Goal: Task Accomplishment & Management: Complete application form

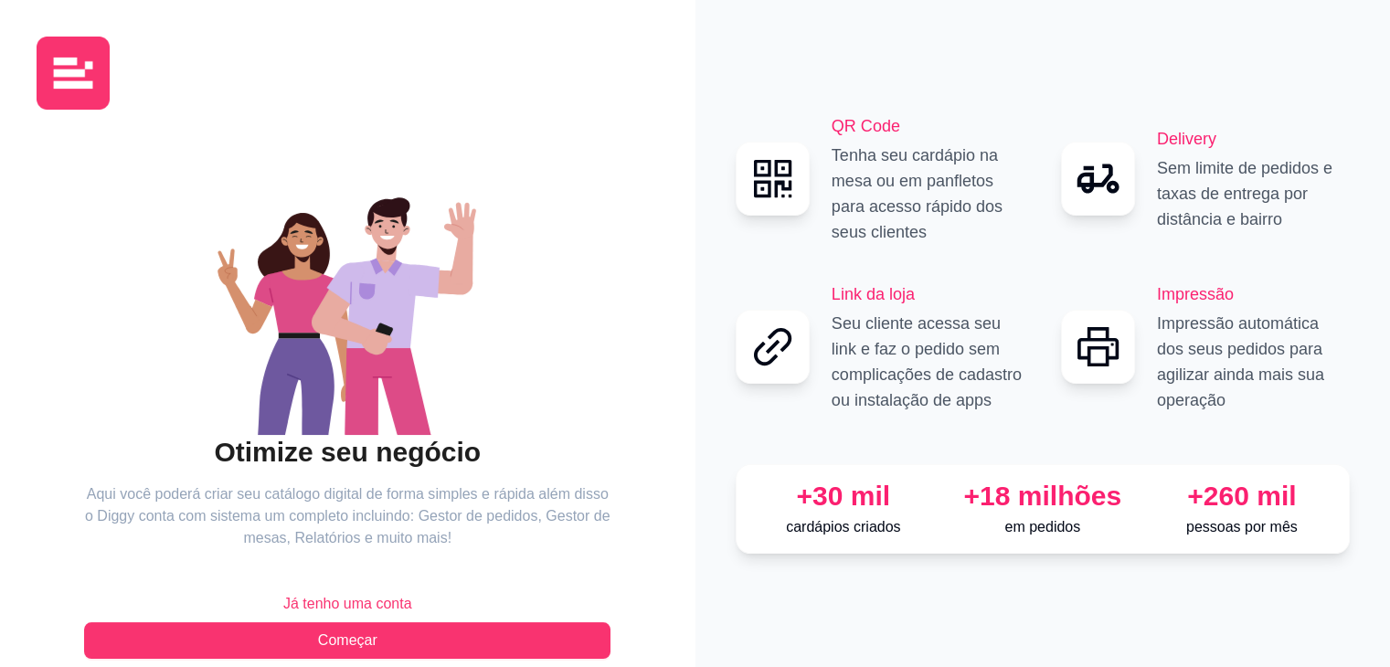
scroll to position [28, 0]
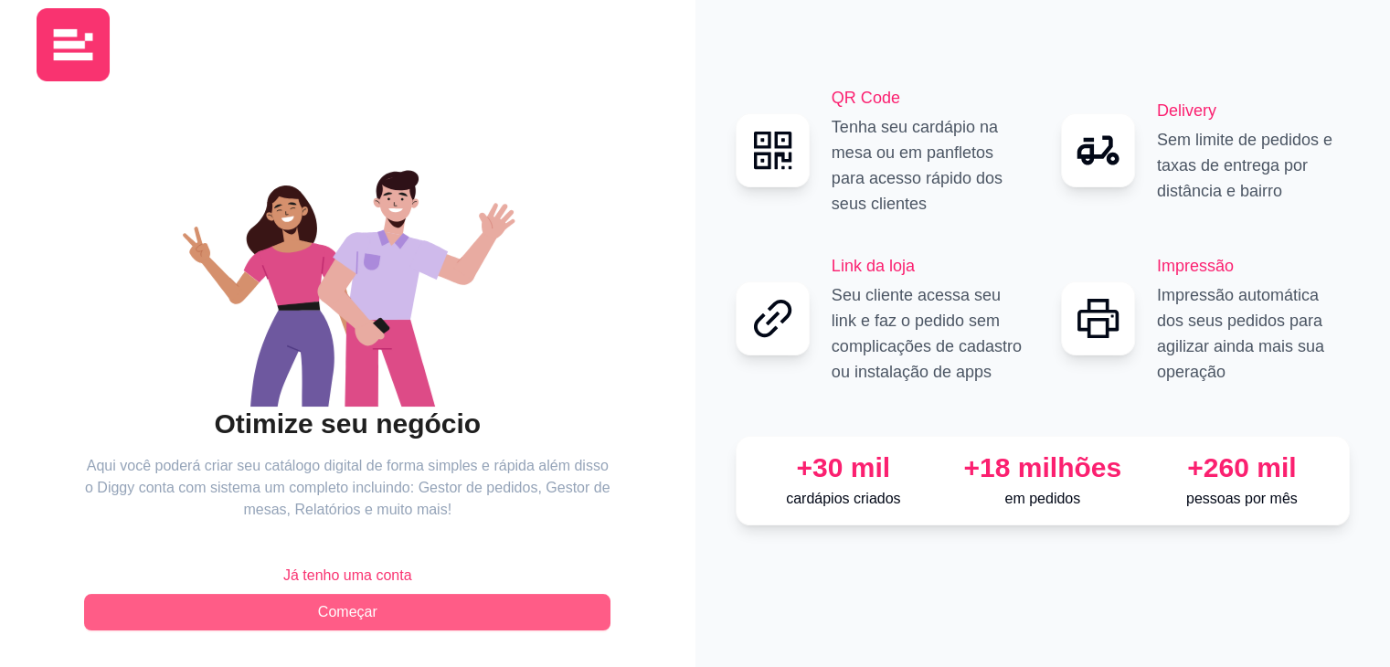
click at [508, 612] on button "Começar" at bounding box center [347, 612] width 527 height 37
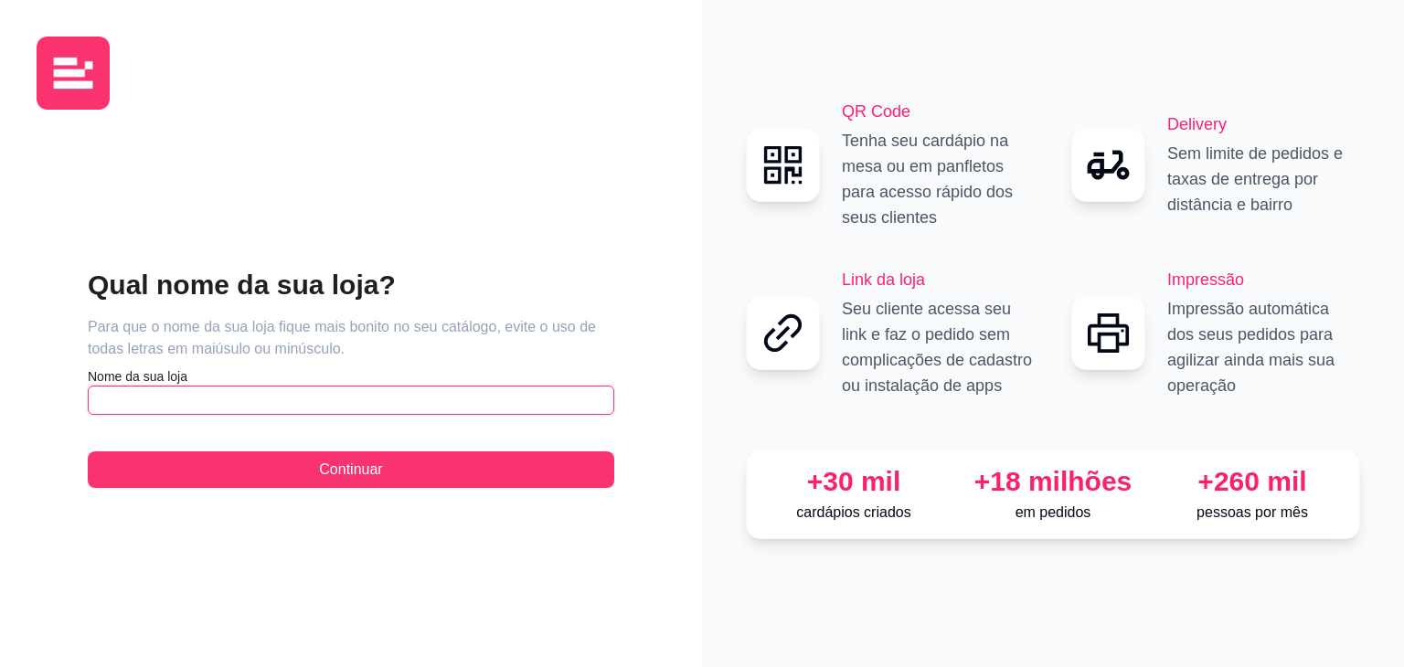
click at [237, 394] on input "text" at bounding box center [351, 400] width 527 height 29
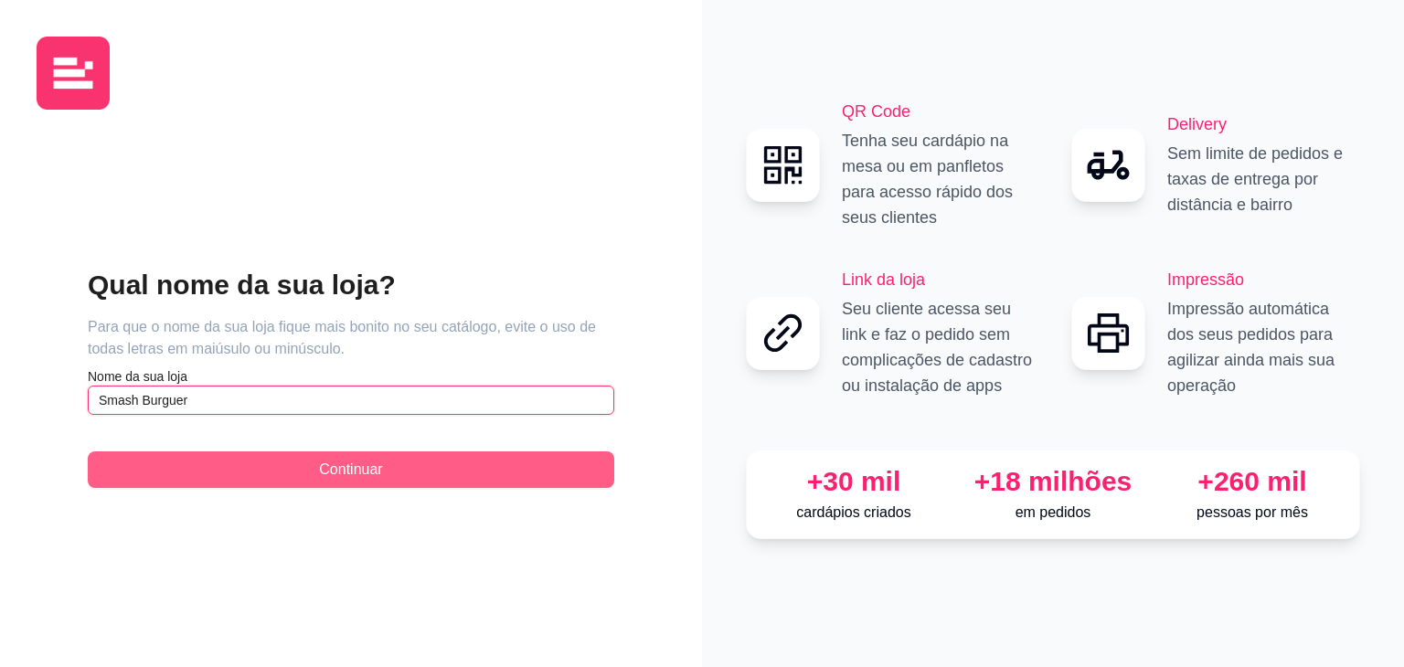
type input "Smash Burguer"
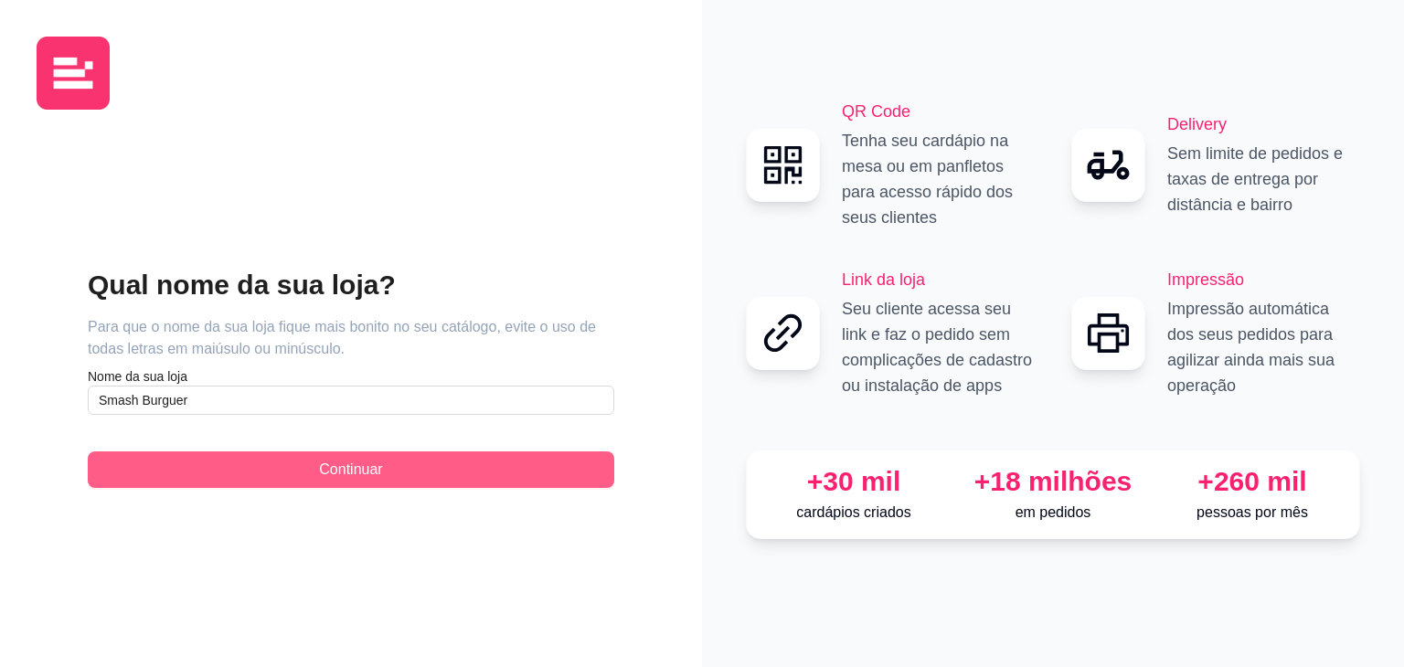
click at [314, 460] on button "Continuar" at bounding box center [351, 470] width 527 height 37
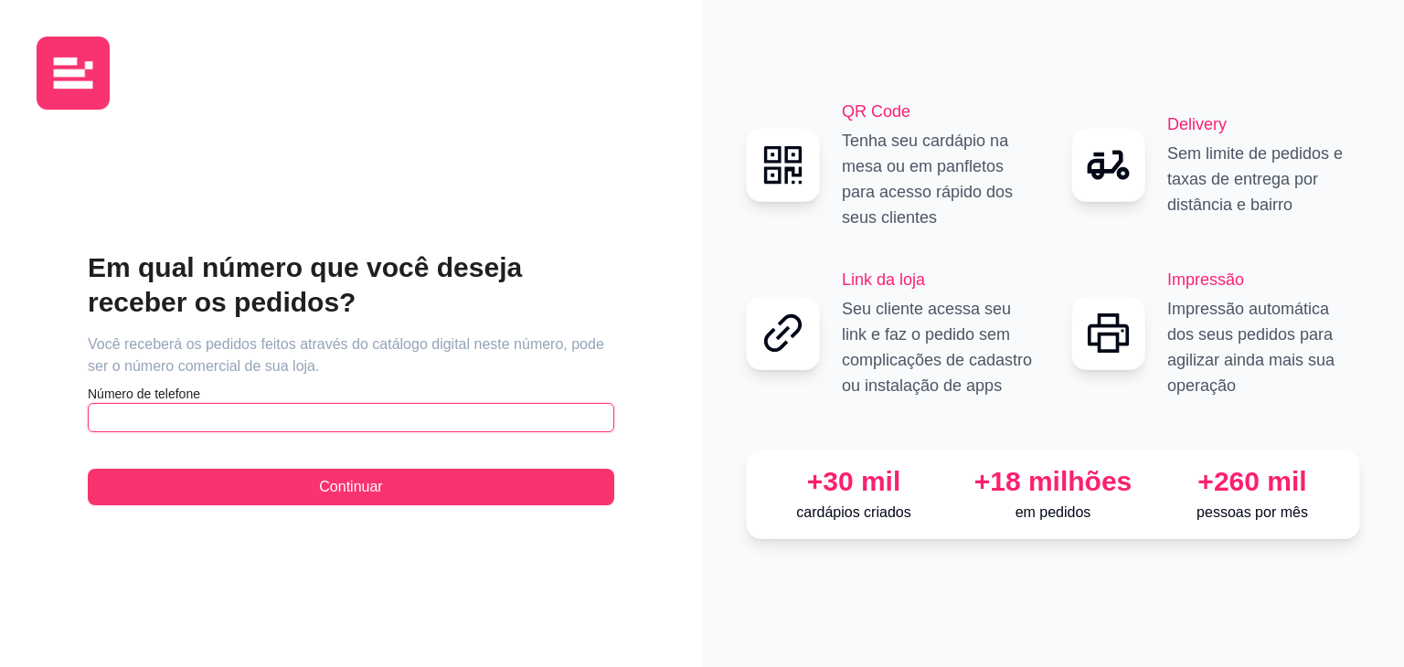
click at [314, 413] on input "text" at bounding box center [351, 417] width 527 height 29
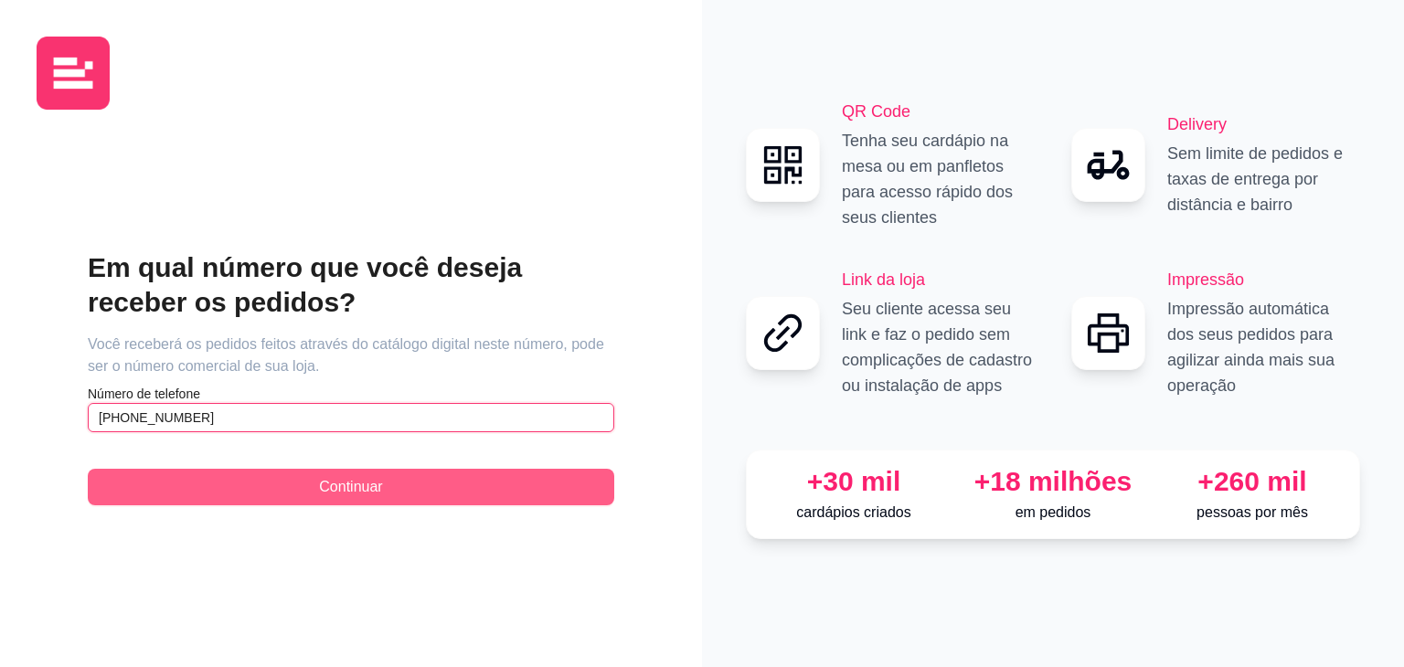
type input "[PHONE_NUMBER]"
click at [344, 483] on span "Continuar" at bounding box center [350, 487] width 63 height 22
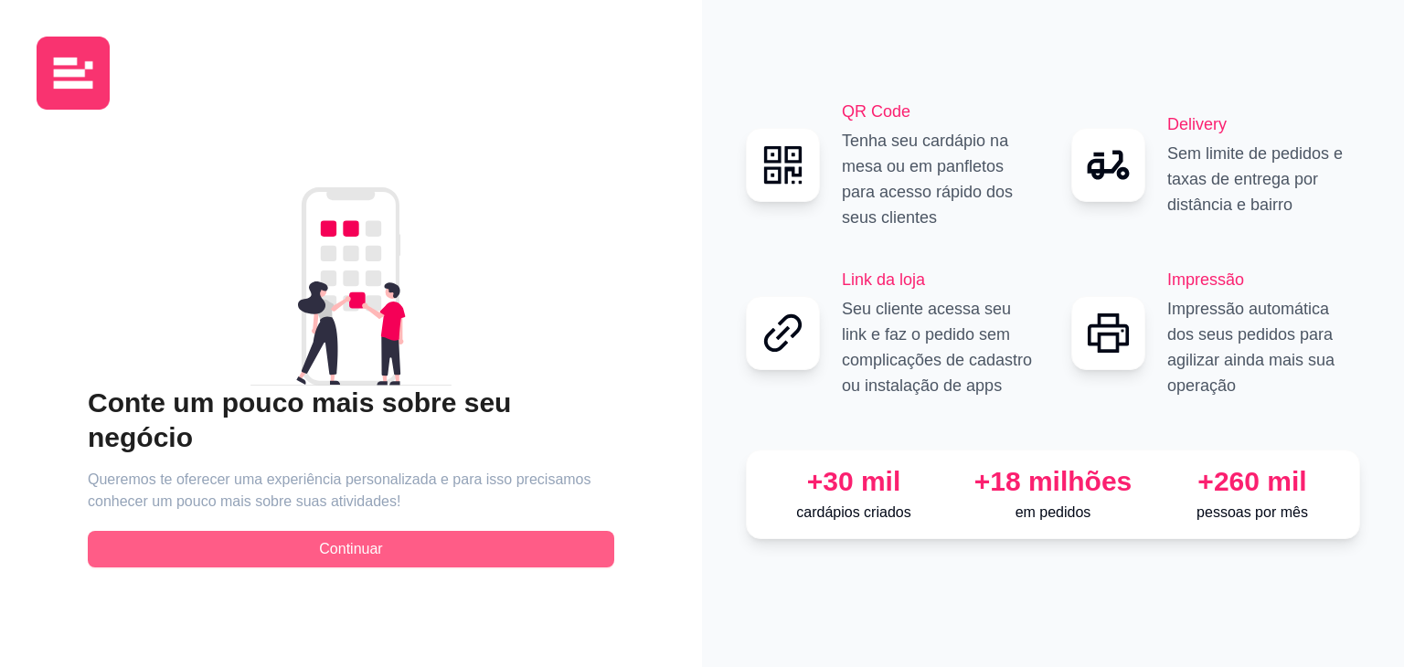
click at [338, 538] on span "Continuar" at bounding box center [350, 549] width 63 height 22
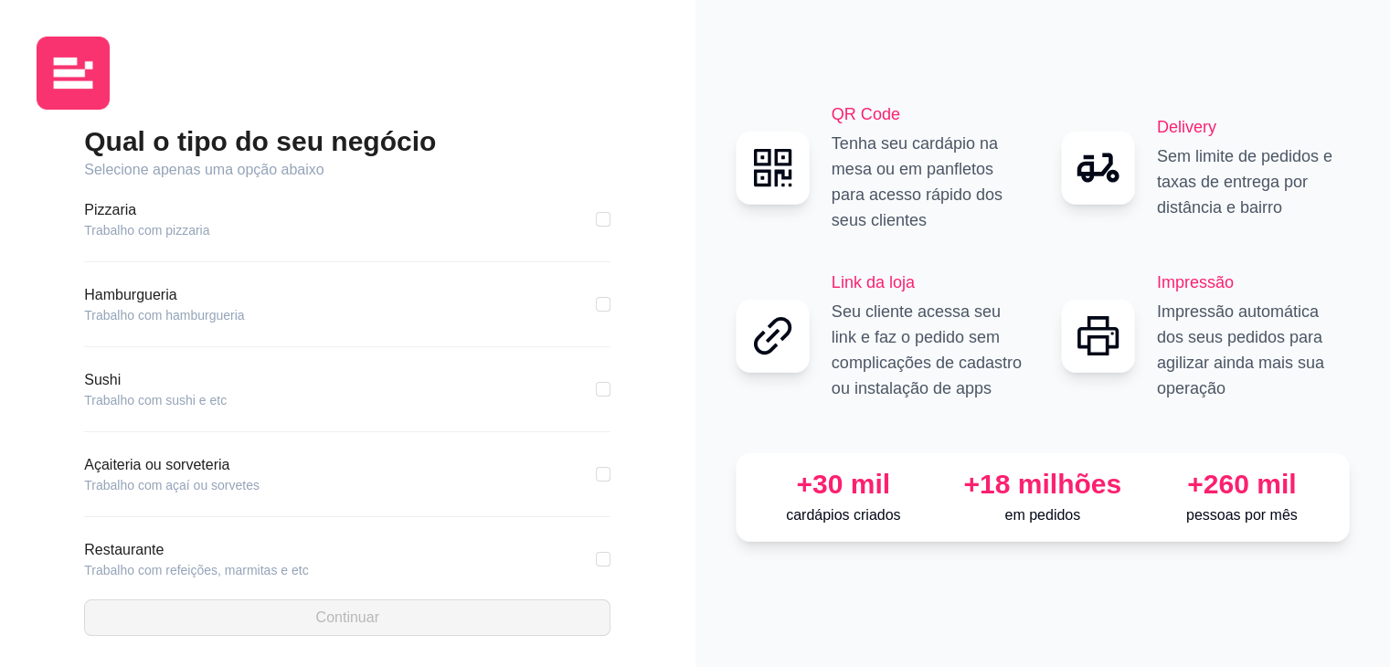
click at [160, 294] on article "Hamburgueria" at bounding box center [164, 295] width 160 height 22
click at [205, 316] on article "Trabalho com hamburgueria" at bounding box center [164, 315] width 160 height 18
click at [333, 307] on div "Hamburgueria Trabalho com hamburgueria" at bounding box center [347, 304] width 527 height 40
click at [527, 291] on div "Hamburgueria Trabalho com hamburgueria" at bounding box center [347, 304] width 527 height 40
click at [596, 302] on input "checkbox" at bounding box center [603, 304] width 15 height 15
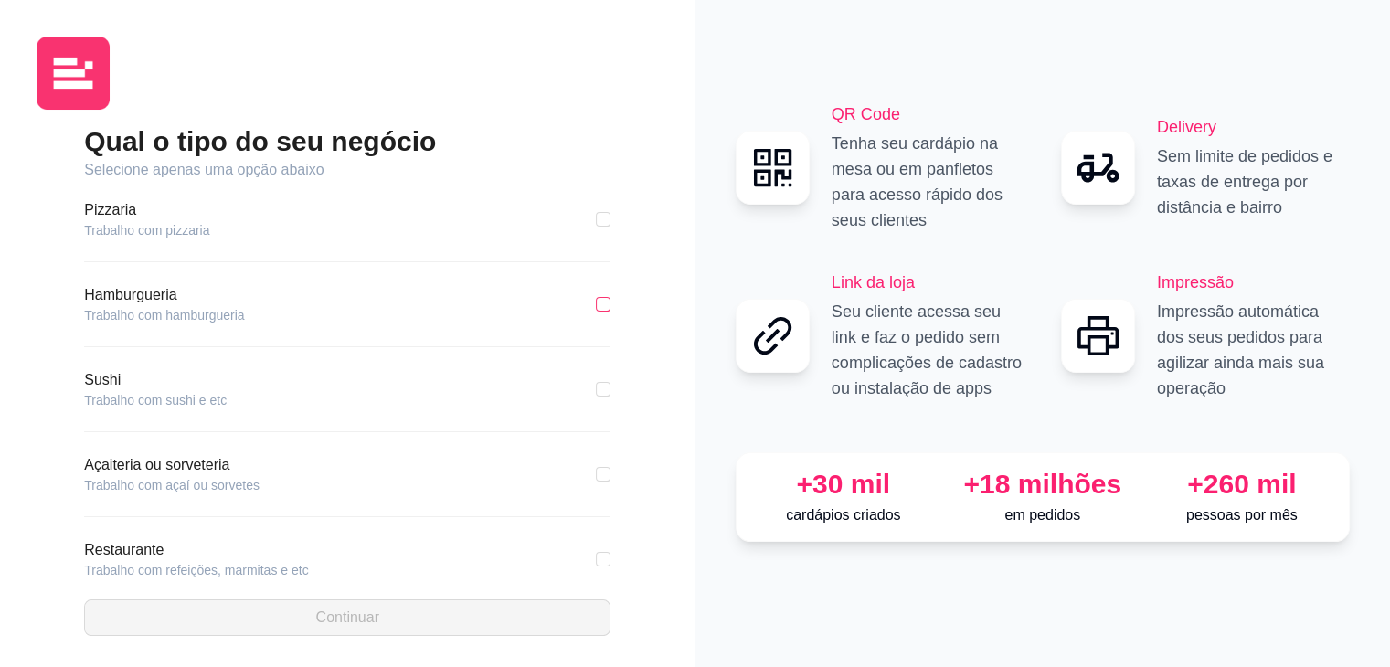
checkbox input "true"
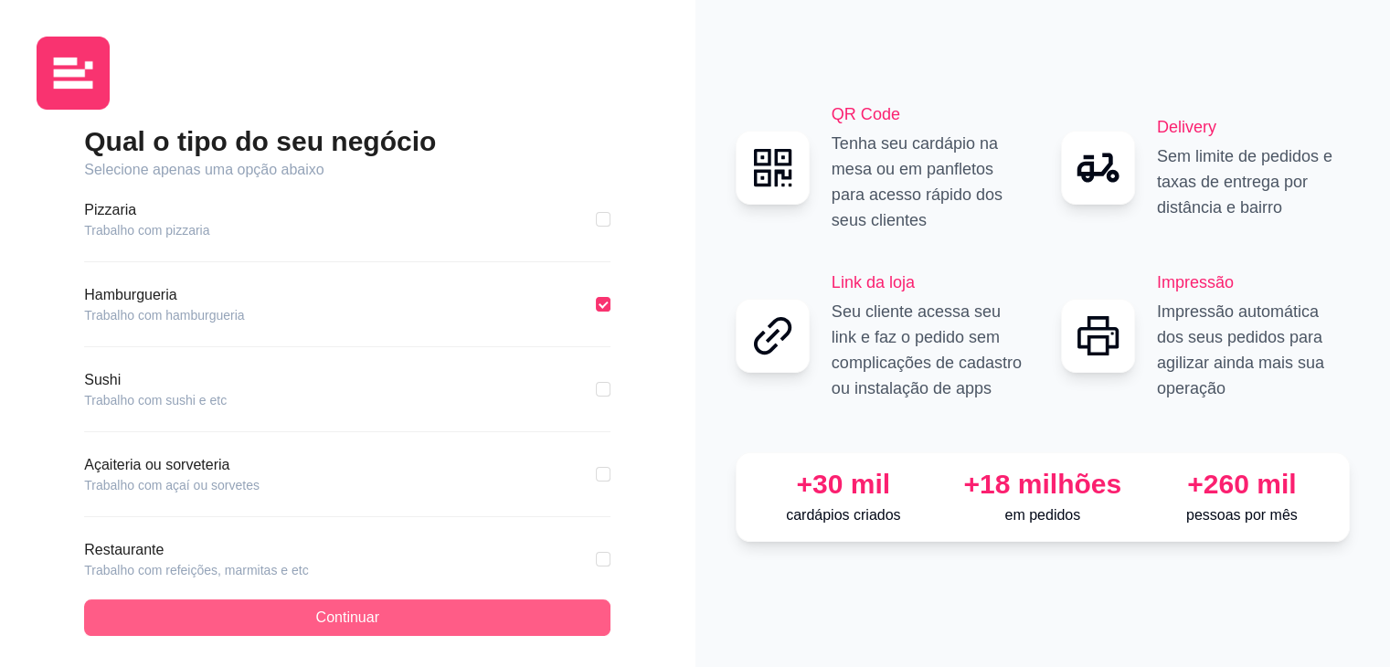
click at [331, 604] on button "Continuar" at bounding box center [347, 618] width 527 height 37
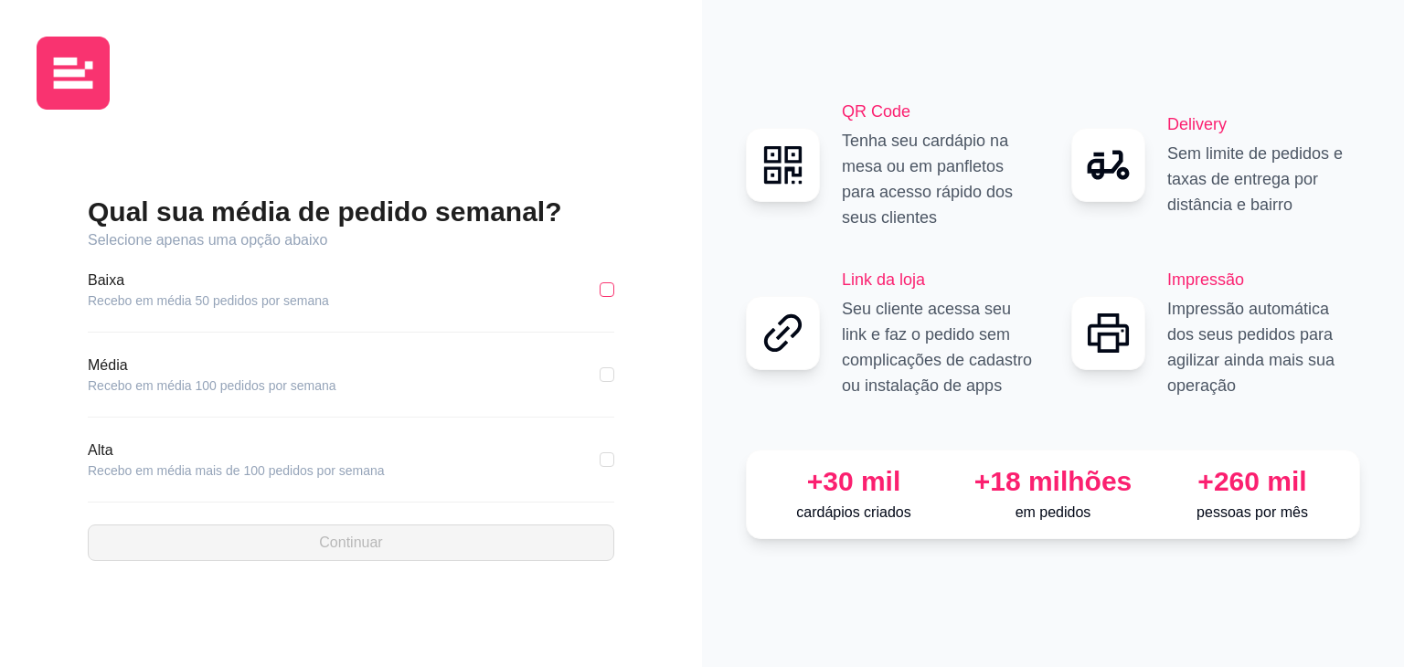
click at [603, 291] on input "checkbox" at bounding box center [607, 289] width 15 height 15
checkbox input "true"
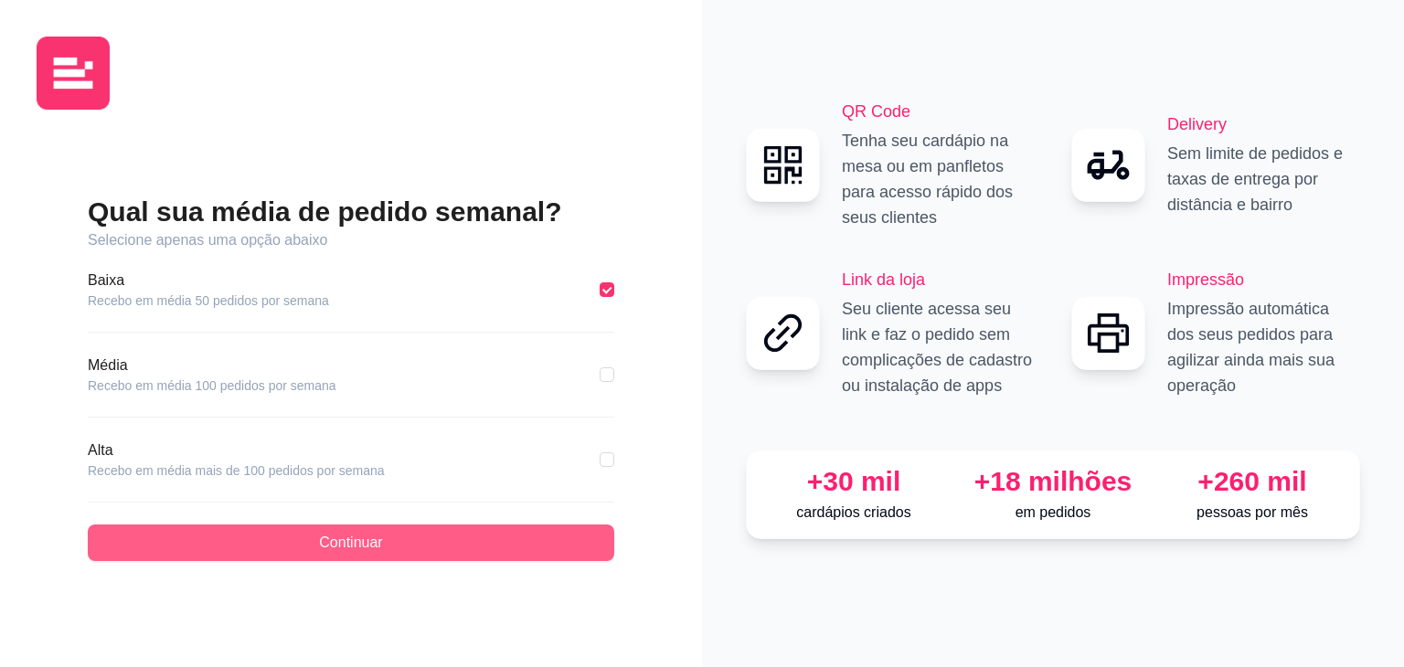
click at [314, 535] on button "Continuar" at bounding box center [351, 543] width 527 height 37
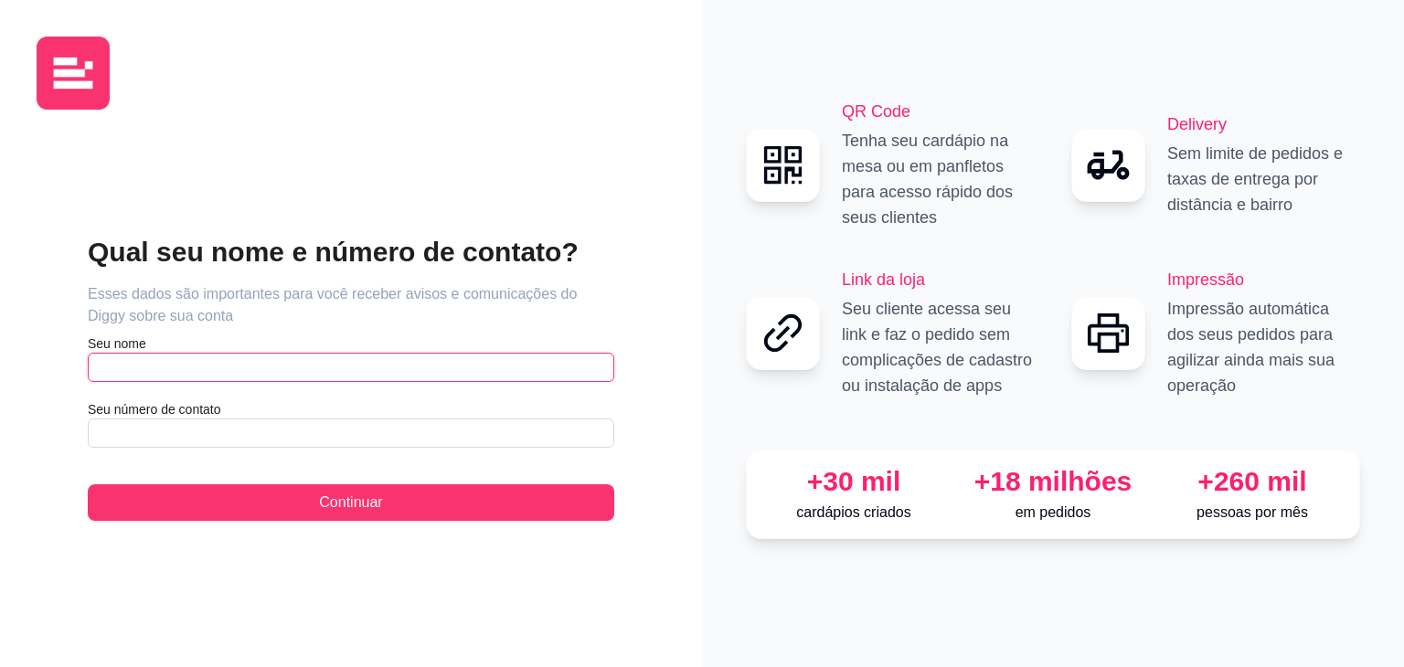
click at [183, 363] on input "text" at bounding box center [351, 367] width 527 height 29
type input "[PERSON_NAME]"
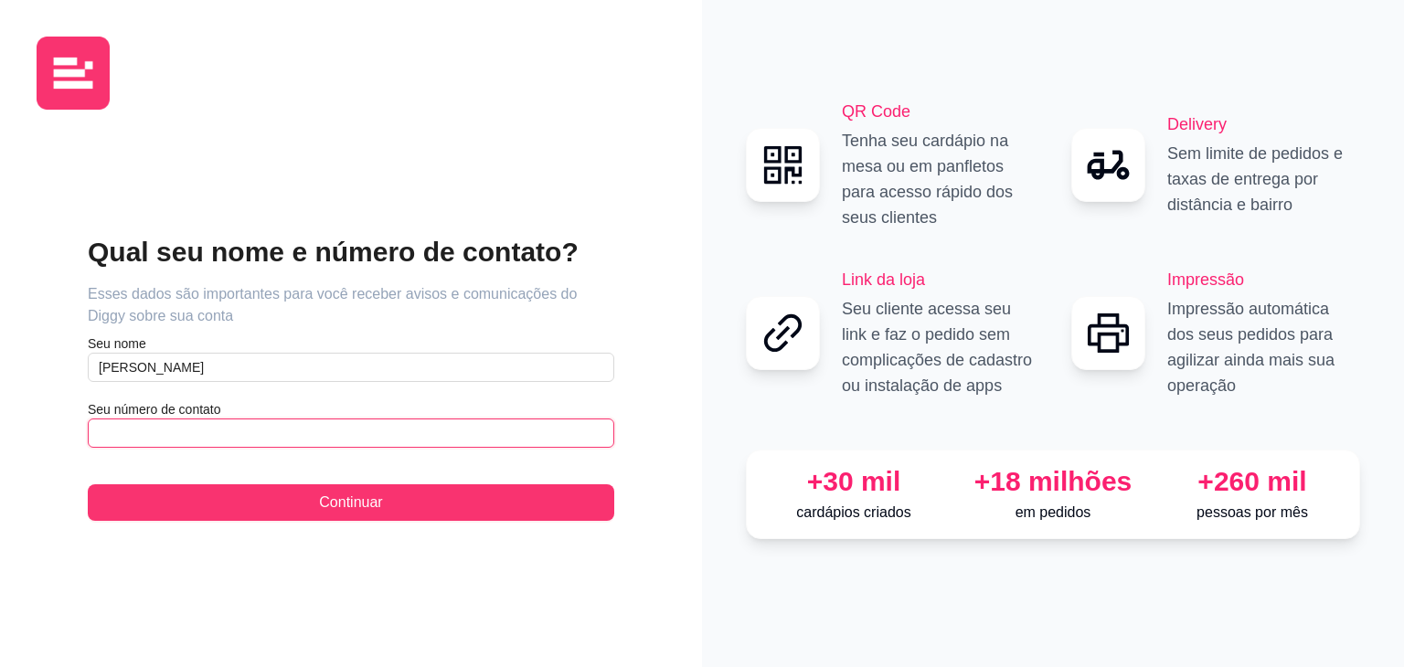
click at [183, 424] on input "text" at bounding box center [351, 433] width 527 height 29
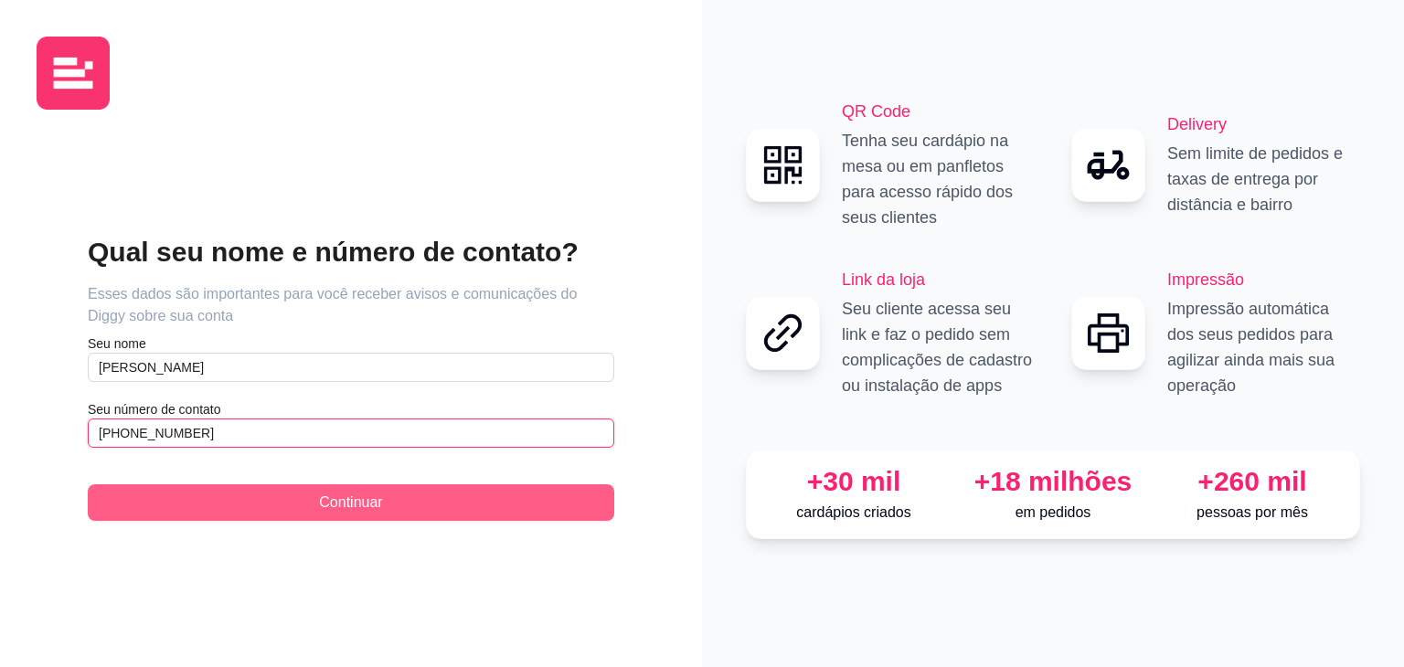
type input "[PHONE_NUMBER]"
click at [336, 502] on span "Continuar" at bounding box center [350, 503] width 63 height 22
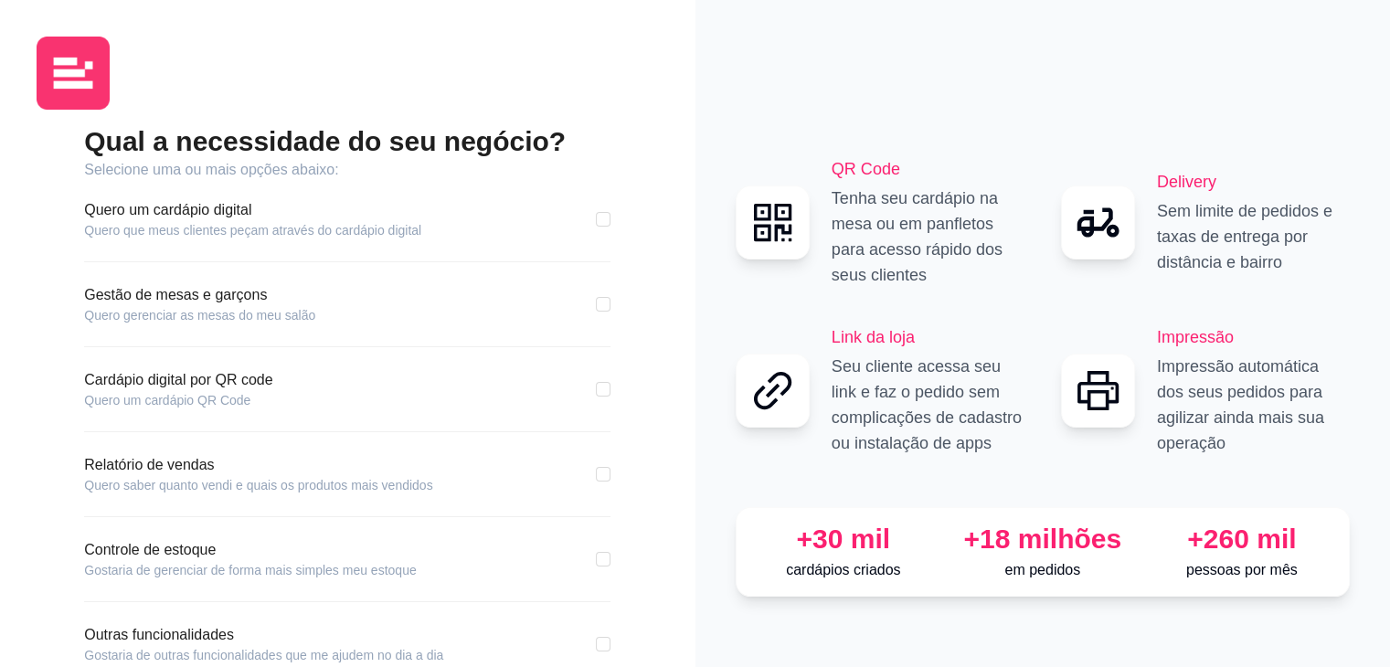
click at [595, 219] on div "Quero um cardápio digital Quero que meus clientes peçam através do cardápio dig…" at bounding box center [347, 219] width 527 height 40
click at [597, 219] on input "checkbox" at bounding box center [603, 219] width 15 height 15
checkbox input "true"
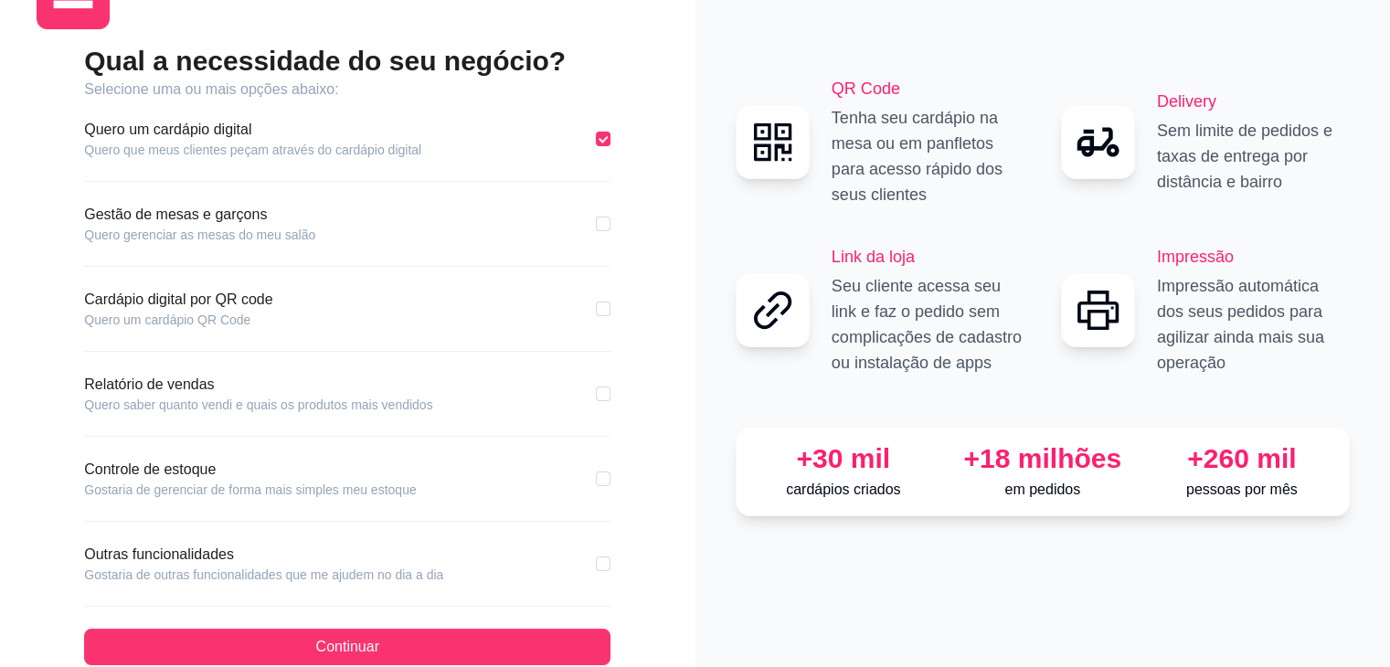
scroll to position [114, 0]
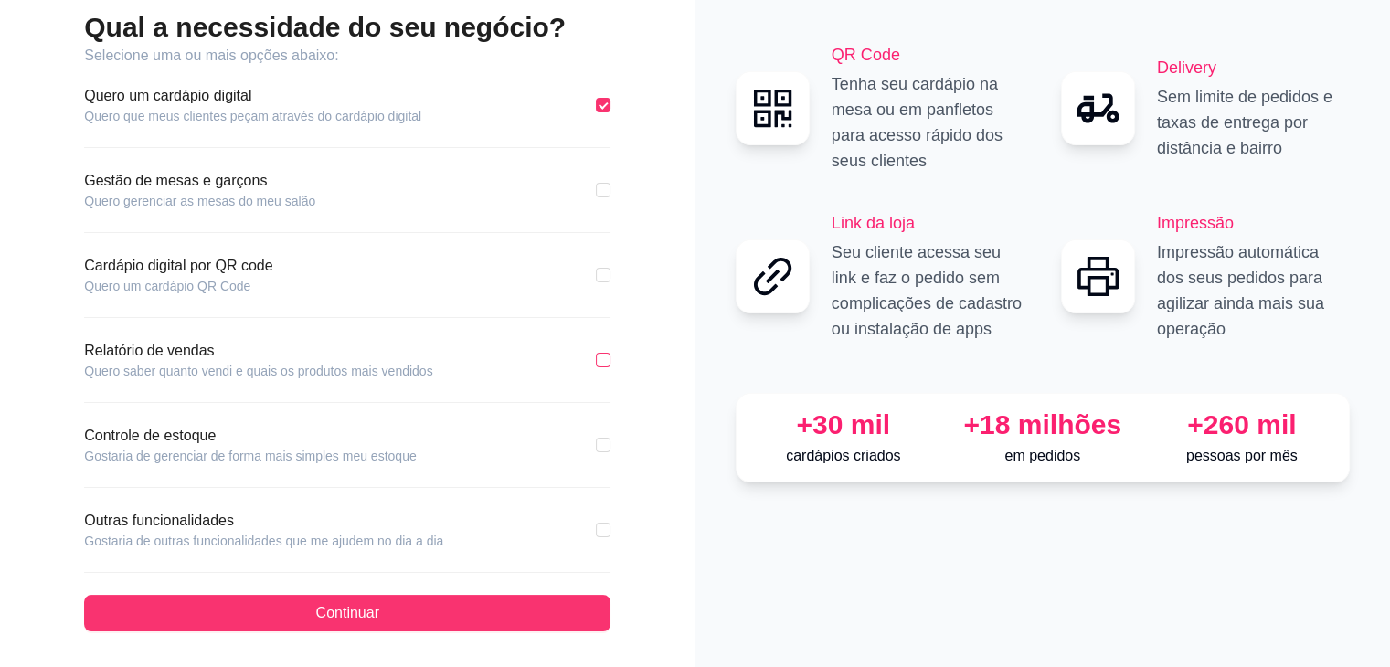
click at [605, 358] on input "checkbox" at bounding box center [603, 360] width 15 height 15
checkbox input "true"
click at [603, 532] on input "checkbox" at bounding box center [603, 530] width 15 height 15
checkbox input "true"
click at [608, 445] on input "checkbox" at bounding box center [603, 445] width 15 height 15
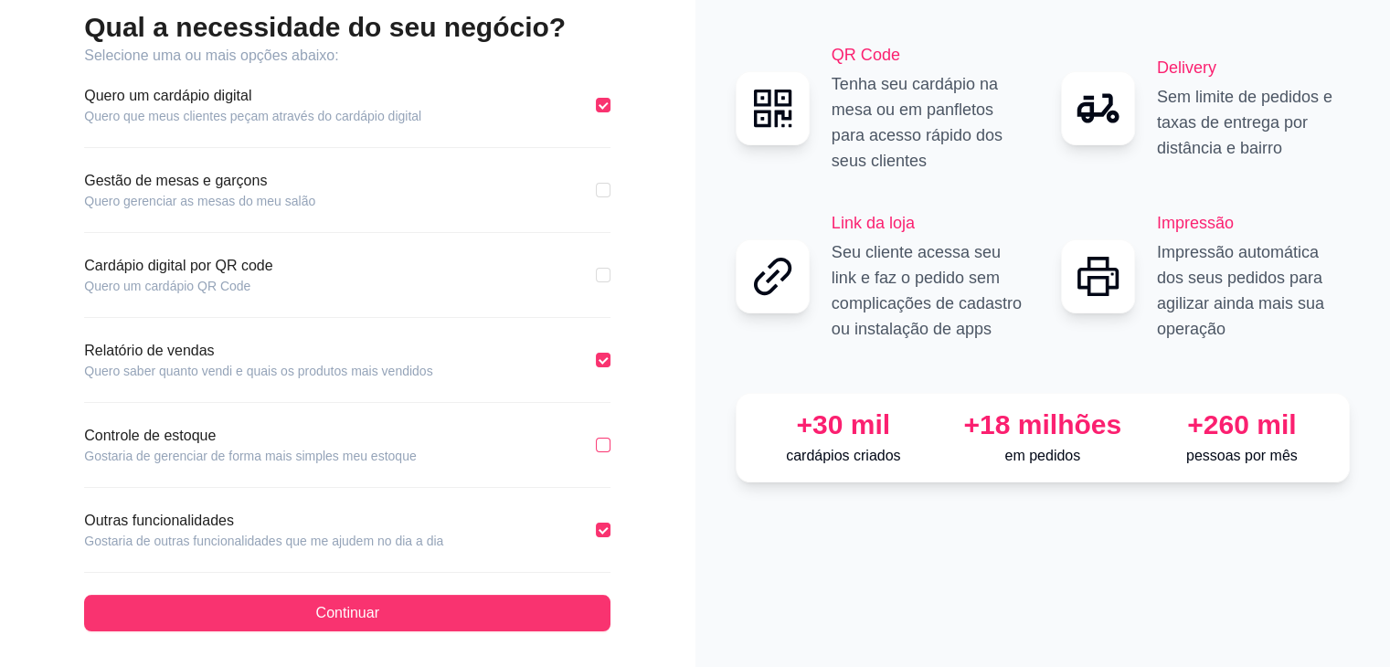
checkbox input "true"
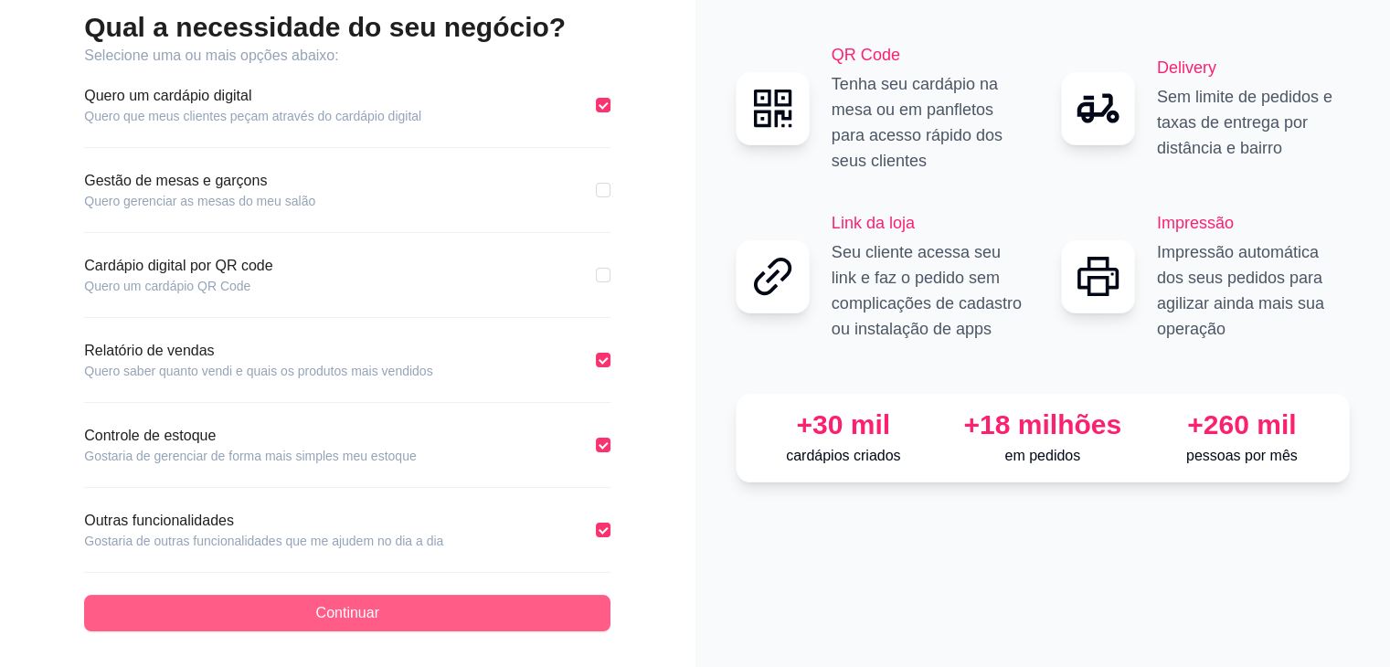
click at [439, 619] on button "Continuar" at bounding box center [347, 613] width 527 height 37
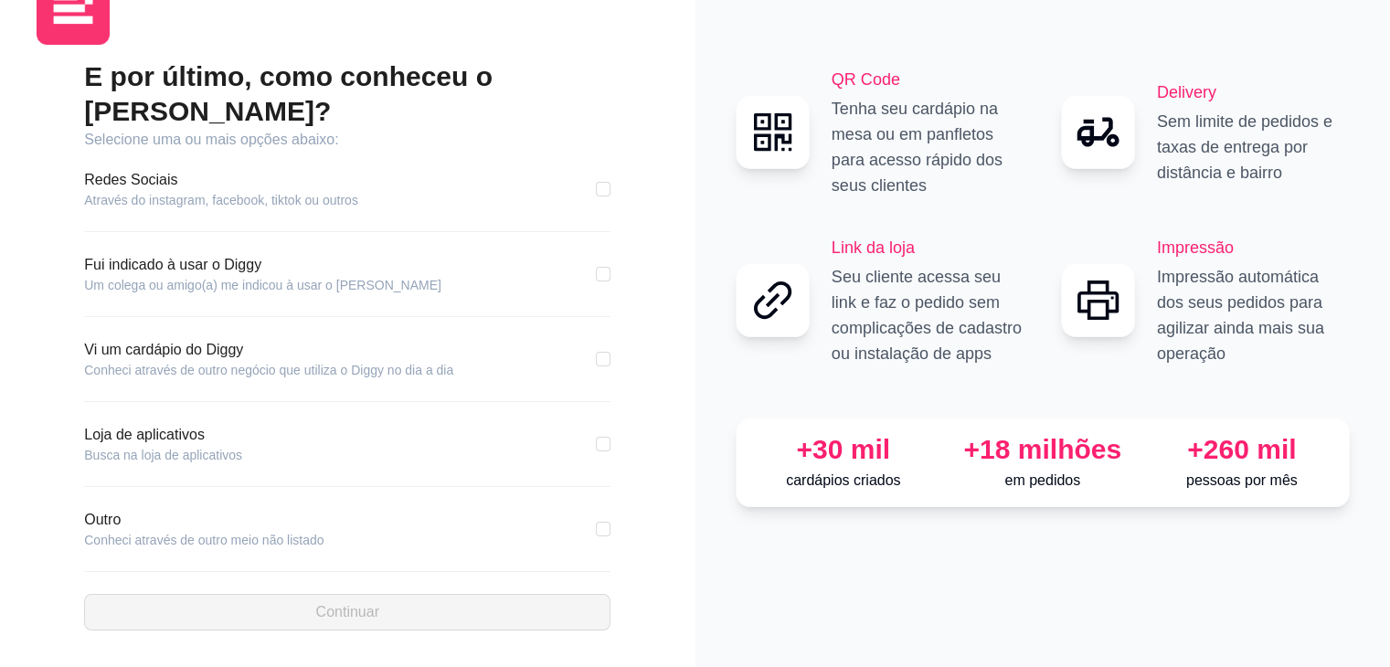
scroll to position [29, 0]
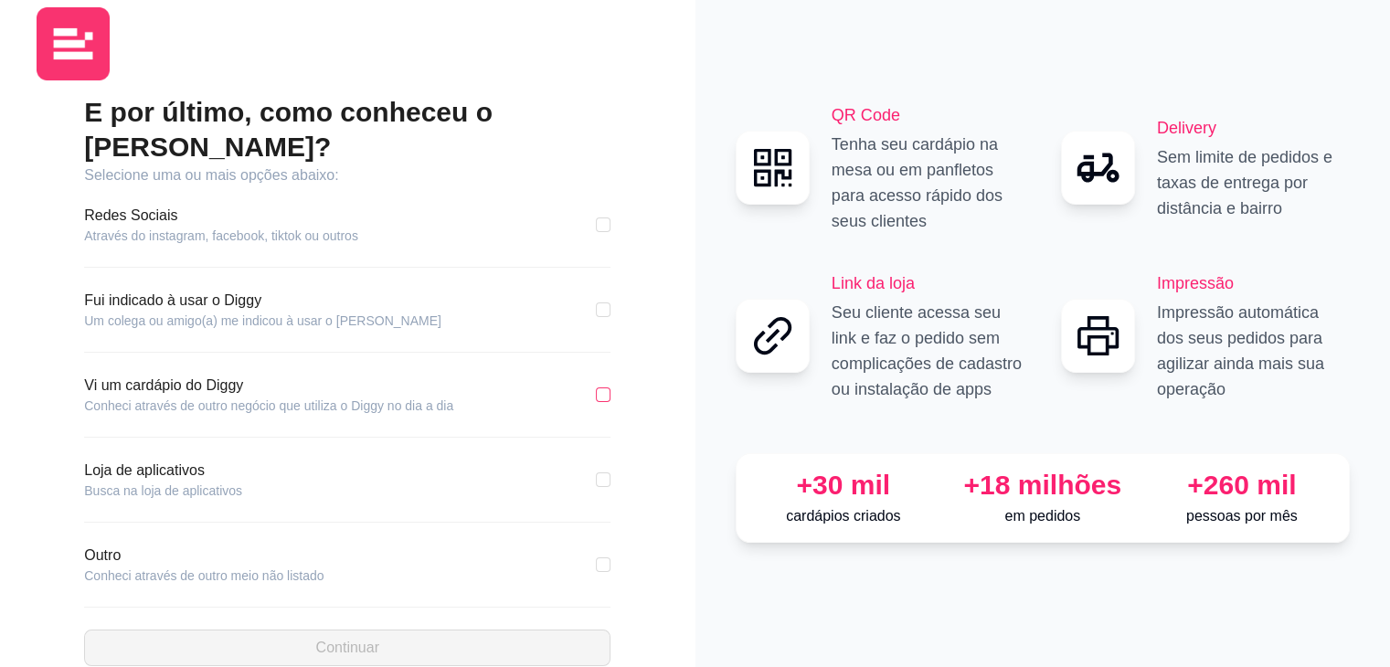
click at [601, 388] on input "checkbox" at bounding box center [603, 395] width 15 height 15
checkbox input "true"
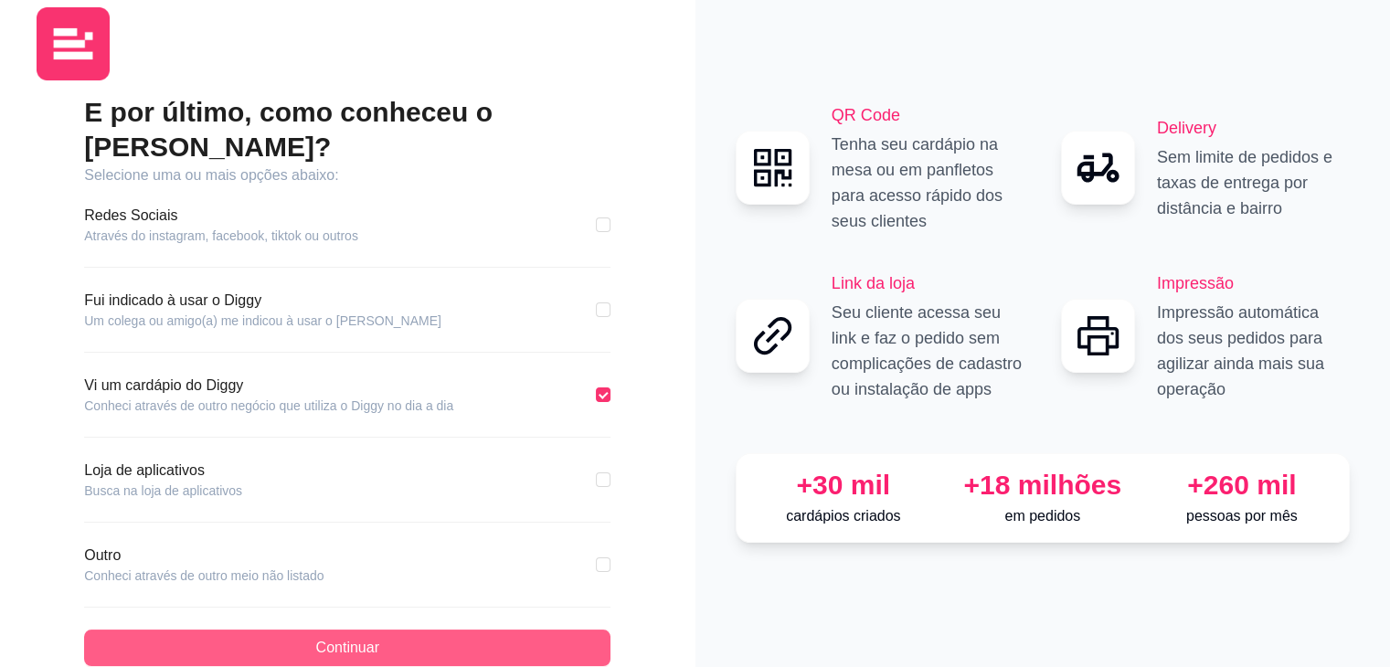
click at [283, 630] on button "Continuar" at bounding box center [347, 648] width 527 height 37
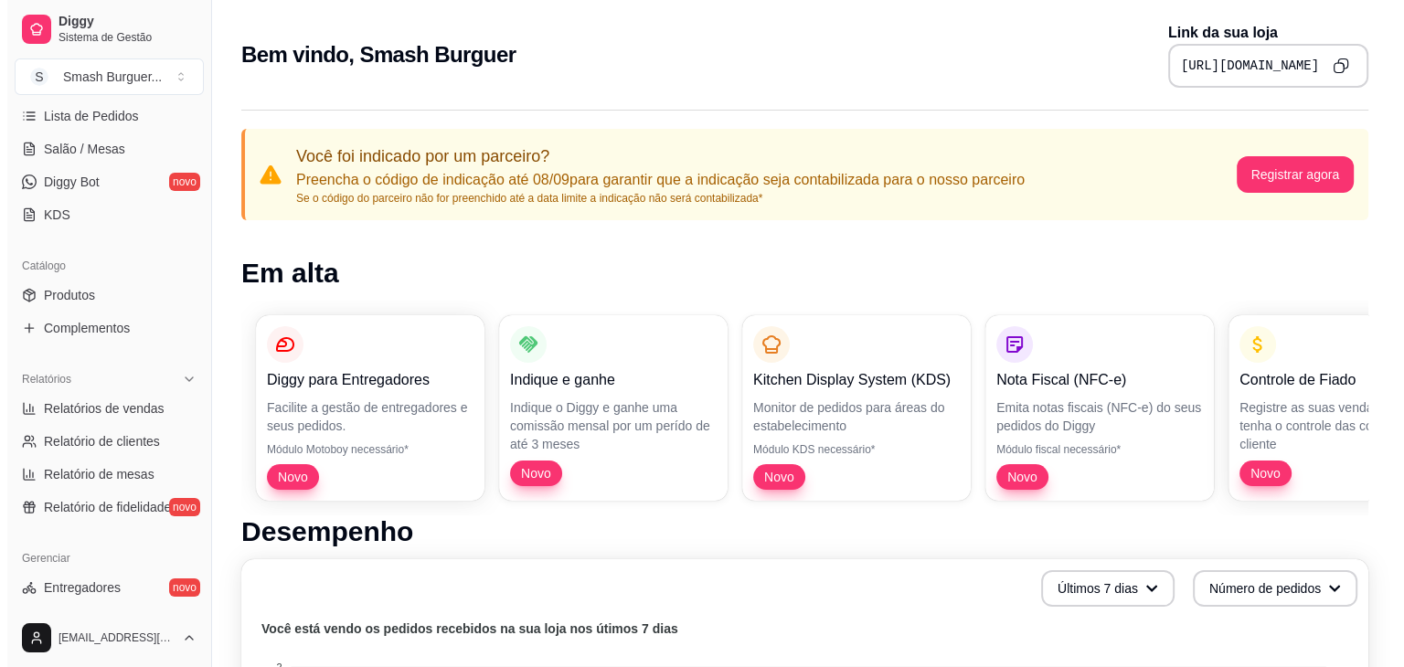
scroll to position [305, 0]
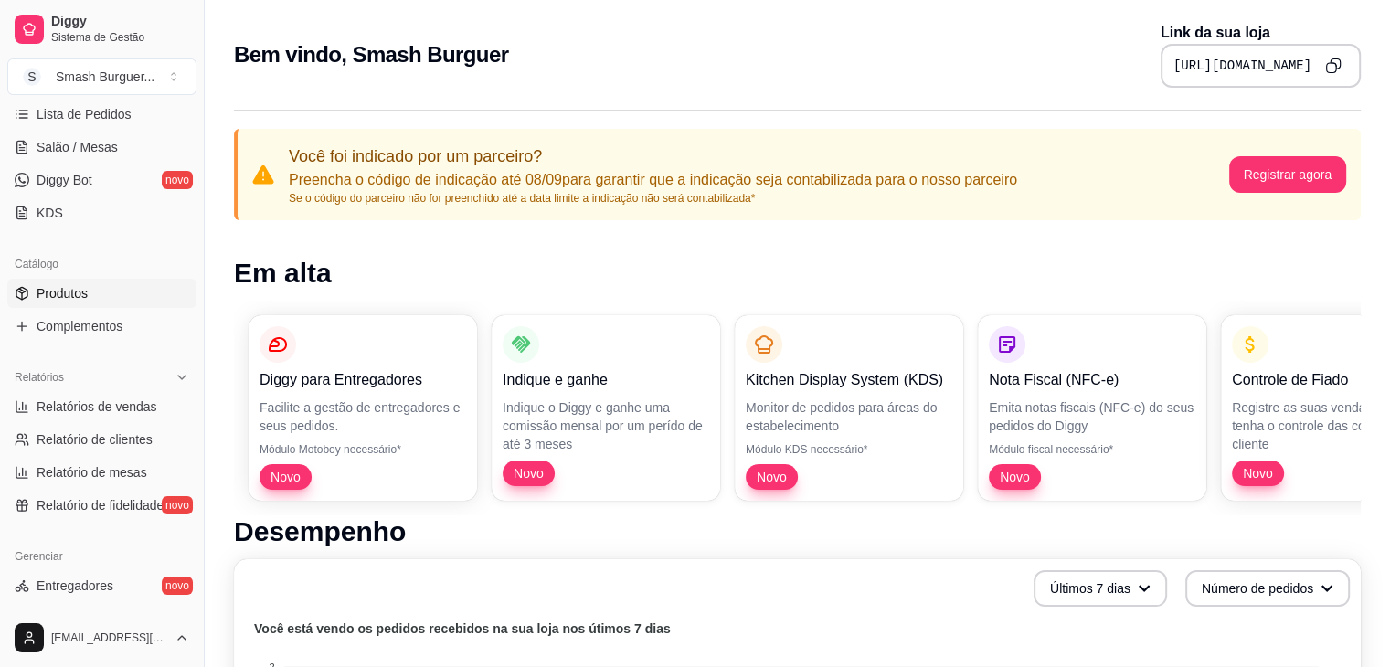
click at [81, 292] on span "Produtos" at bounding box center [62, 293] width 51 height 18
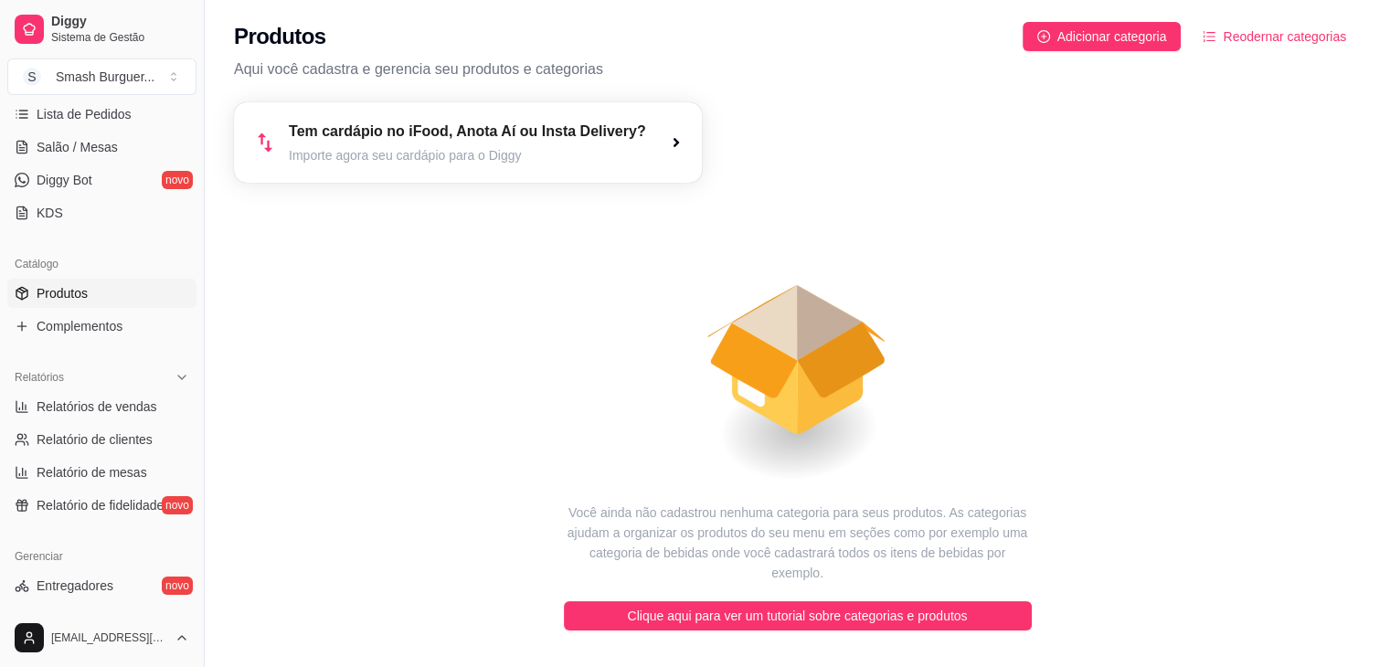
click at [570, 133] on article "Tem cardápio no iFood, Anota Aí ou Insta Delivery?" at bounding box center [467, 132] width 357 height 22
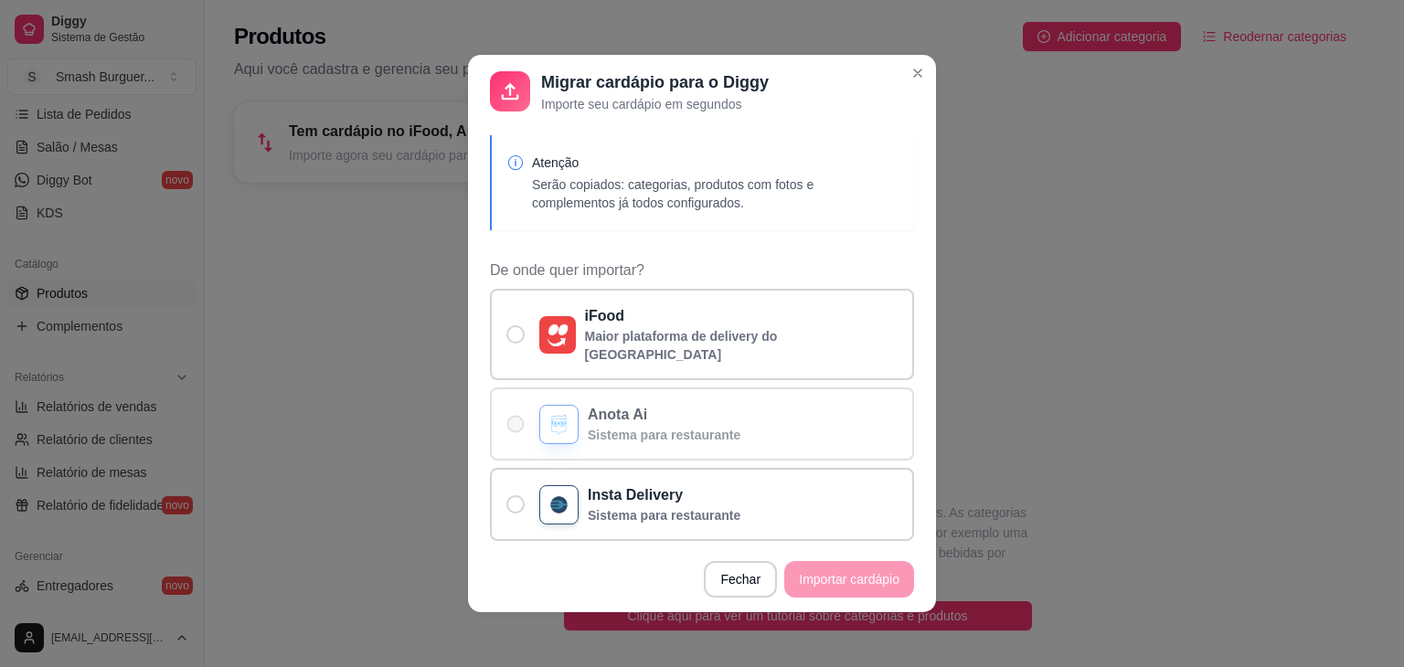
click at [588, 426] on p "Sistema para restaurante" at bounding box center [664, 435] width 153 height 18
click at [517, 428] on input "Anota Ai Sistema para restaurante" at bounding box center [511, 434] width 12 height 12
radio input "true"
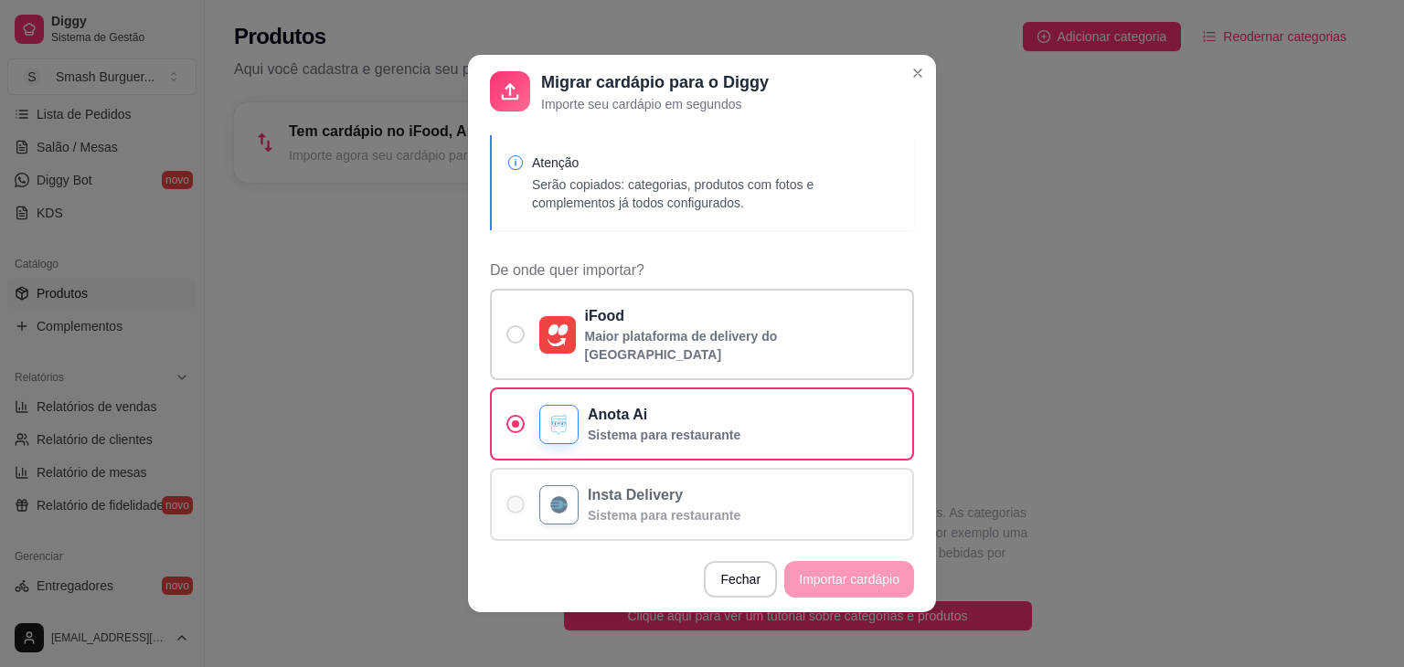
scroll to position [357, 0]
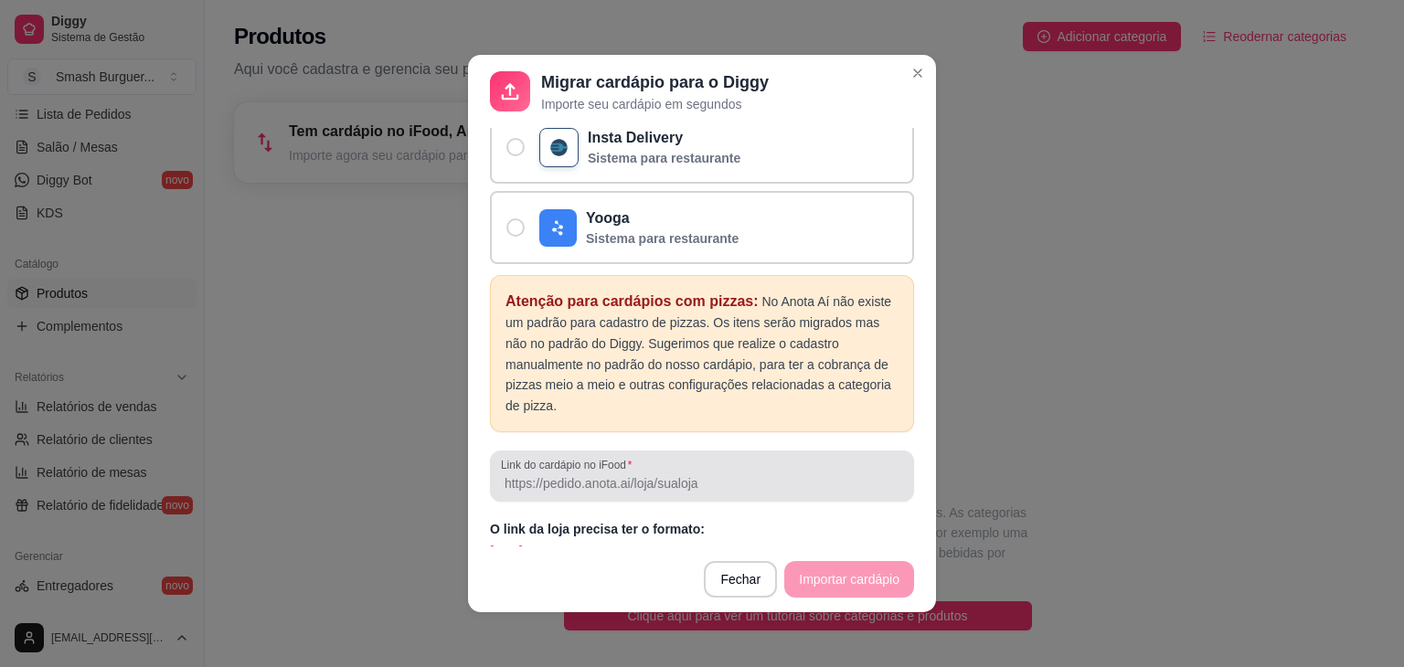
click at [614, 474] on input "Link do cardápio no iFood" at bounding box center [702, 483] width 402 height 18
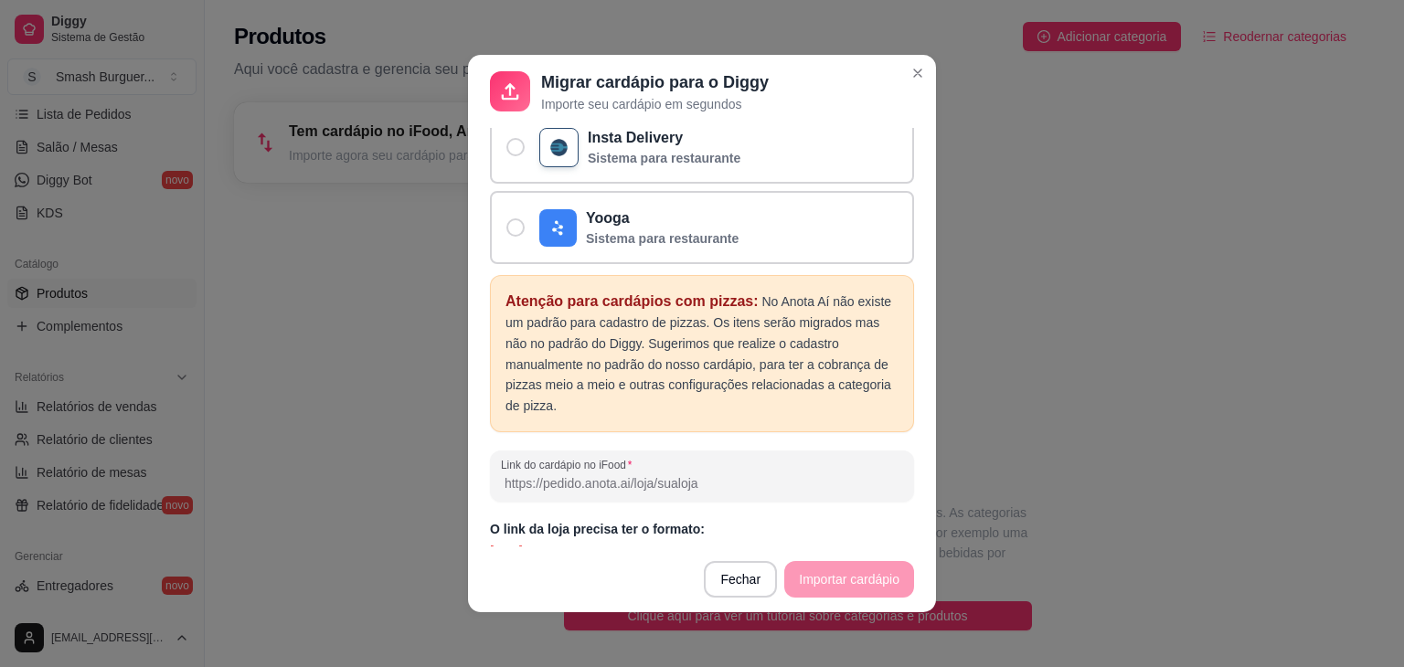
paste input "[URL]"
type input "[URL]"
click at [829, 426] on div "Atenção para cardápios com pizzas: No Anota Aí não existe um padrão para cadast…" at bounding box center [702, 417] width 424 height 285
click at [836, 592] on button "Importar cardápio" at bounding box center [849, 579] width 130 height 37
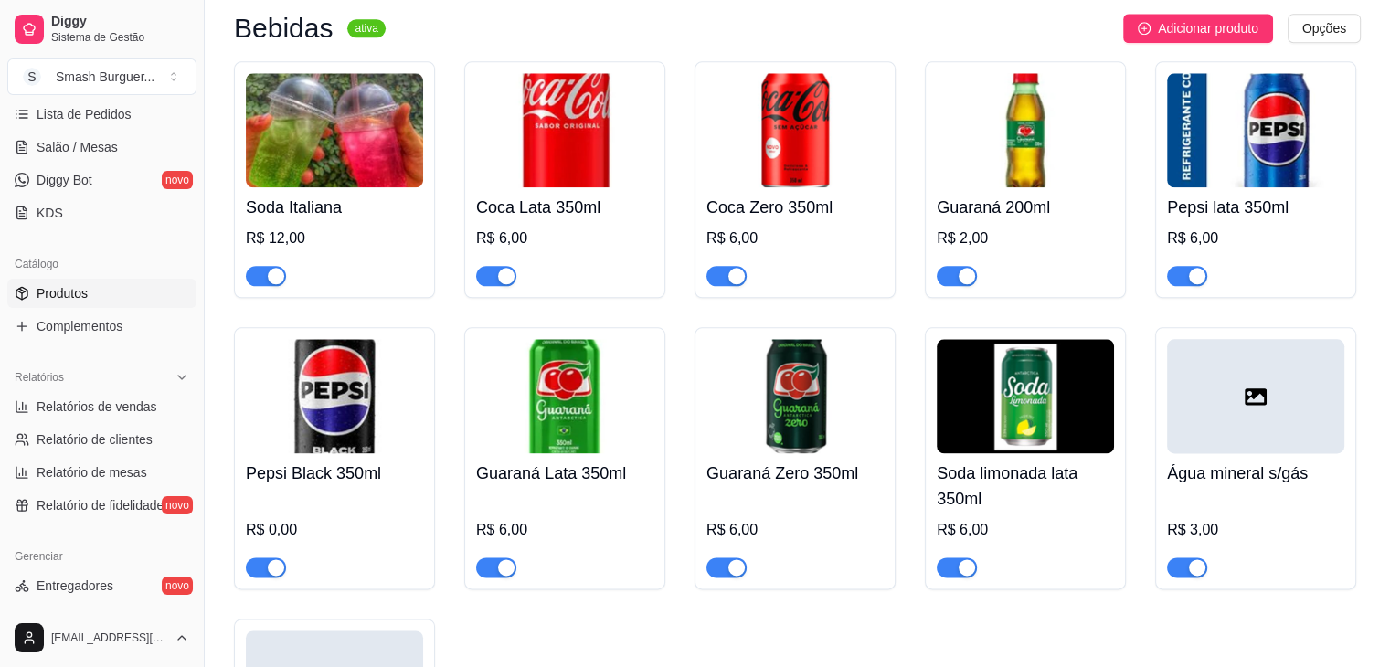
scroll to position [2225, 0]
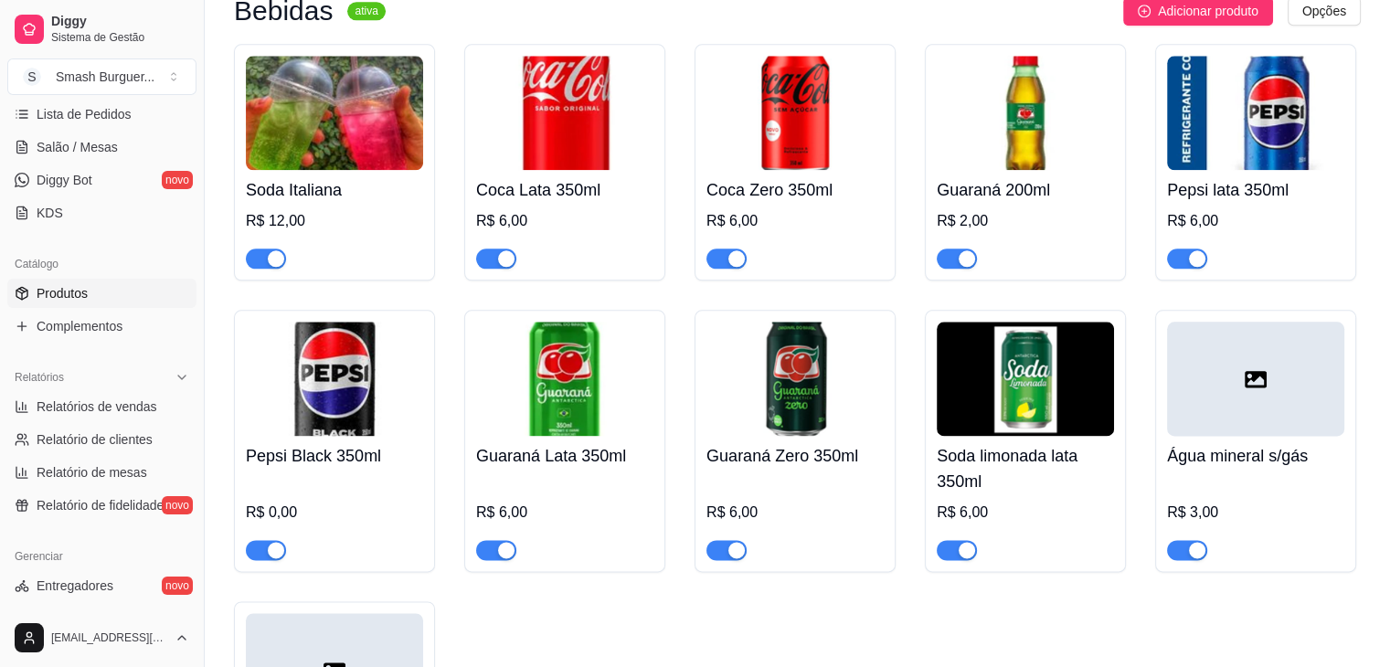
click at [489, 265] on span "button" at bounding box center [496, 259] width 40 height 20
click at [728, 269] on button "button" at bounding box center [727, 259] width 40 height 20
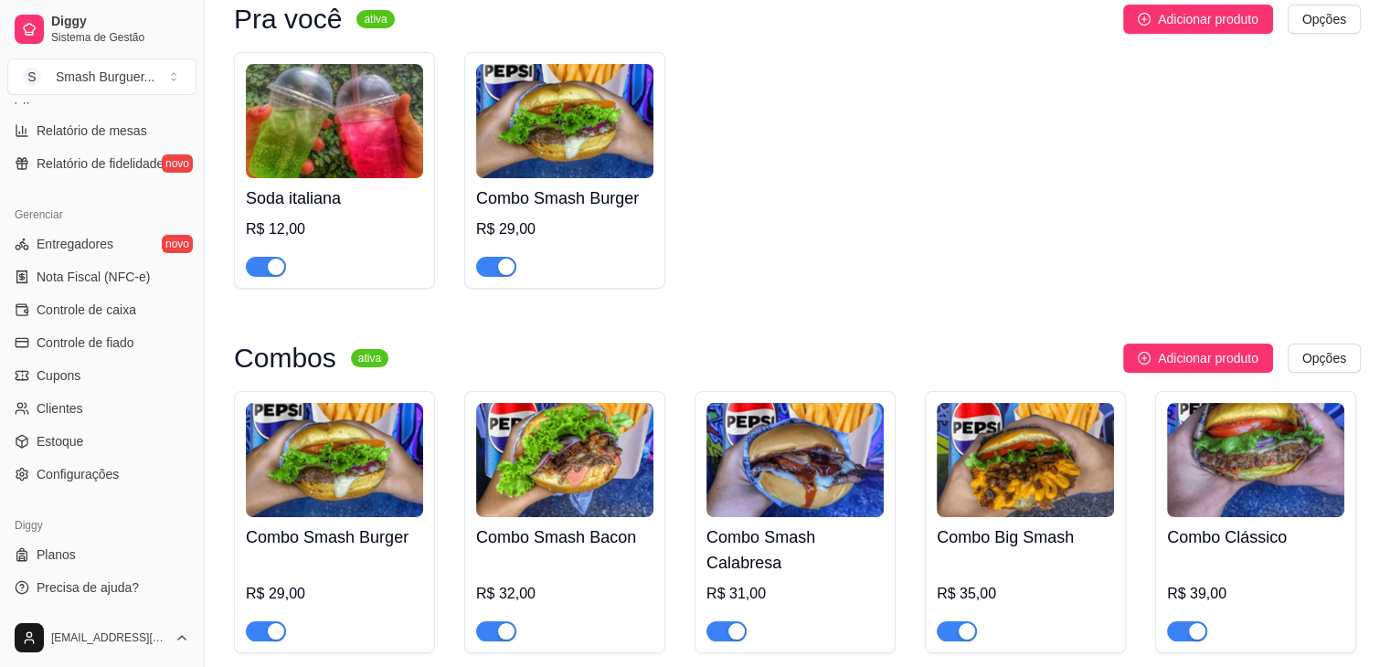
scroll to position [186, 0]
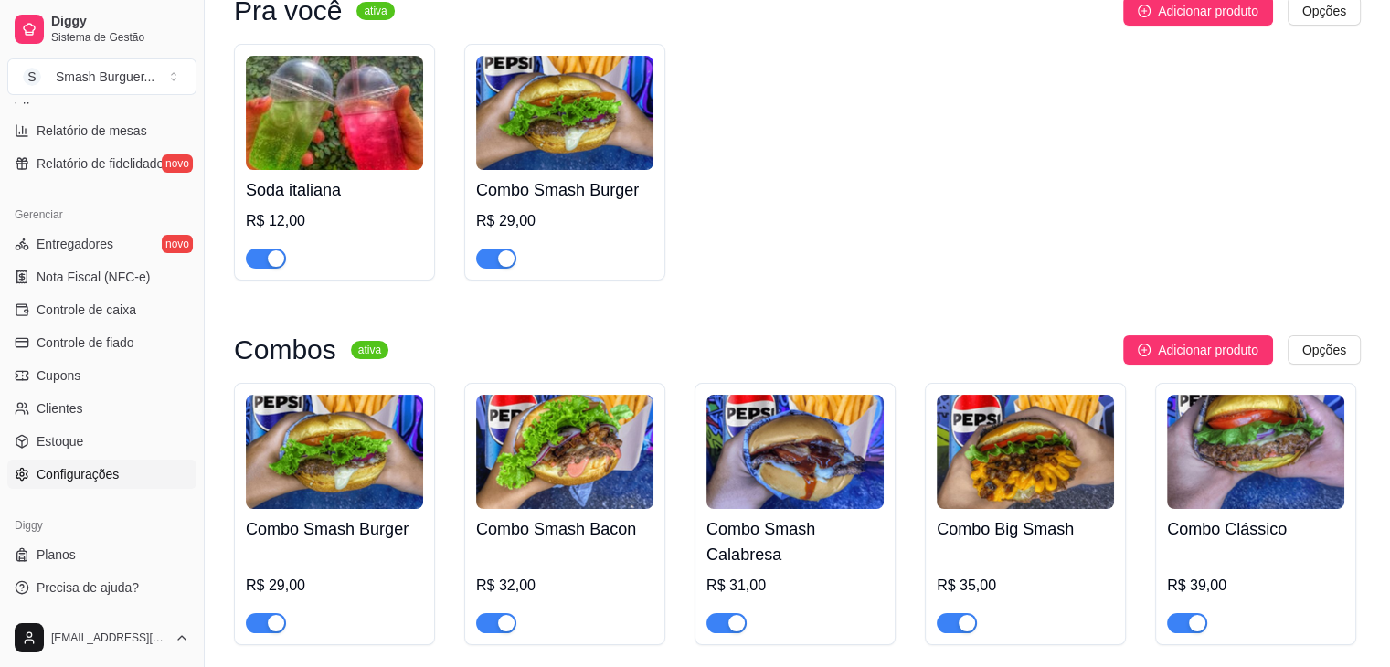
click at [73, 477] on span "Configurações" at bounding box center [78, 474] width 82 height 18
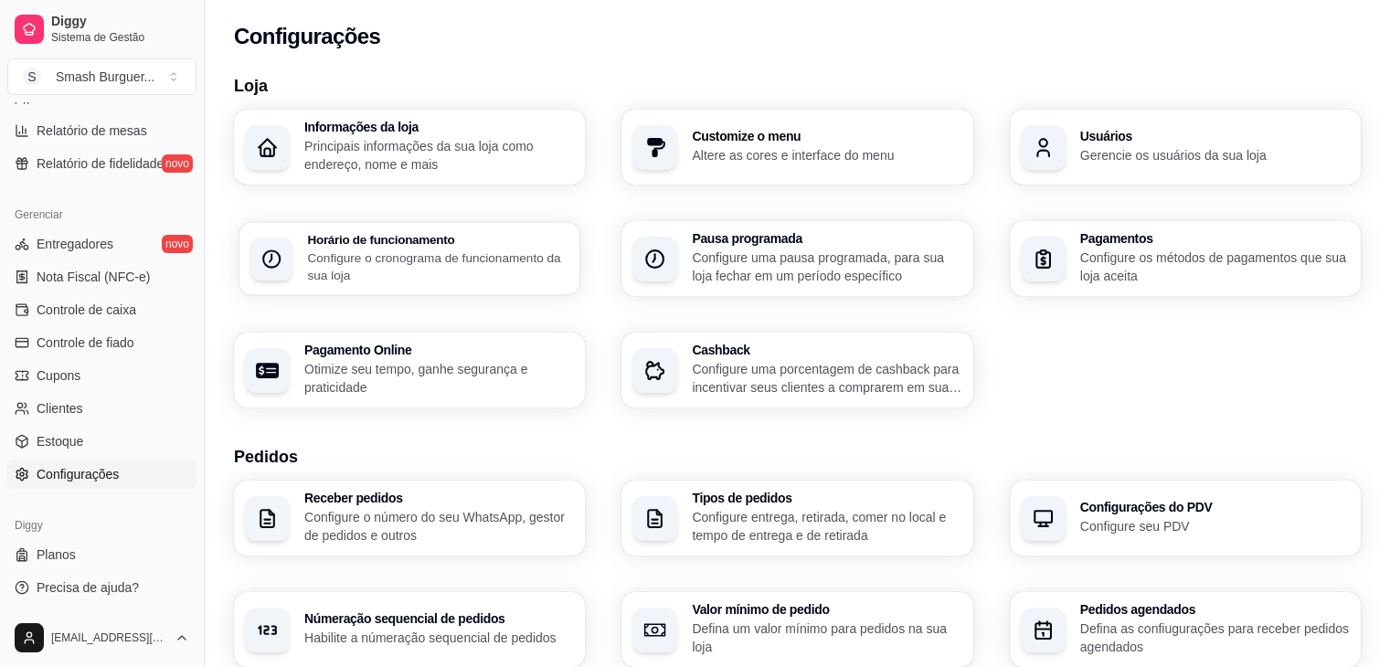
click at [410, 252] on p "Configure o cronograma de funcionamento da sua loja" at bounding box center [437, 267] width 261 height 36
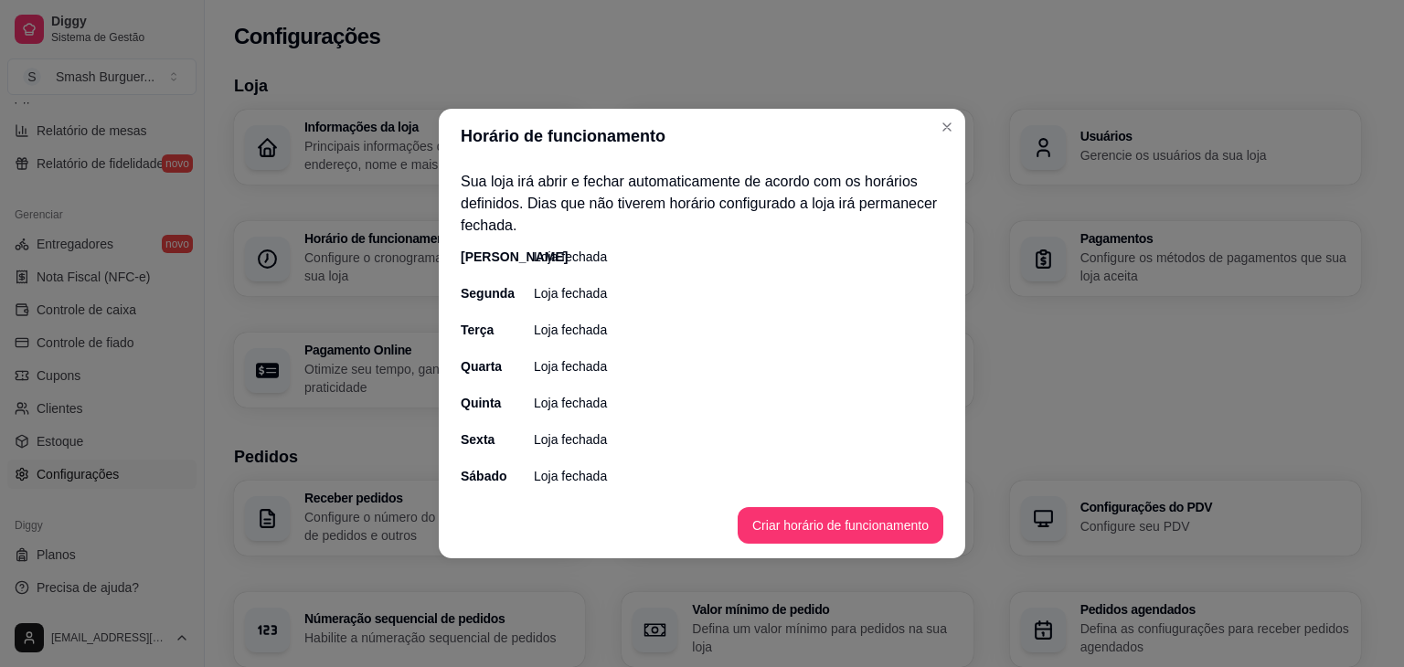
click at [568, 300] on p "Loja fechada" at bounding box center [570, 293] width 73 height 18
click at [629, 296] on div "Segunda Loja fechada" at bounding box center [702, 293] width 483 height 18
click at [841, 528] on button "Criar horário de funcionamento" at bounding box center [839, 526] width 199 height 36
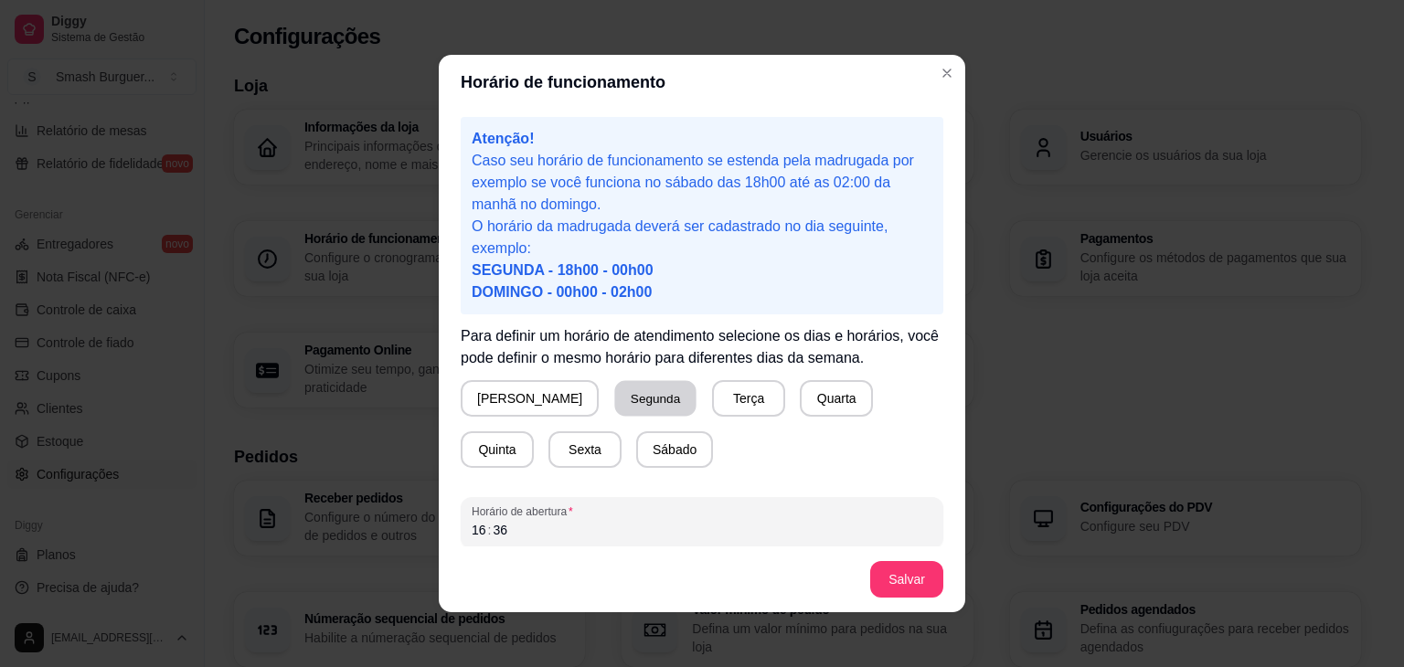
click at [615, 397] on button "Segunda" at bounding box center [655, 399] width 81 height 36
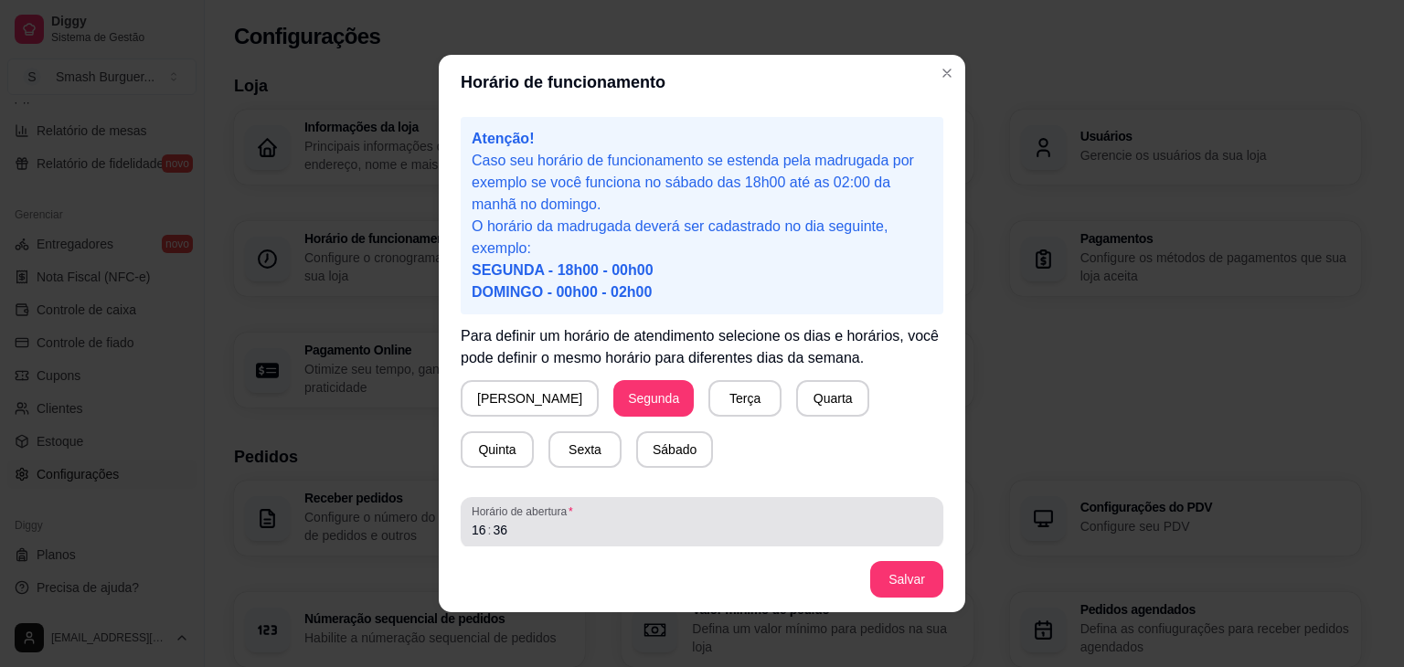
scroll to position [90, 0]
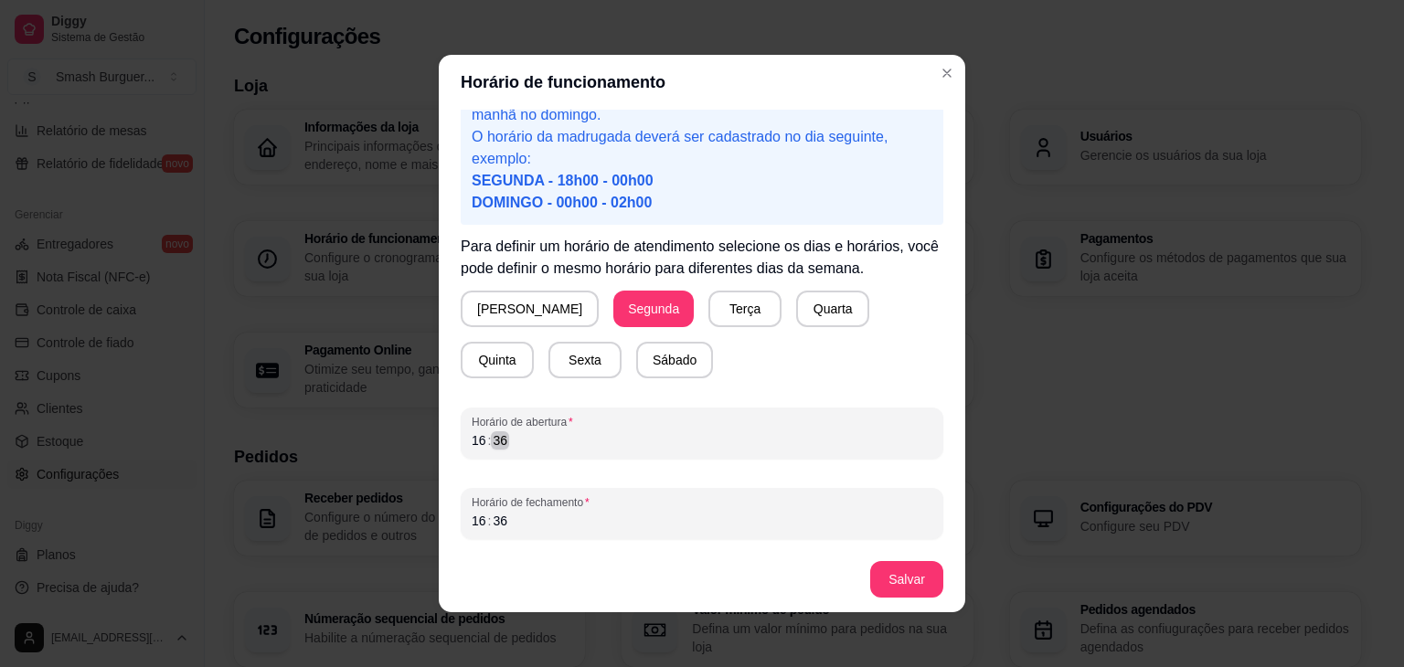
click at [567, 456] on div "Horário de abertura 16 : 36" at bounding box center [702, 433] width 483 height 51
click at [471, 525] on div "16" at bounding box center [479, 521] width 18 height 18
click at [897, 580] on button "Salvar" at bounding box center [906, 580] width 71 height 36
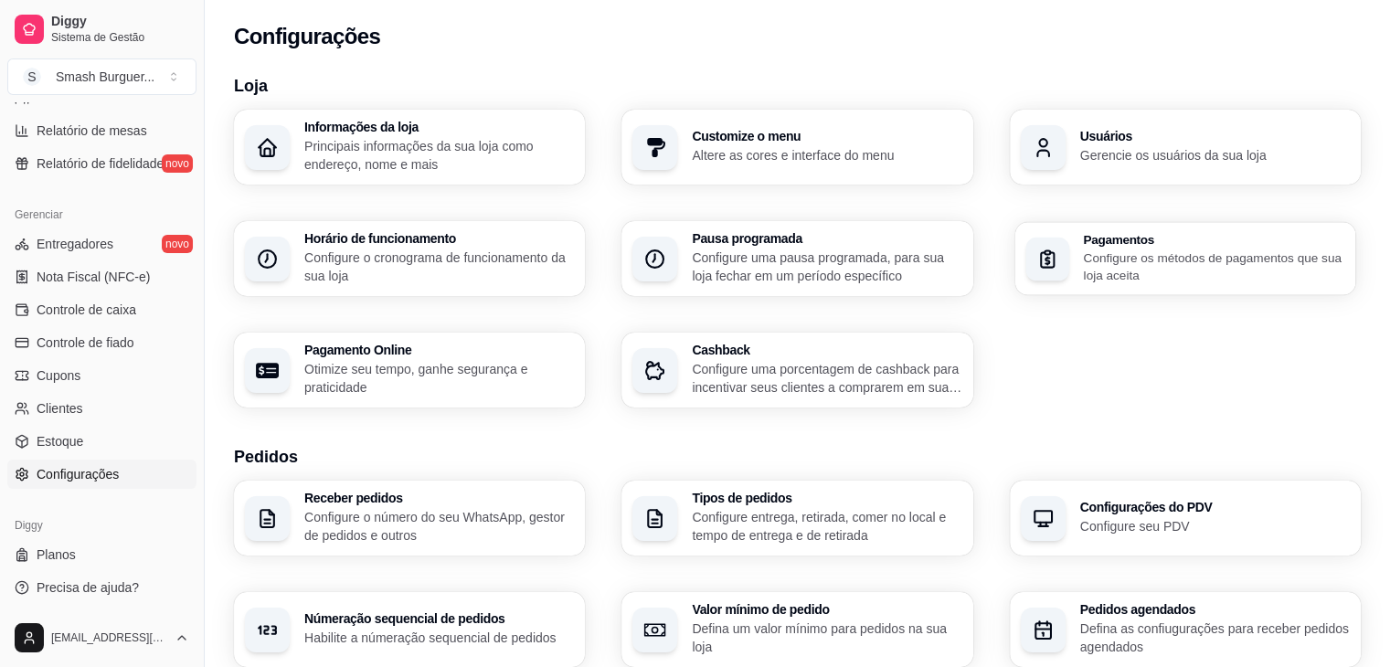
click at [1165, 271] on p "Configure os métodos de pagamentos que sua loja aceita" at bounding box center [1213, 267] width 261 height 36
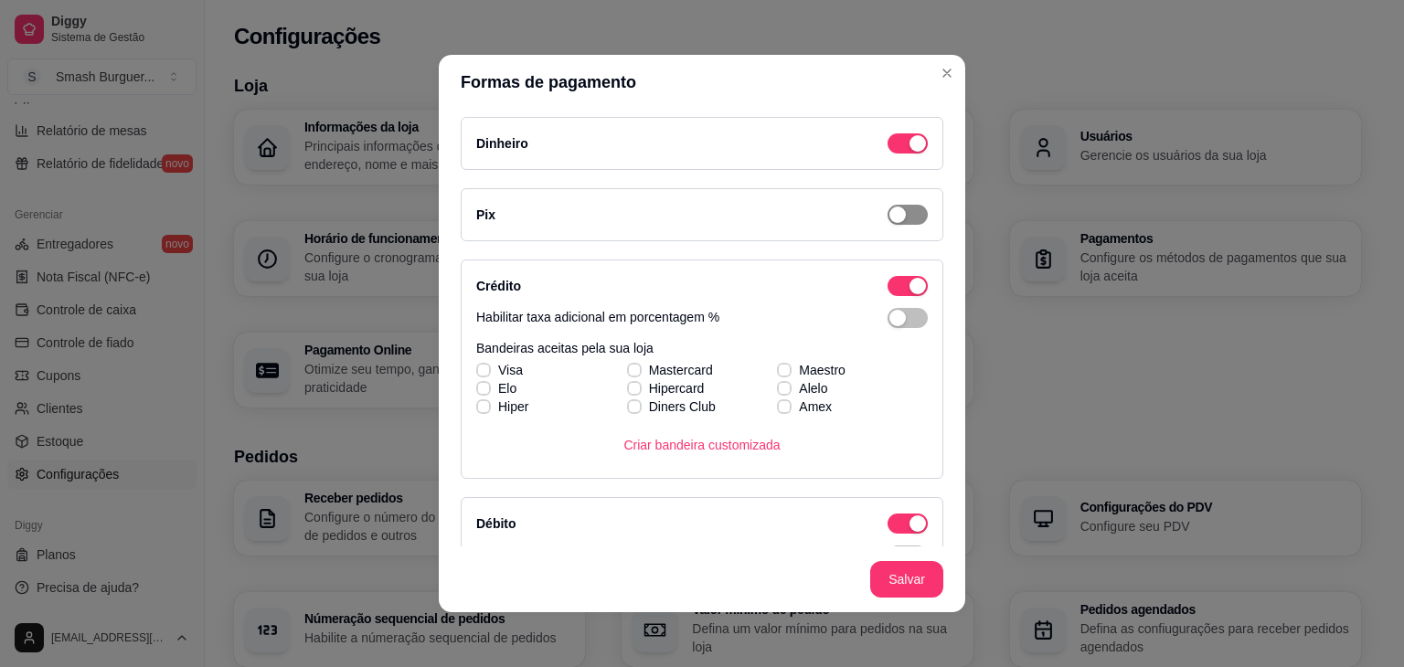
click at [894, 154] on span "button" at bounding box center [908, 143] width 40 height 20
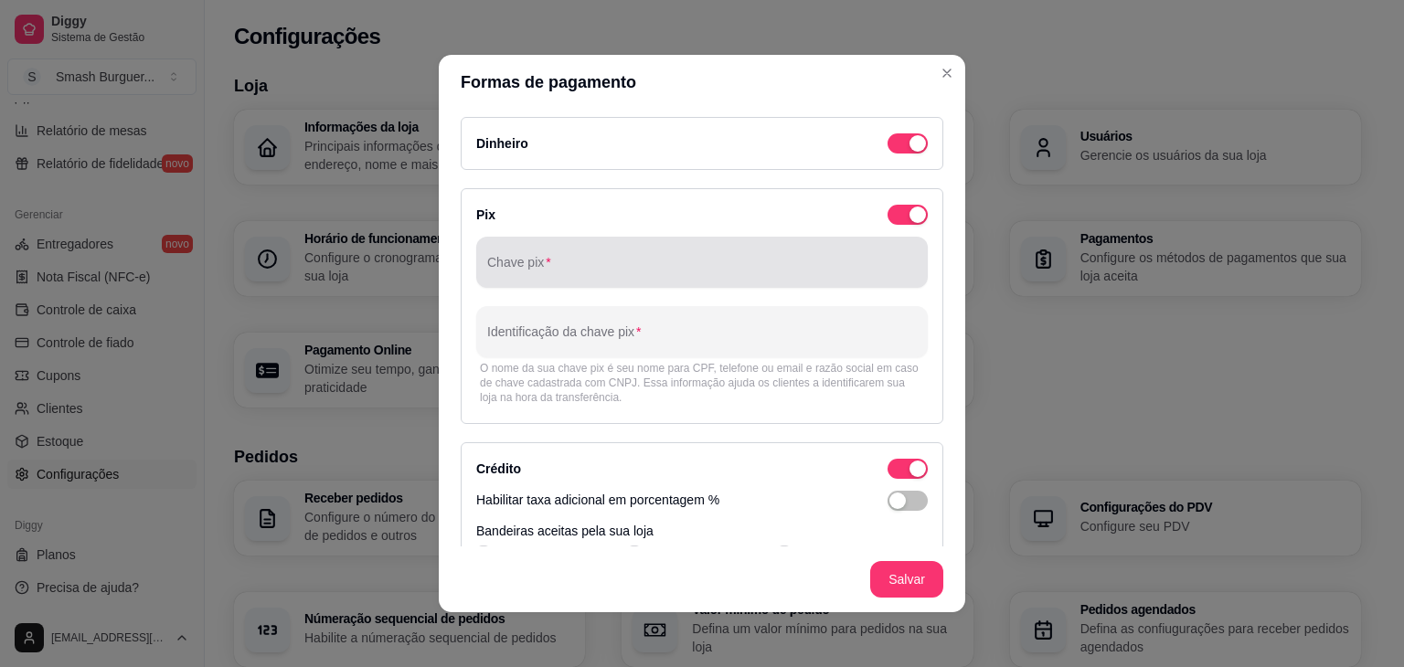
click at [546, 255] on div at bounding box center [702, 262] width 430 height 37
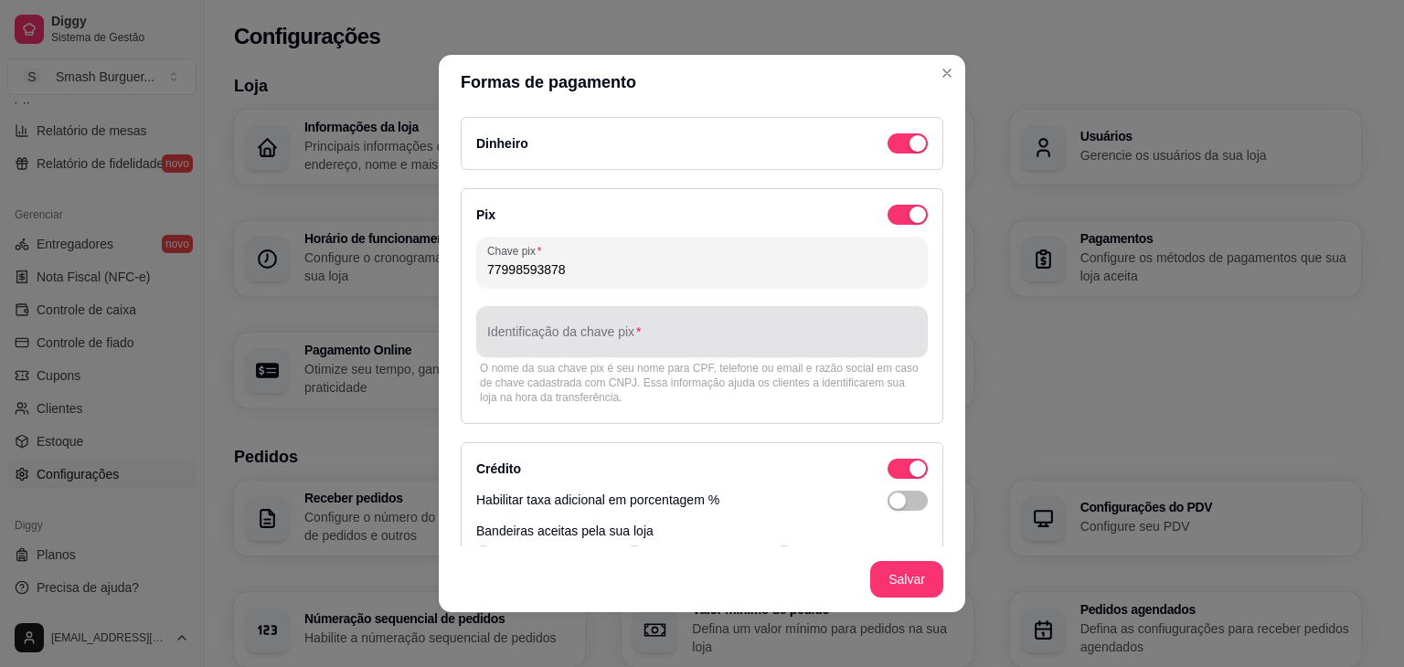
type input "77998593878"
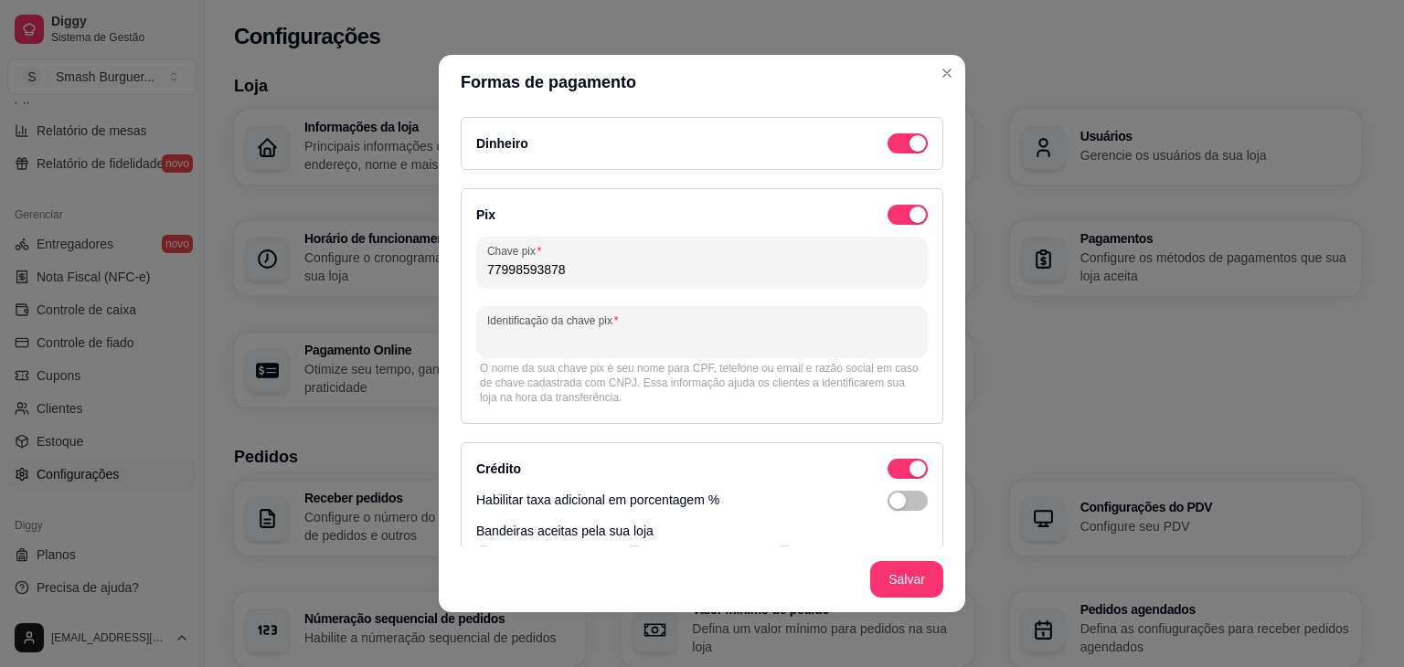
click at [549, 334] on input "Identificação da chave pix" at bounding box center [702, 339] width 430 height 18
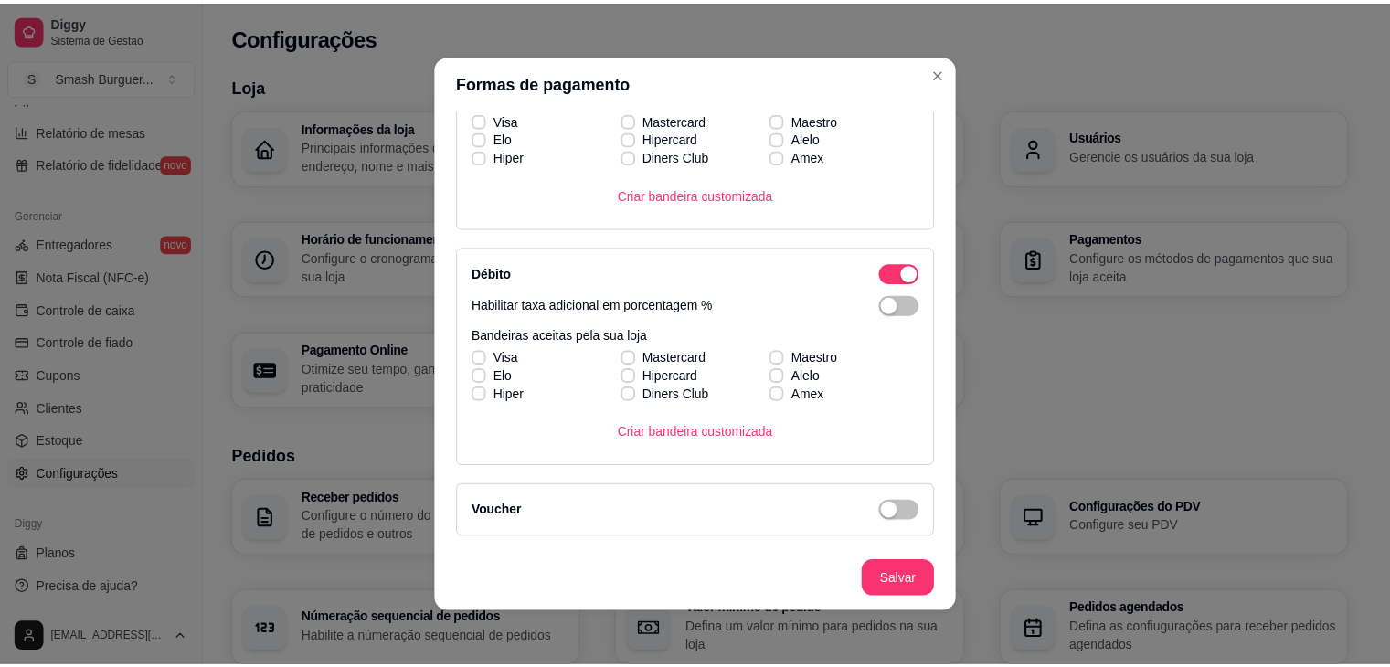
scroll to position [501, 0]
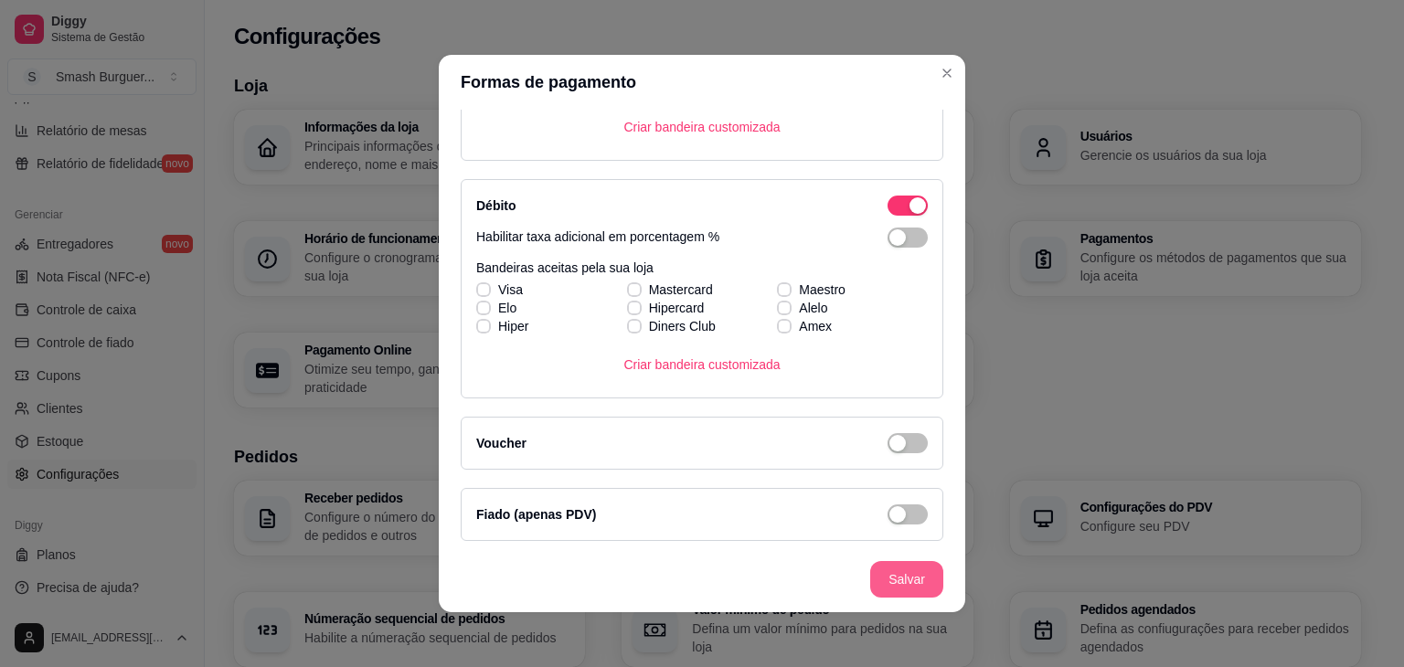
type input "Smash Burguer"
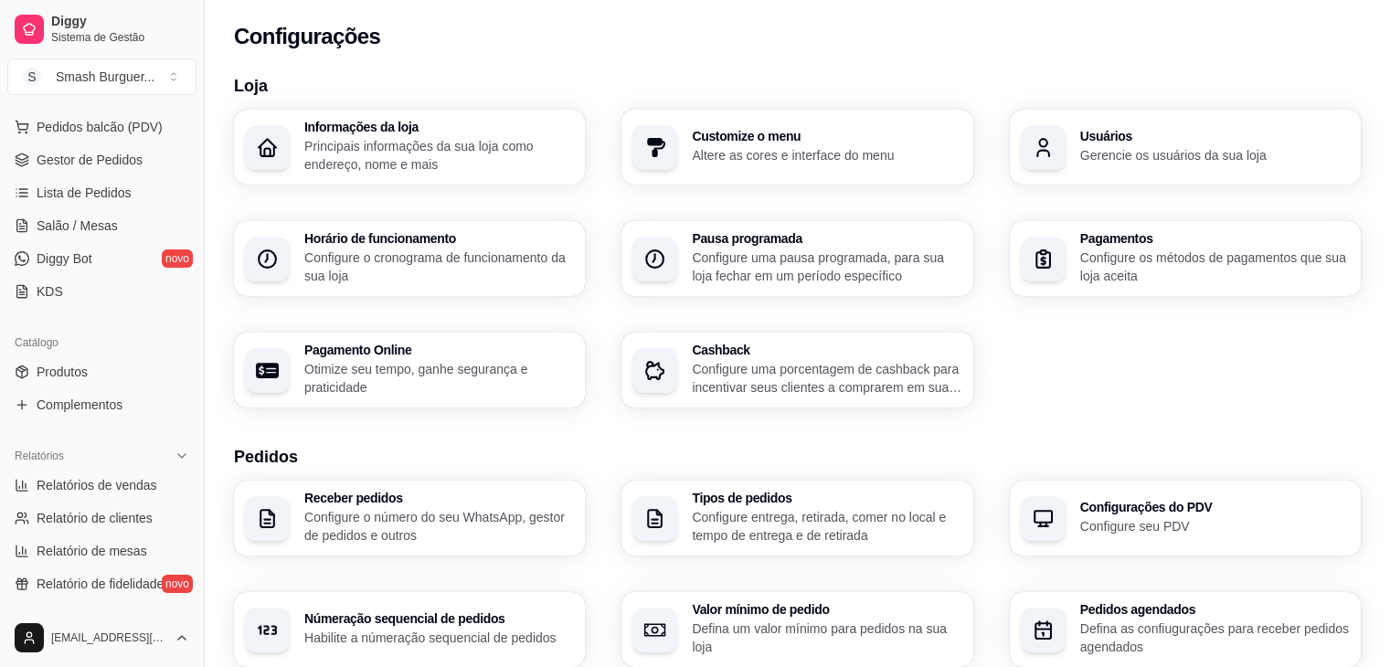
scroll to position [0, 0]
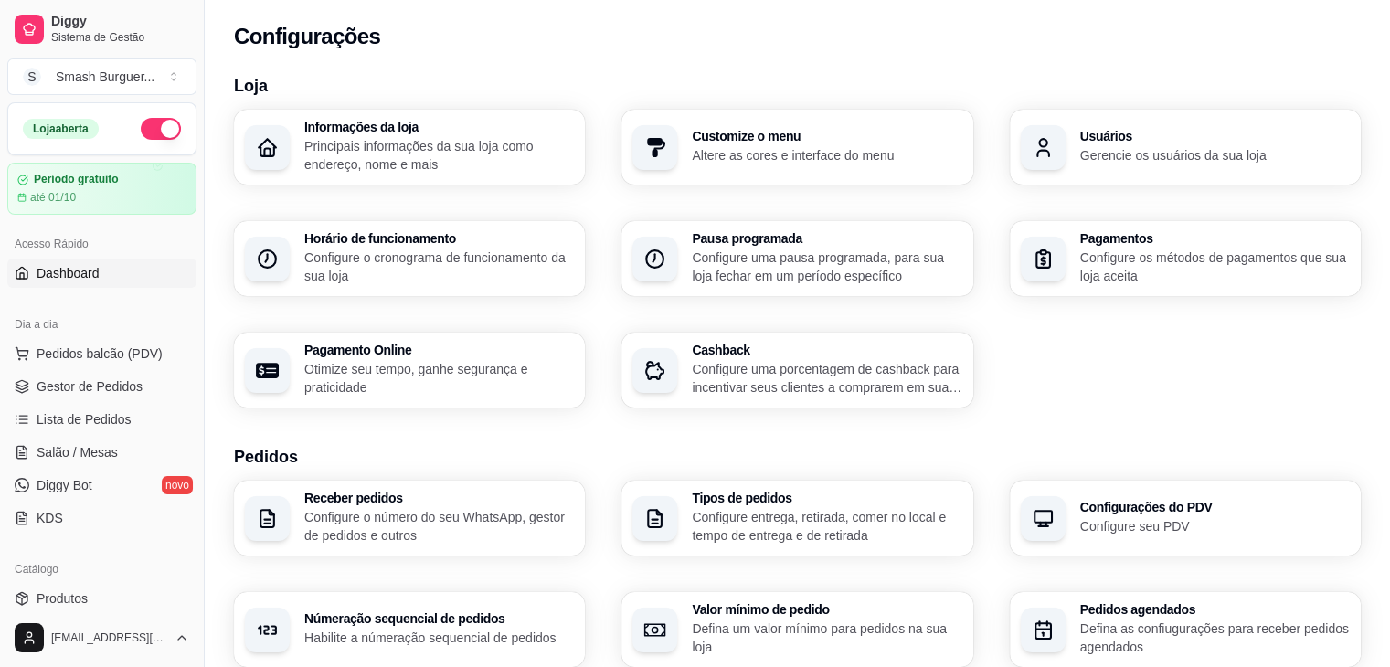
click at [77, 273] on span "Dashboard" at bounding box center [68, 273] width 63 height 18
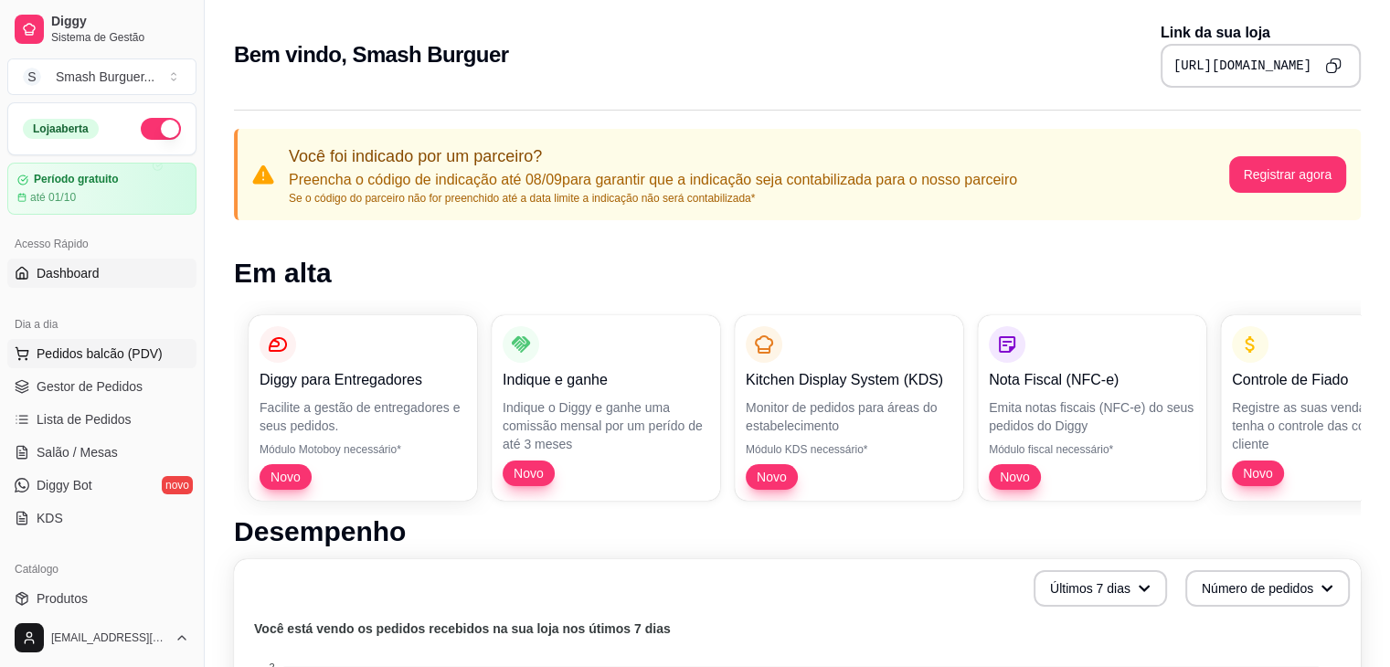
click at [129, 350] on span "Pedidos balcão (PDV)" at bounding box center [100, 354] width 126 height 18
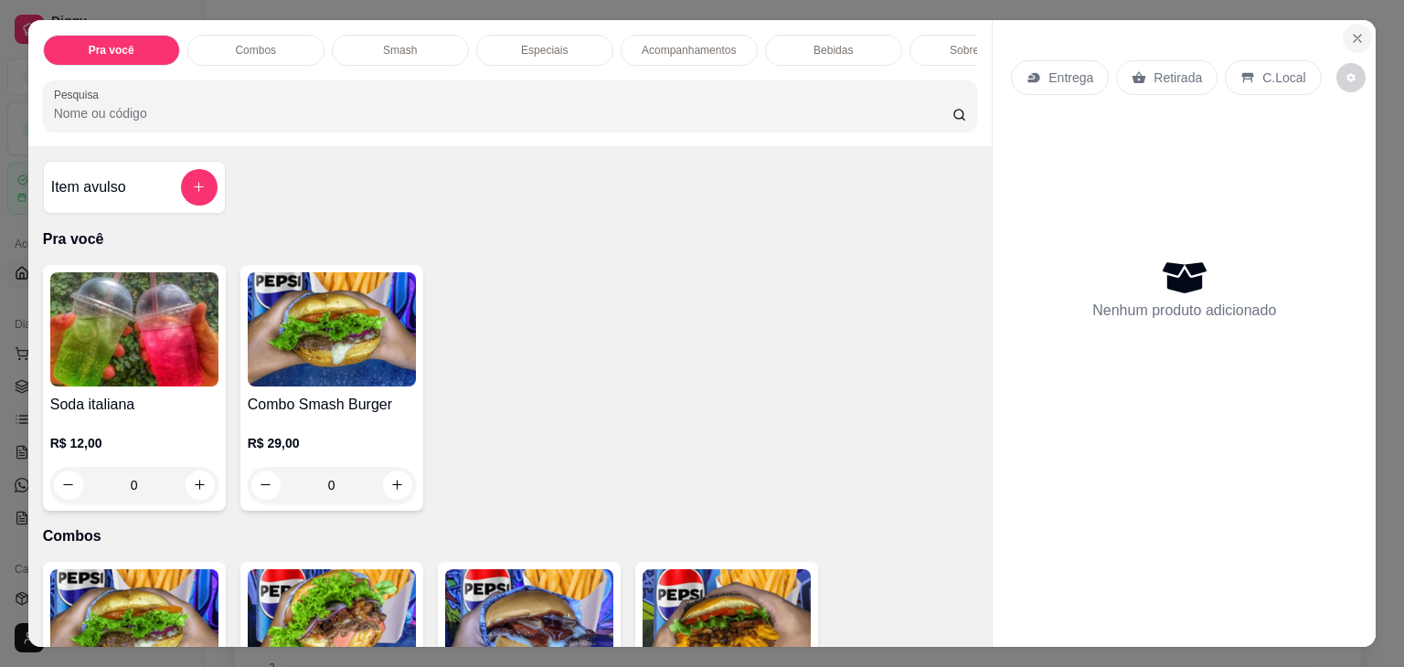
click at [1354, 35] on icon "Close" at bounding box center [1357, 38] width 7 height 7
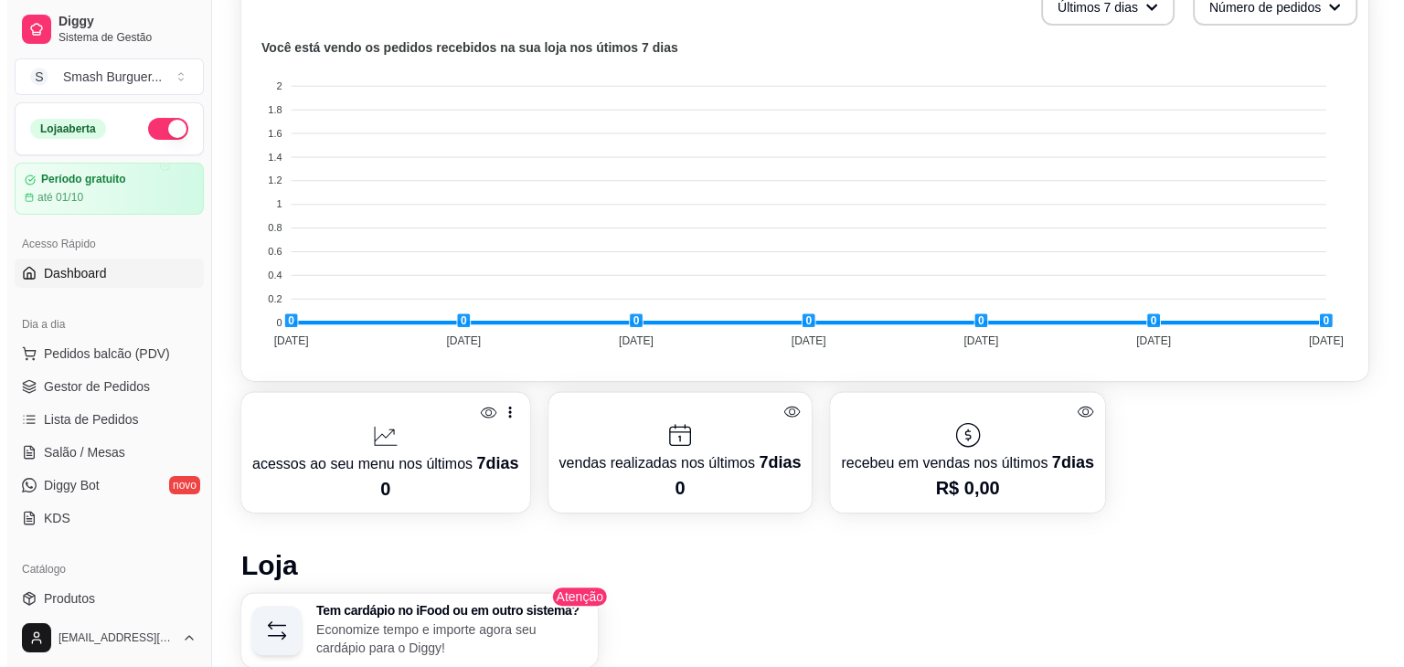
scroll to position [580, 0]
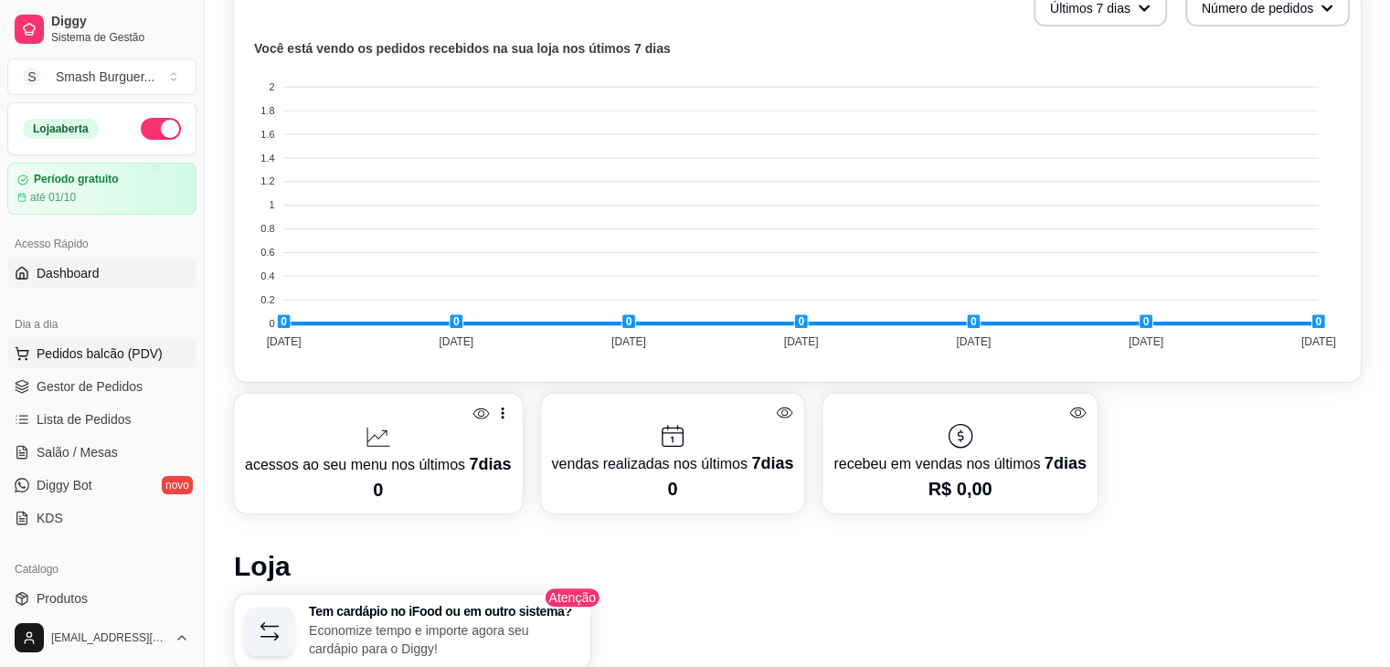
click at [87, 353] on span "Pedidos balcão (PDV)" at bounding box center [100, 354] width 126 height 18
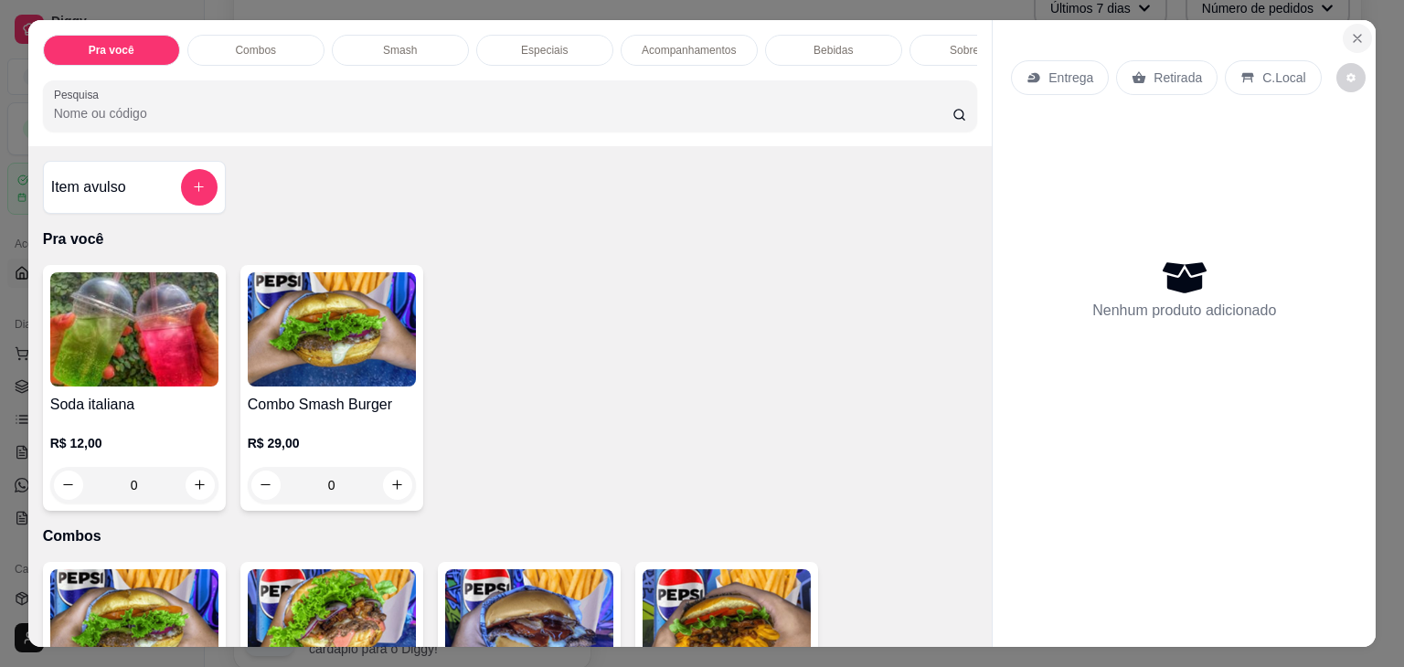
click at [1351, 37] on icon "Close" at bounding box center [1357, 38] width 15 height 15
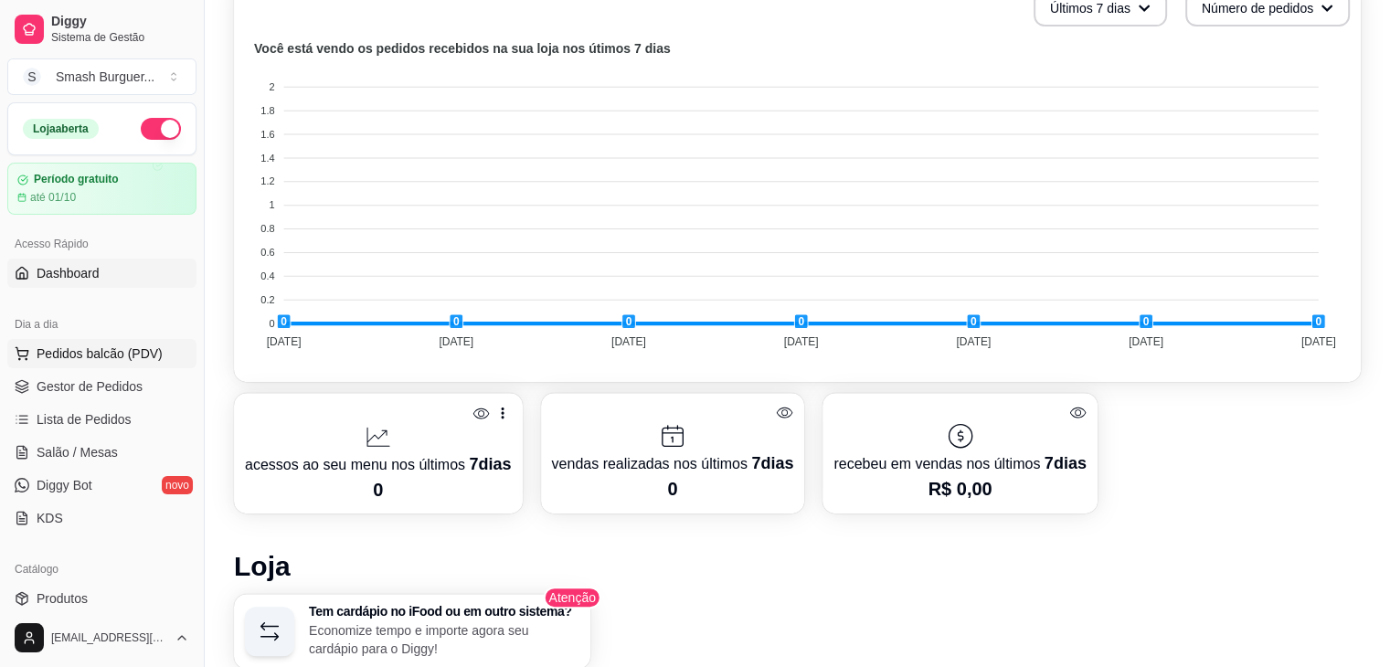
click at [104, 349] on span "Pedidos balcão (PDV)" at bounding box center [100, 354] width 126 height 18
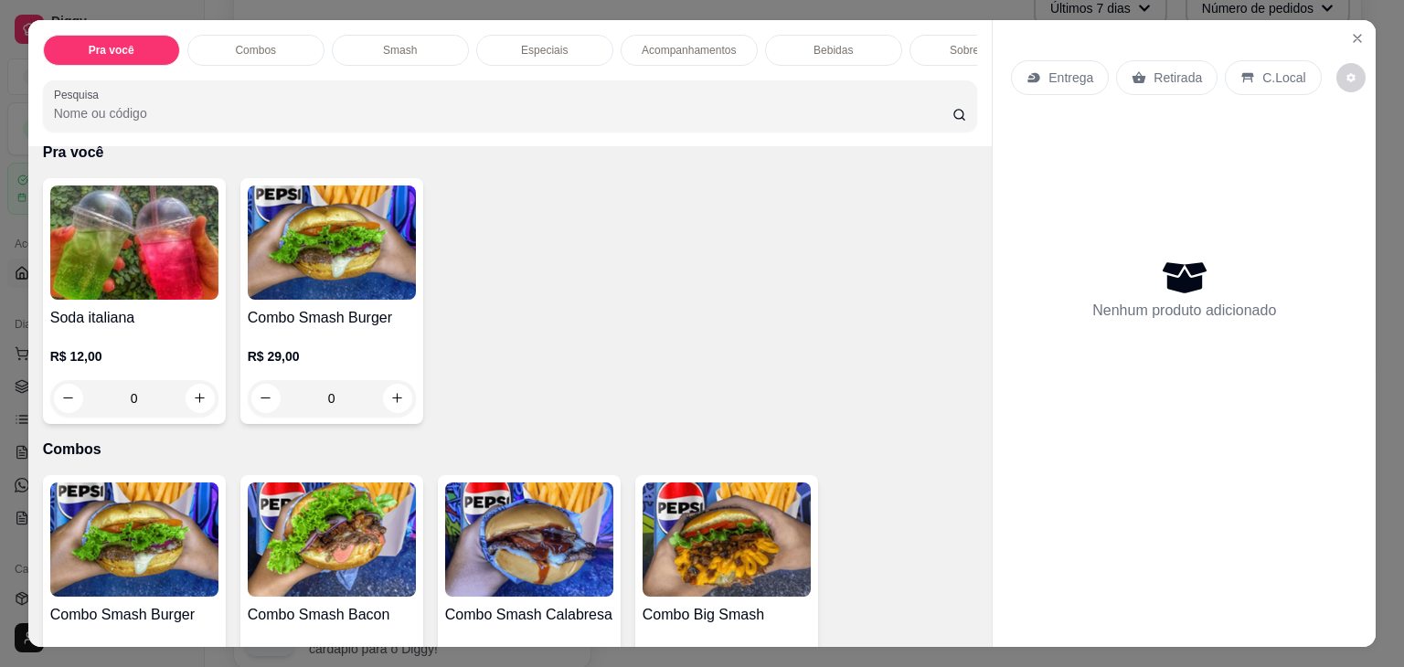
scroll to position [59, 0]
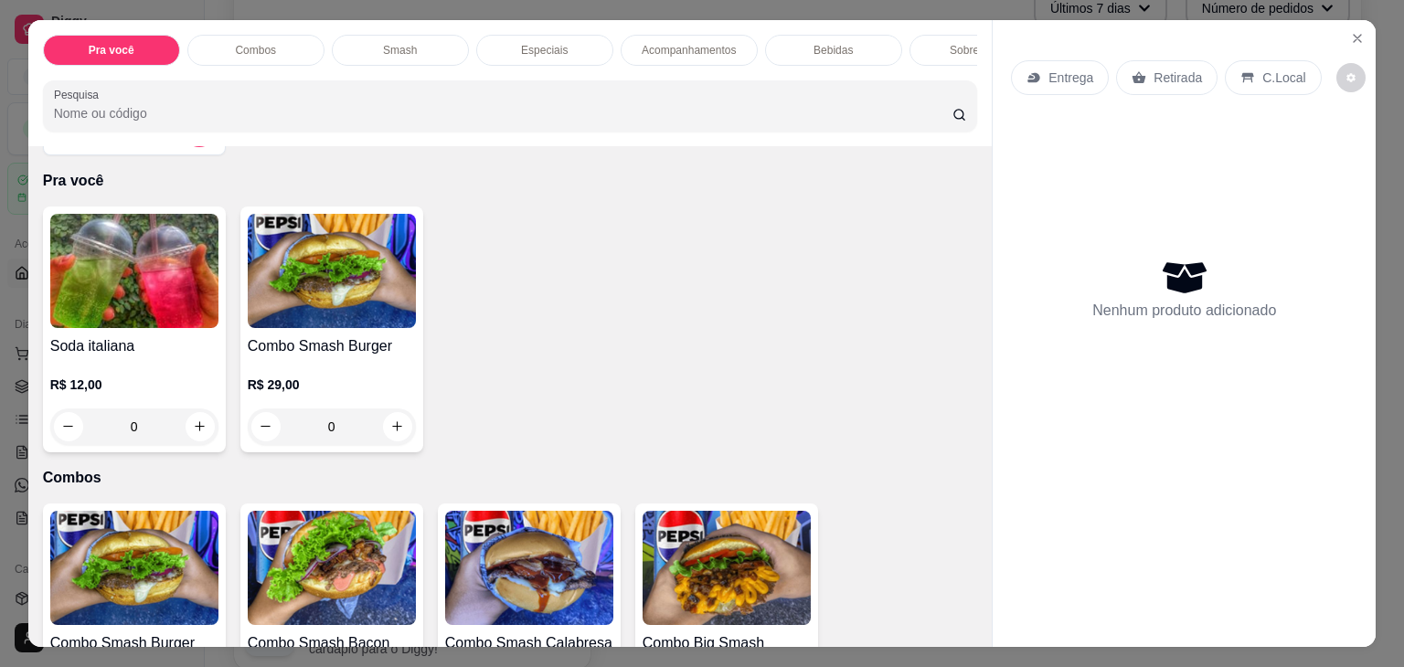
click at [271, 314] on img at bounding box center [332, 271] width 168 height 114
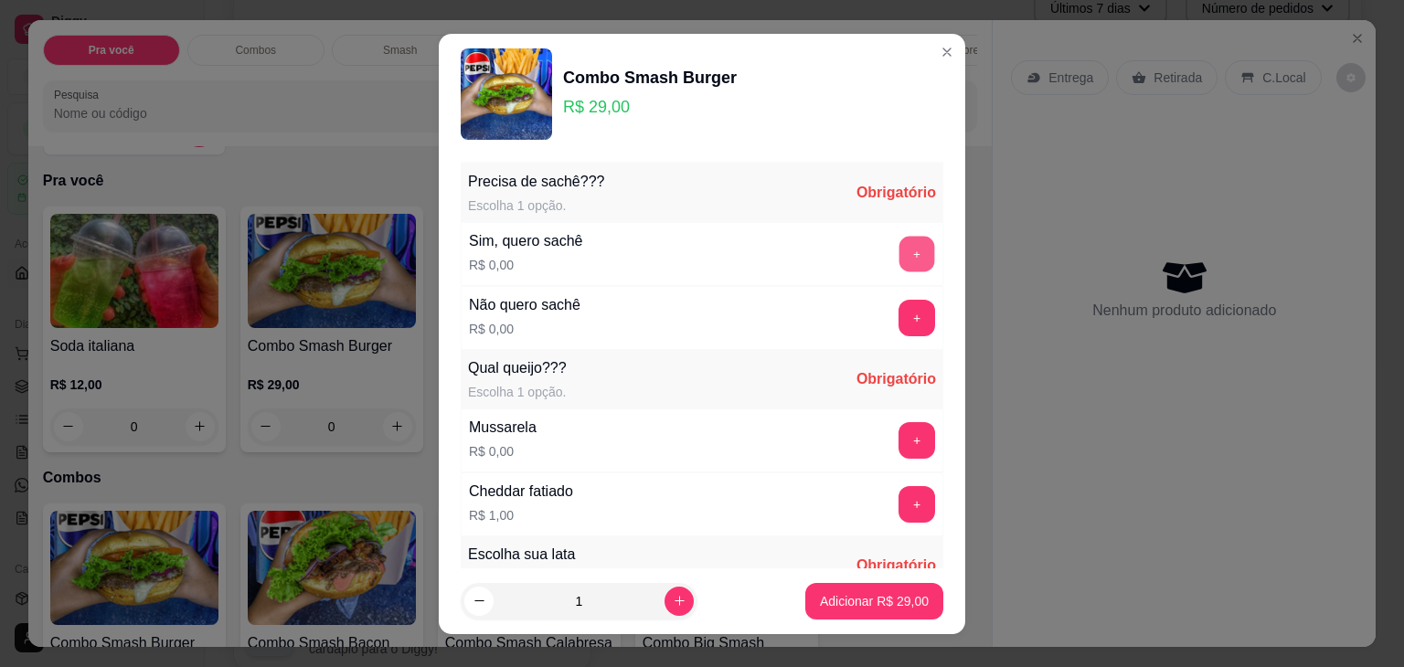
click at [899, 251] on button "+" at bounding box center [917, 254] width 36 height 36
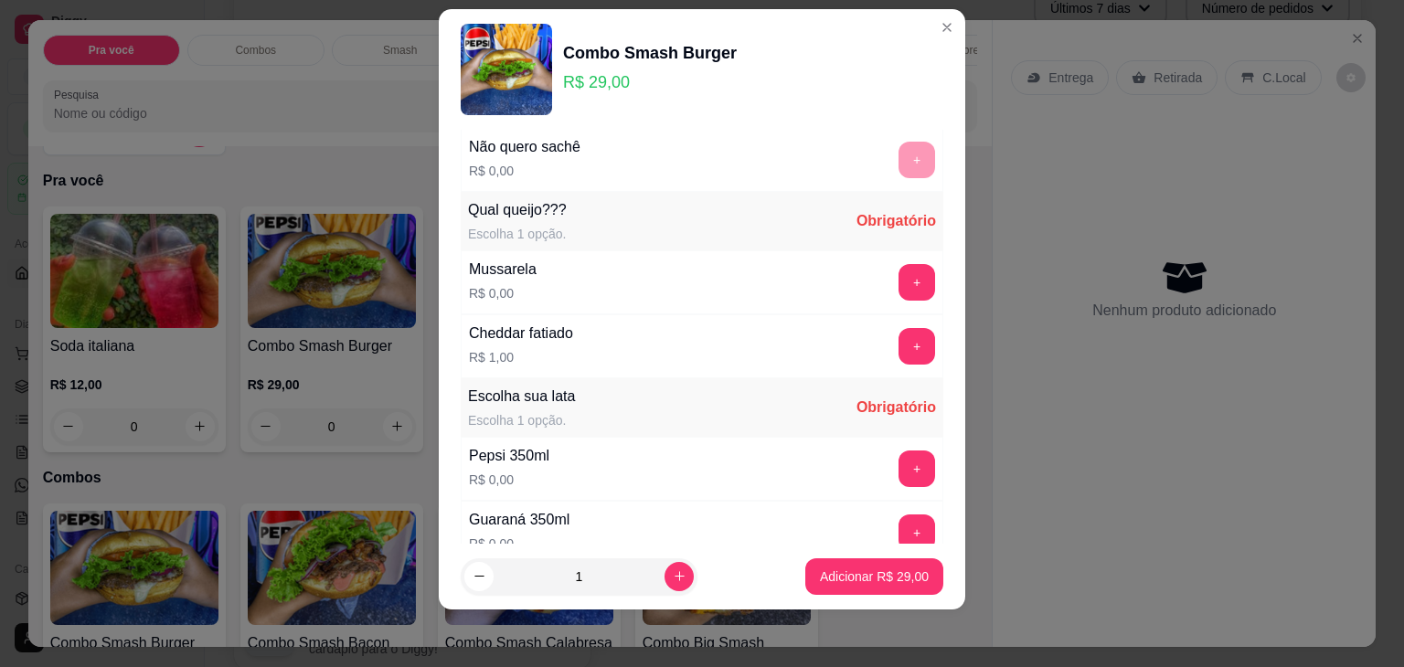
scroll to position [194, 0]
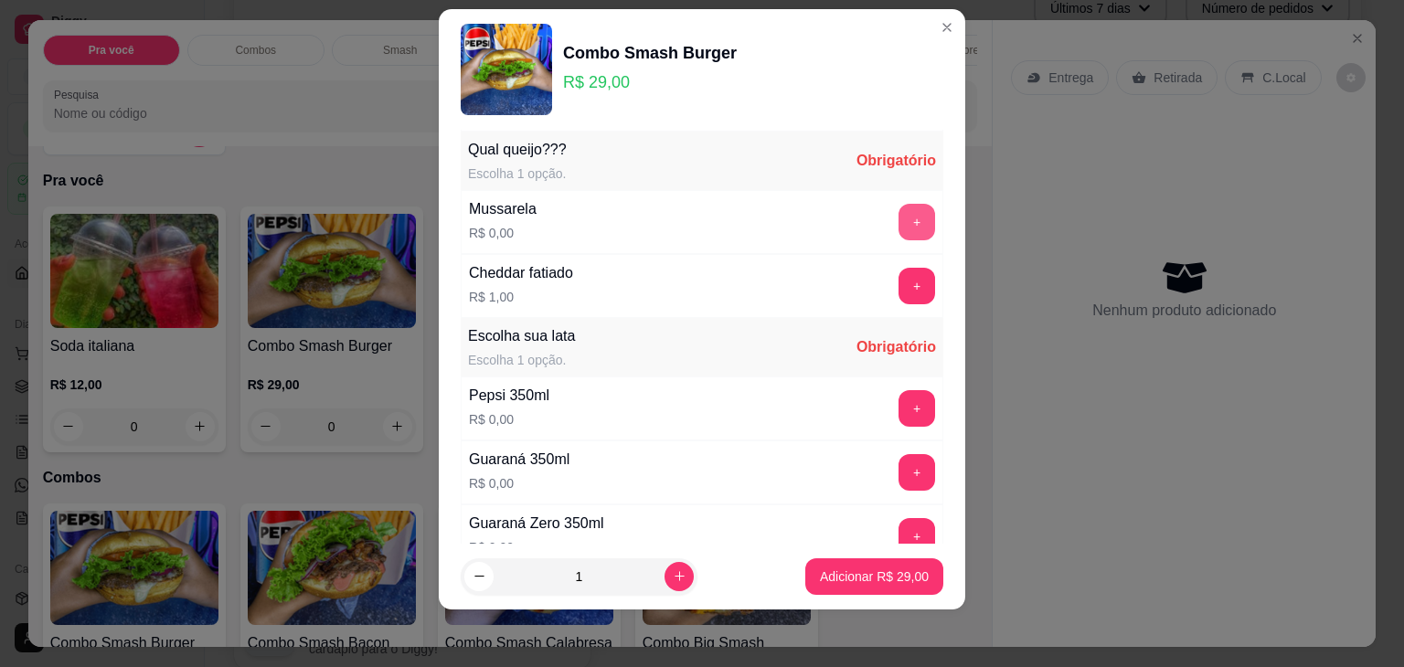
click at [899, 219] on button "+" at bounding box center [917, 222] width 37 height 37
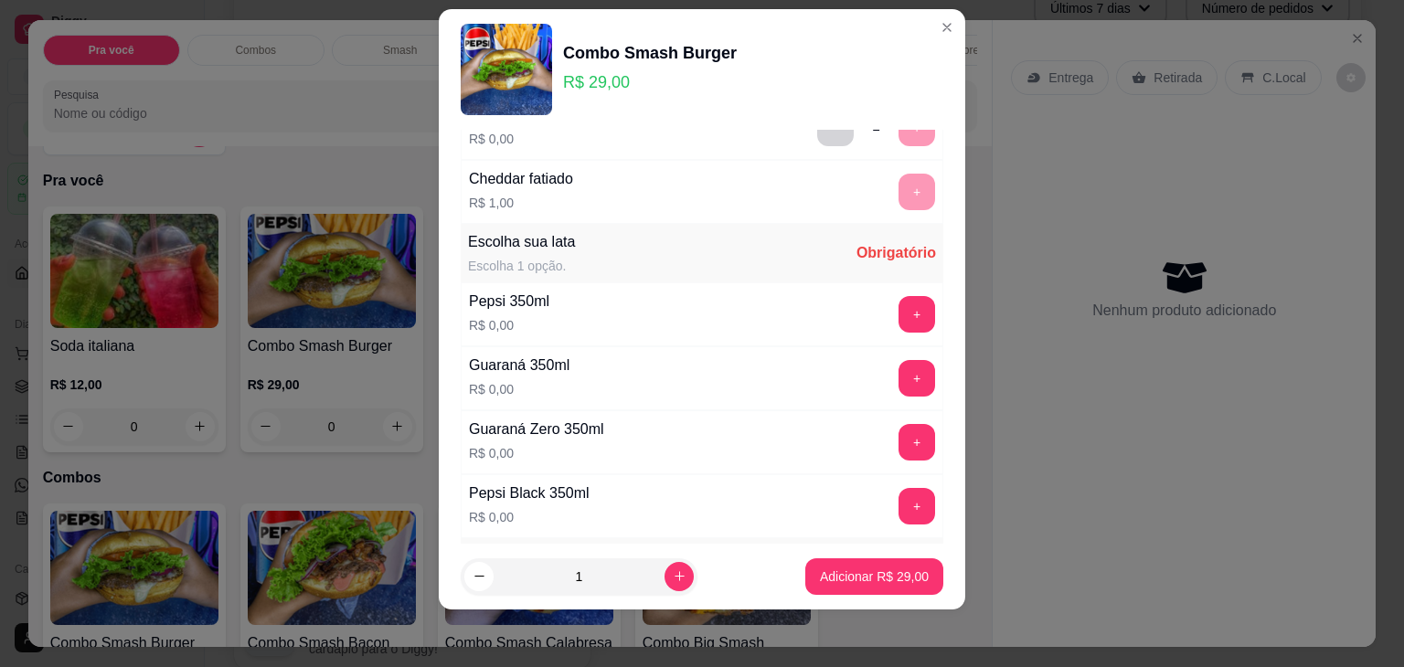
scroll to position [310, 0]
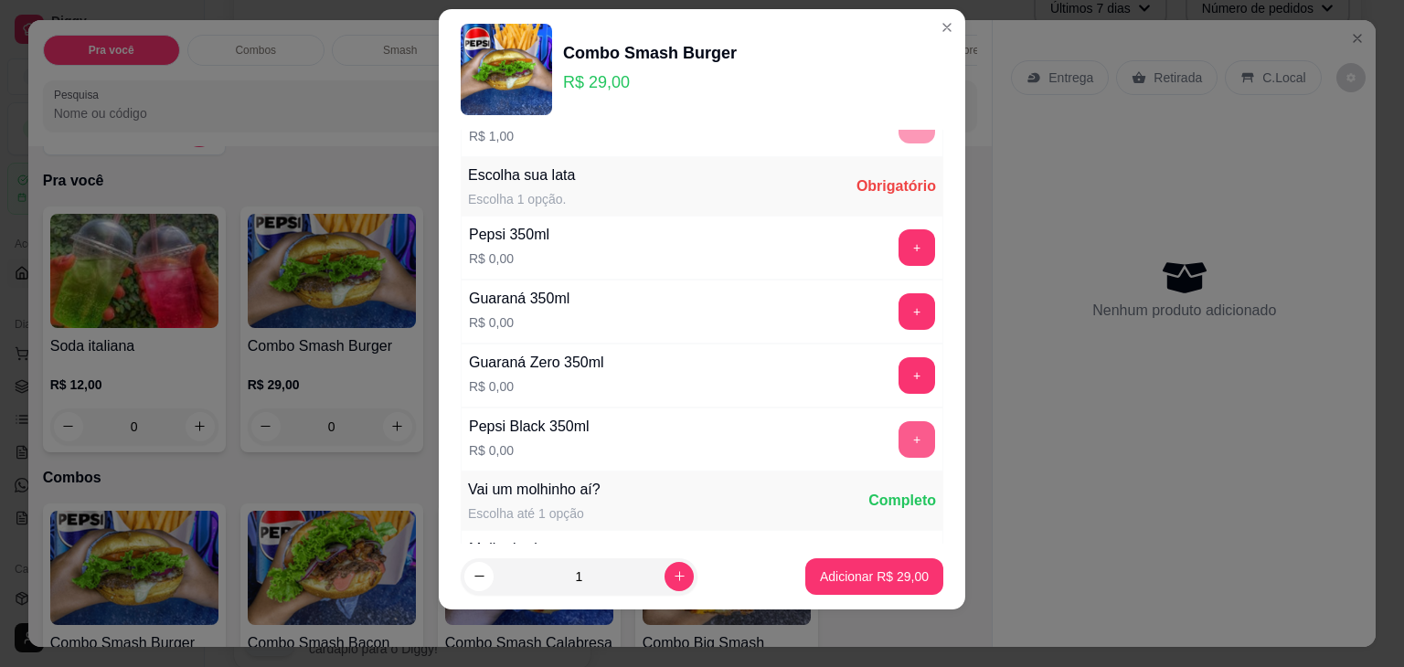
click at [899, 421] on button "+" at bounding box center [917, 439] width 37 height 37
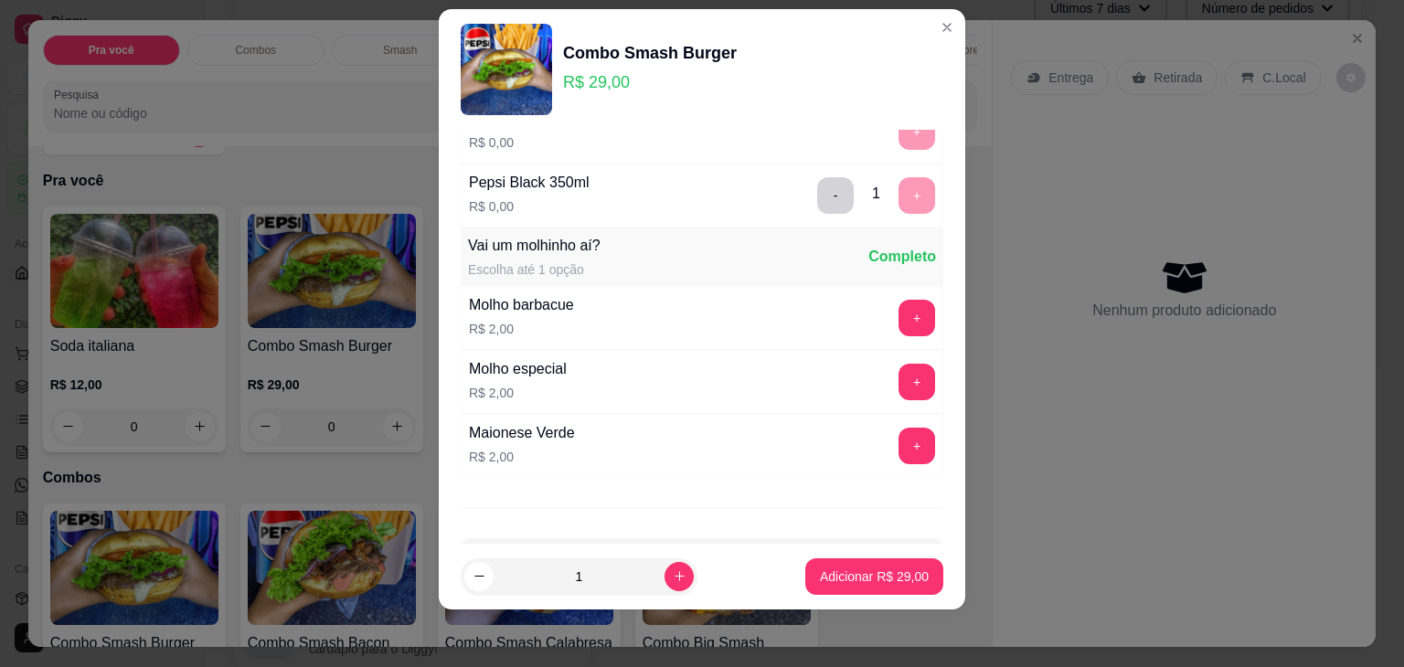
scroll to position [665, 0]
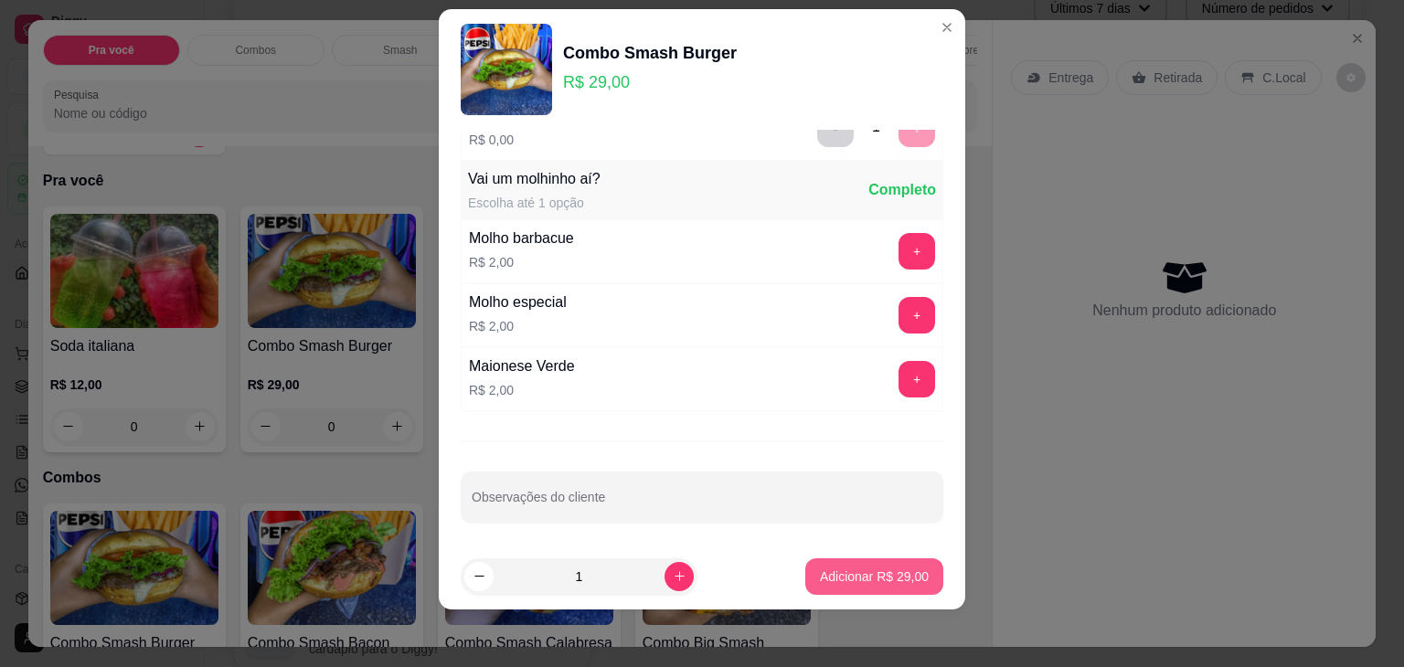
click at [823, 575] on p "Adicionar R$ 29,00" at bounding box center [874, 577] width 109 height 18
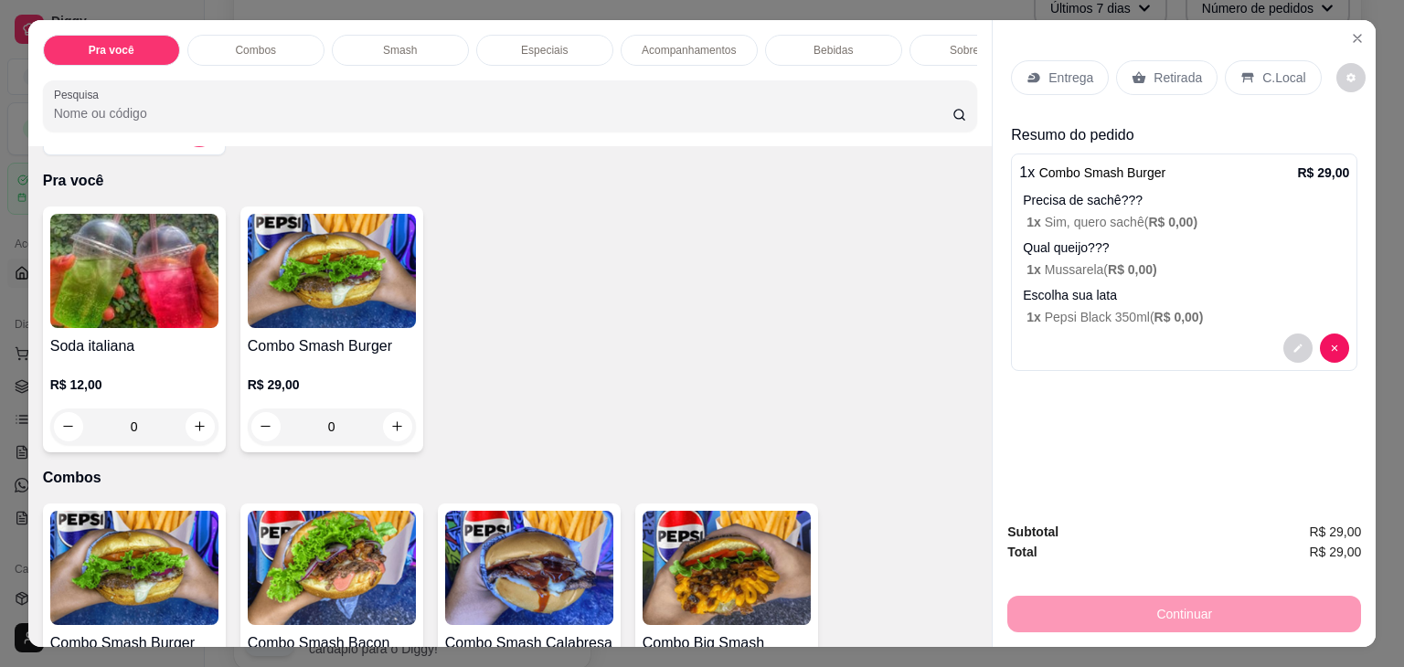
click at [1123, 403] on div "Entrega Retirada C.Local Resumo do pedido 1 x Combo Smash Burger R$ 29,00 Preci…" at bounding box center [1184, 263] width 383 height 487
click at [766, 290] on div "Soda italiana R$ 12,00 0 Combo Smash Burger R$ 29,00 0" at bounding box center [510, 330] width 935 height 246
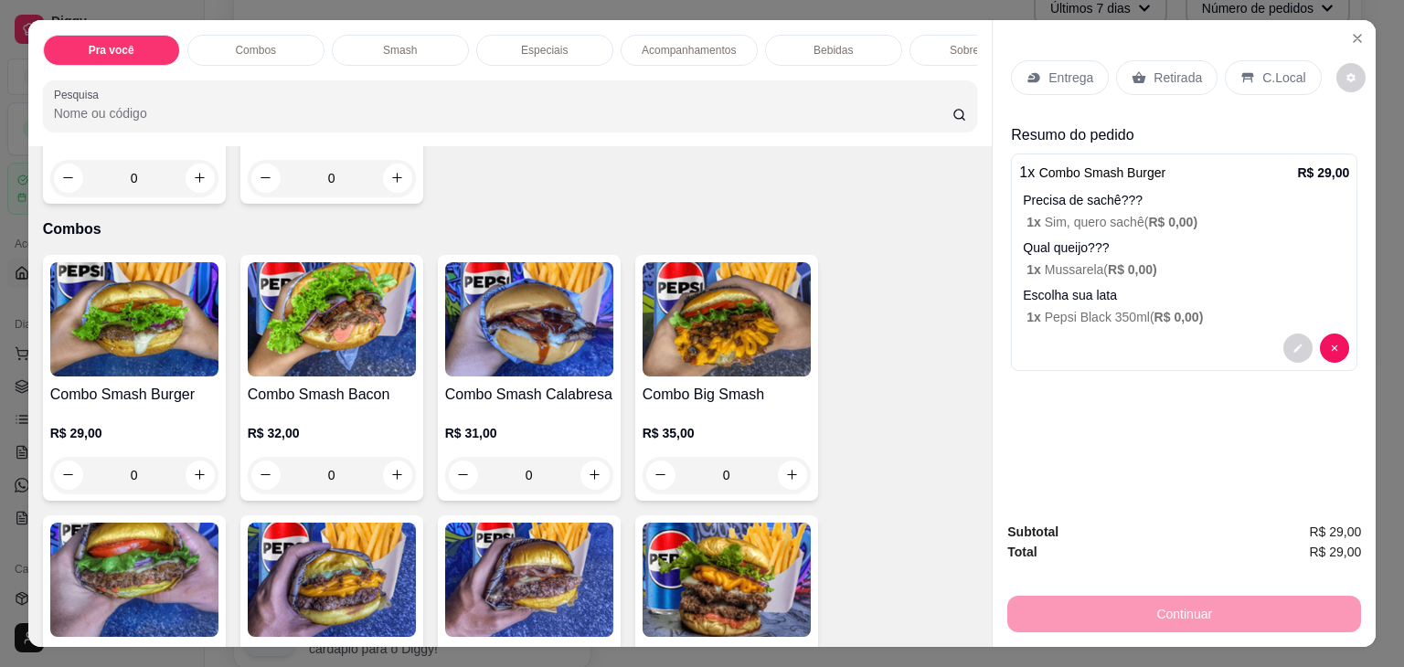
scroll to position [0, 0]
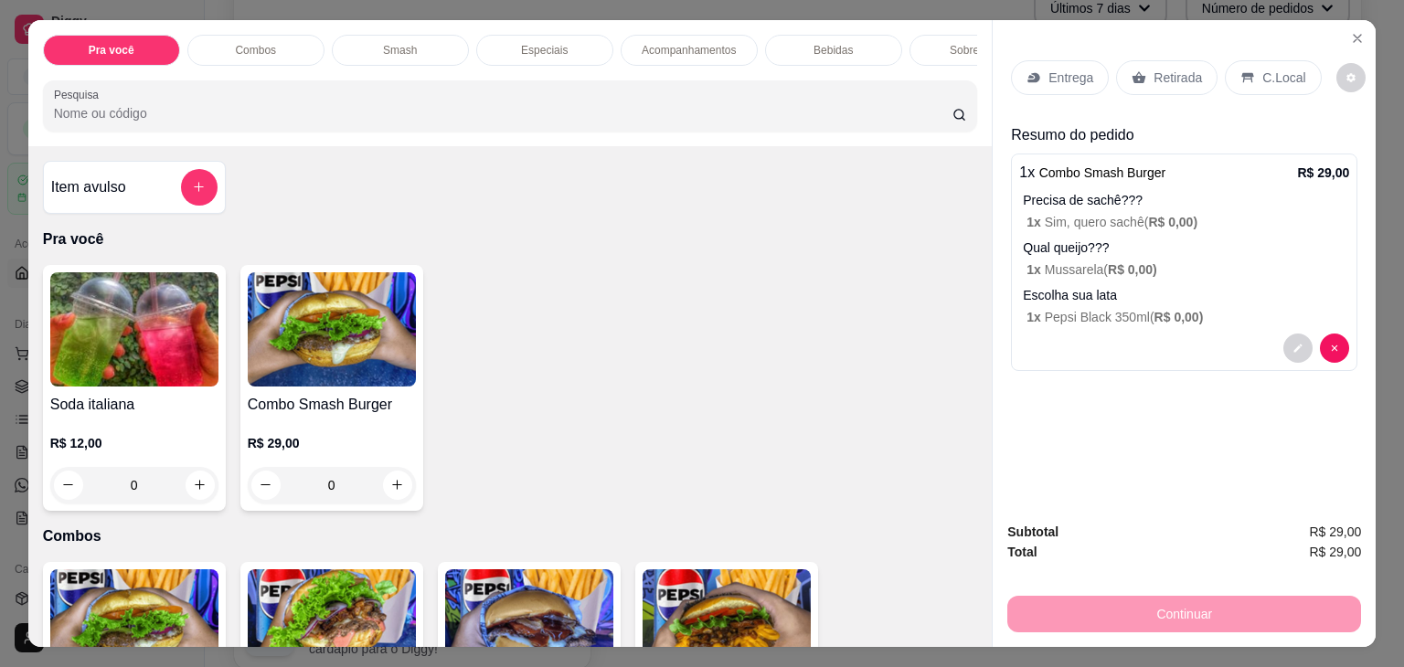
click at [1048, 73] on p "Entrega" at bounding box center [1070, 78] width 45 height 18
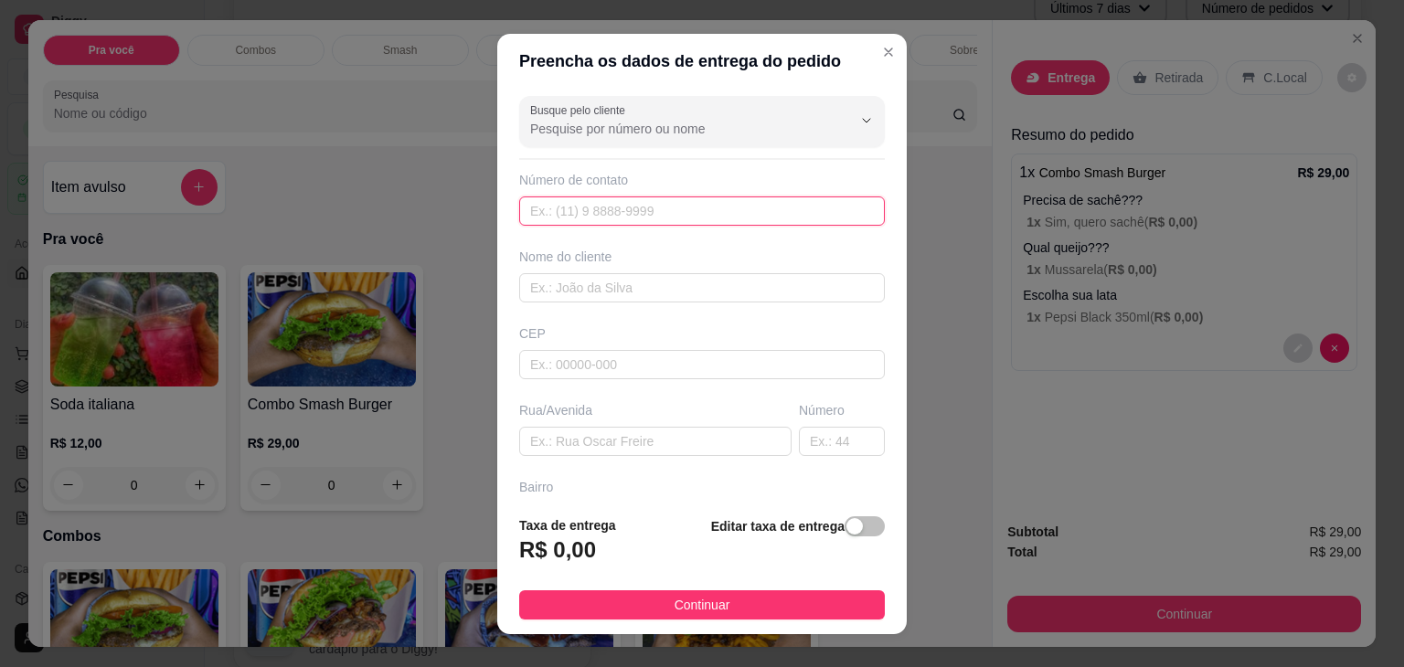
click at [567, 213] on input "text" at bounding box center [702, 211] width 366 height 29
type input "7"
type input "[PHONE_NUMBER]"
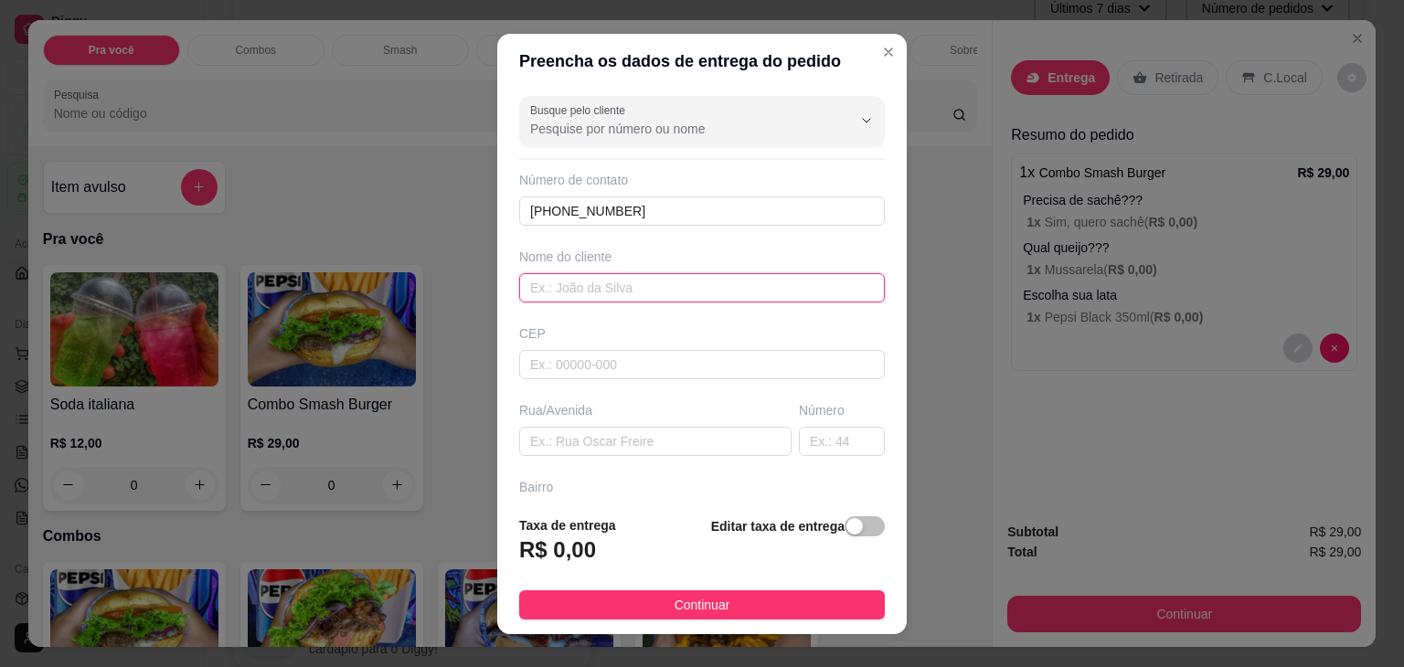
click at [584, 286] on input "text" at bounding box center [702, 287] width 366 height 29
type input "Milucha"
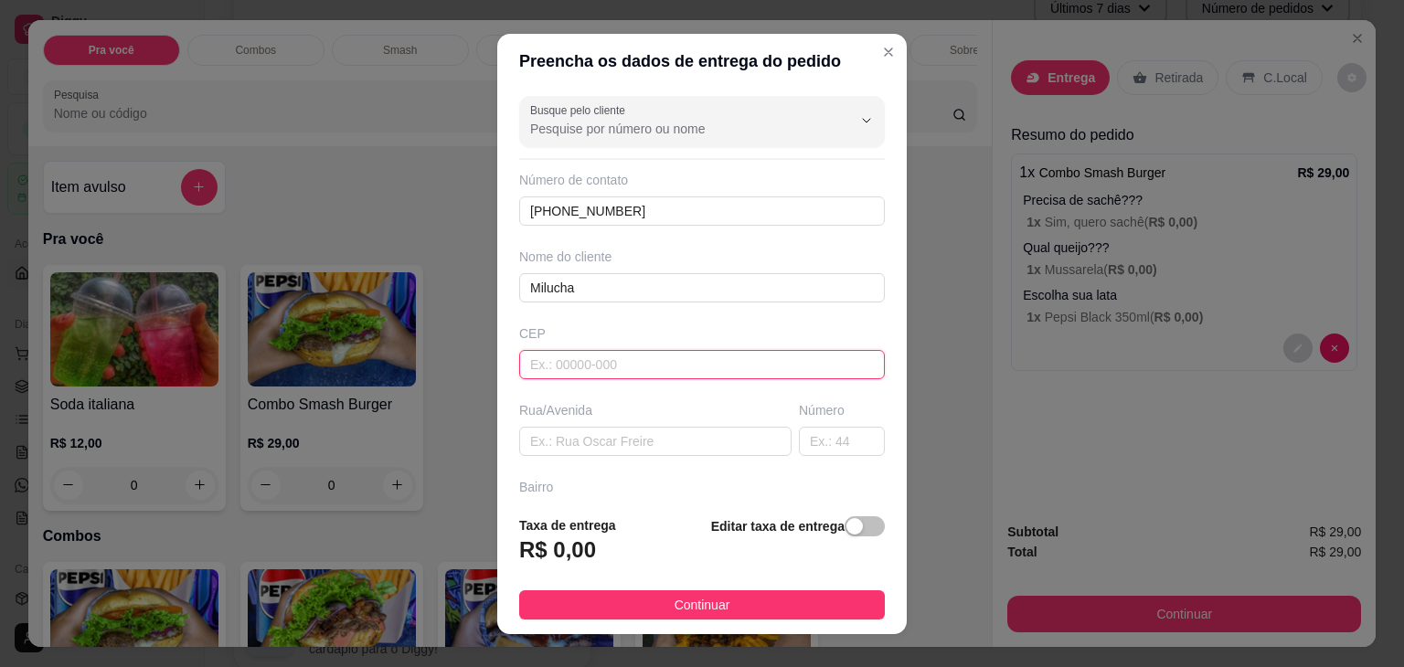
click at [588, 358] on input "text" at bounding box center [702, 364] width 366 height 29
type input "47760000"
type input "Tabocas do Brejo Velho"
type input "47760000"
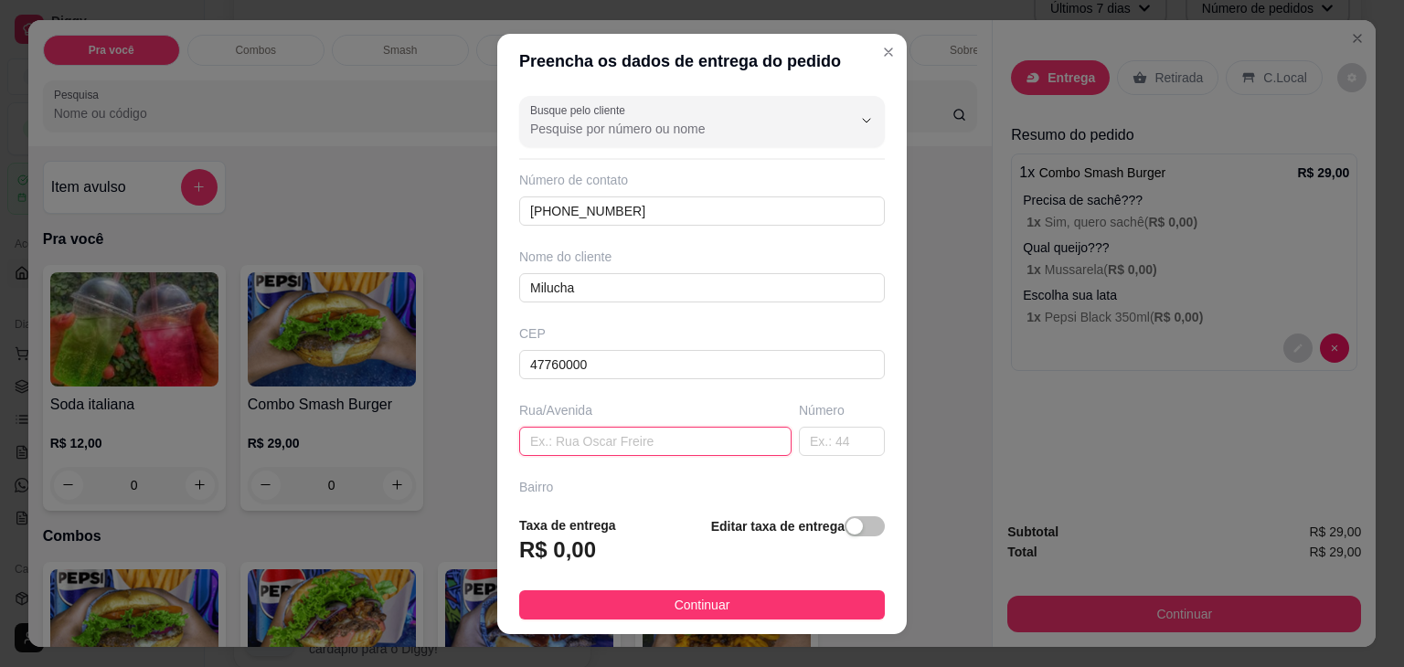
click at [575, 442] on input "text" at bounding box center [655, 441] width 272 height 29
type input "Rua Tiradentes"
click at [799, 436] on input "text" at bounding box center [842, 441] width 86 height 29
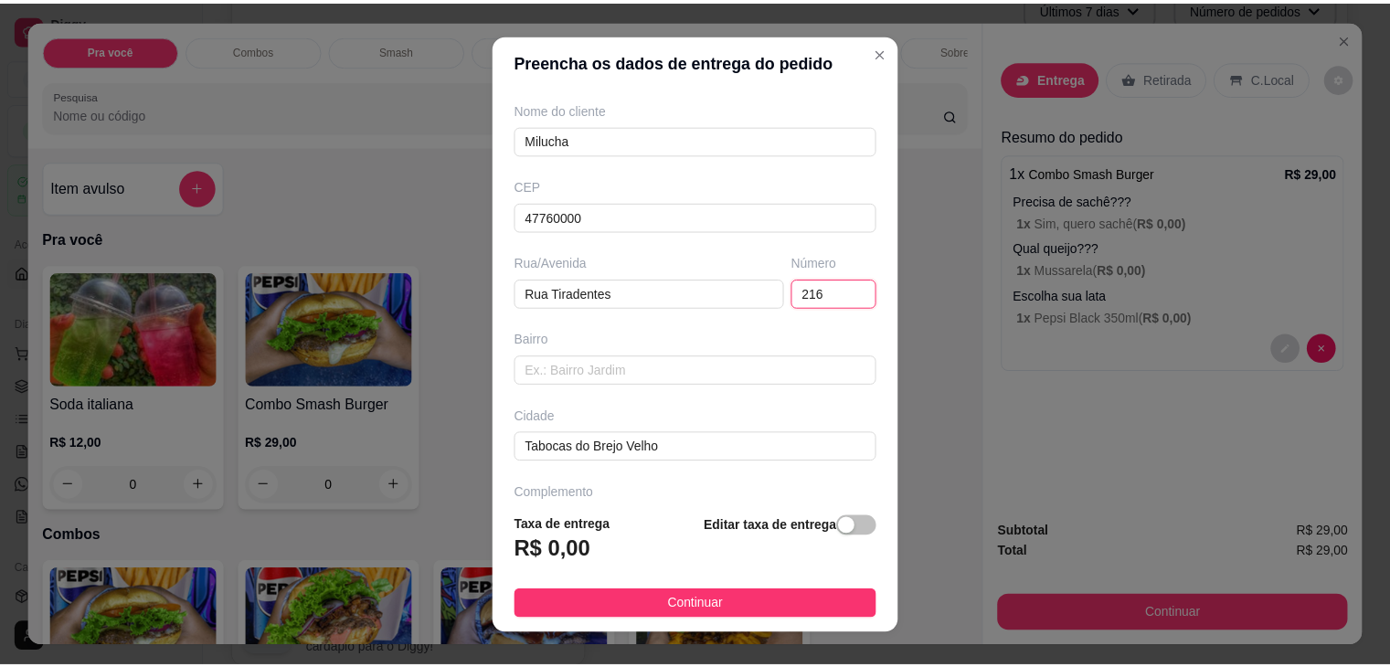
scroll to position [201, 0]
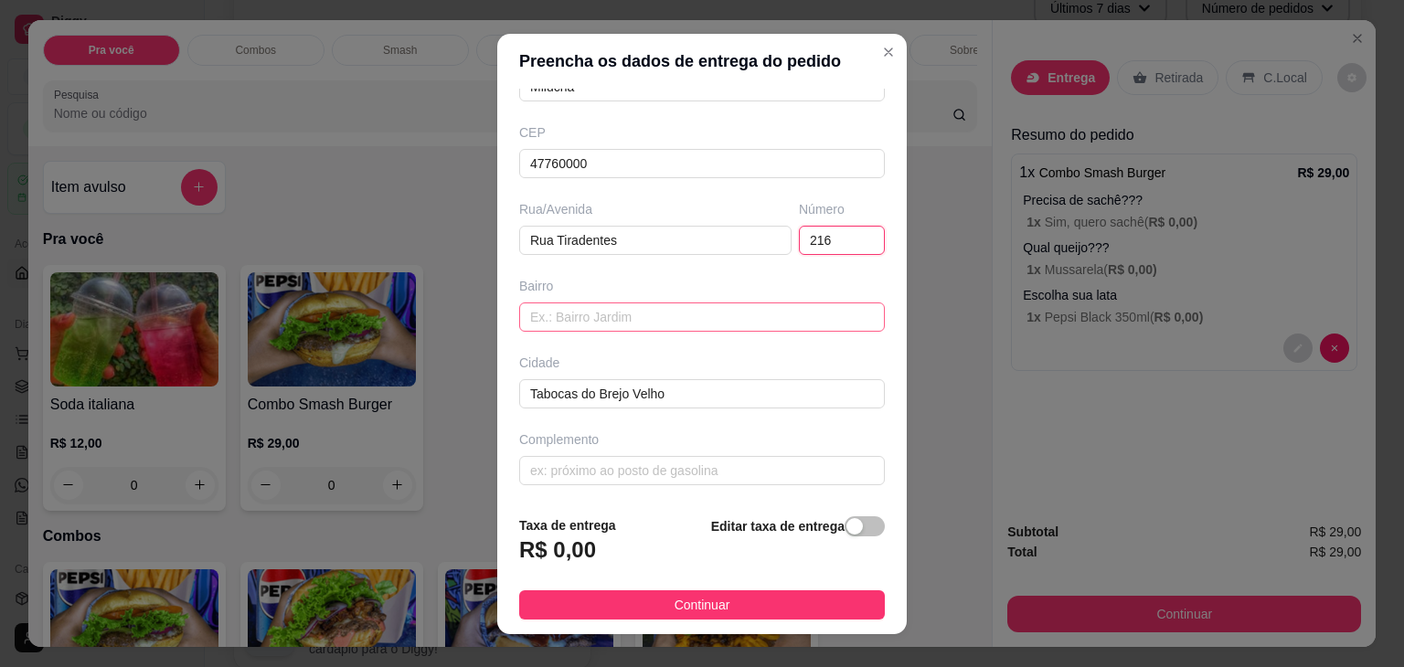
type input "216"
click at [611, 306] on input "text" at bounding box center [702, 317] width 366 height 29
type input "Centro"
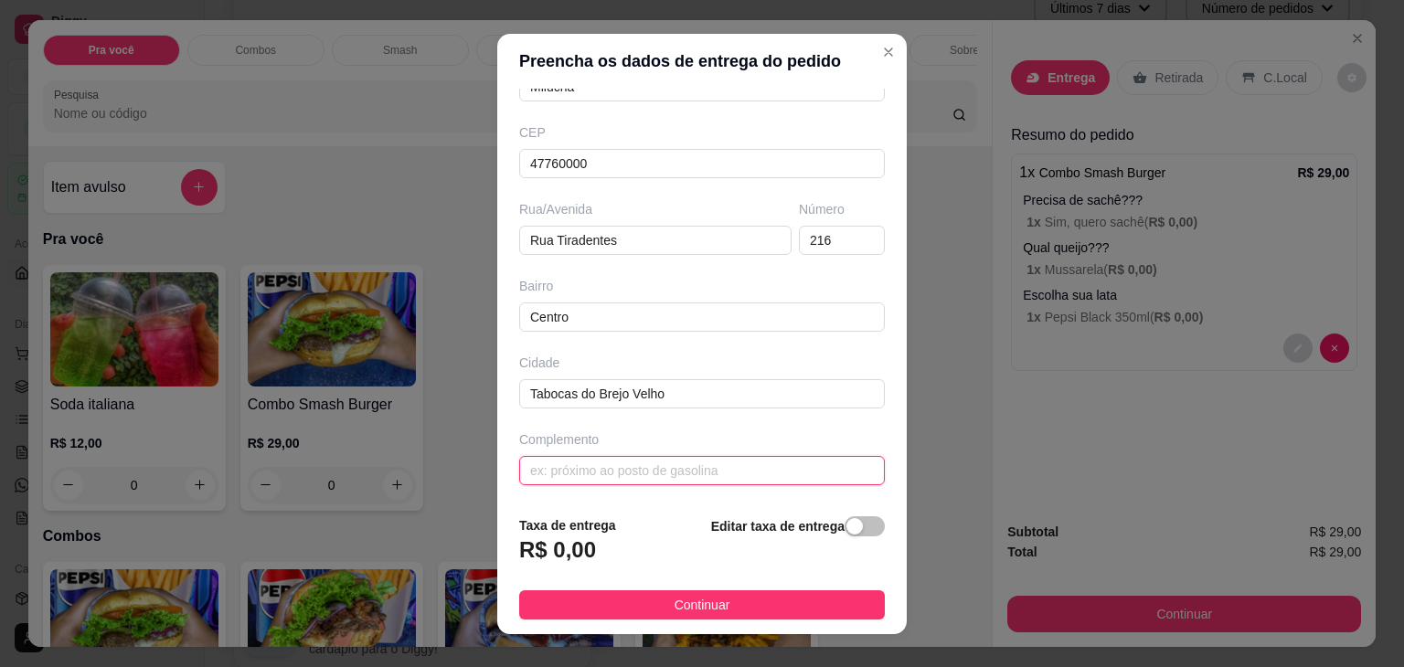
click at [578, 462] on input "text" at bounding box center [702, 470] width 366 height 29
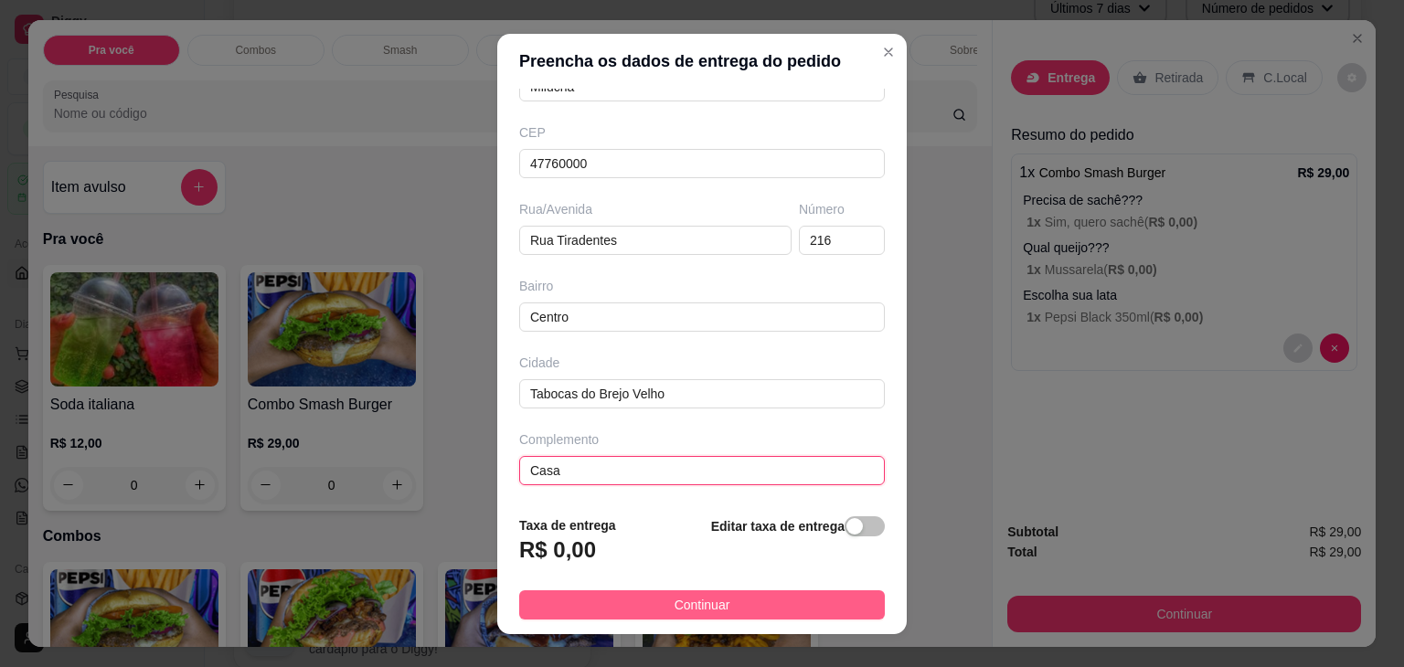
type input "Casa"
click at [691, 598] on span "Continuar" at bounding box center [703, 605] width 56 height 20
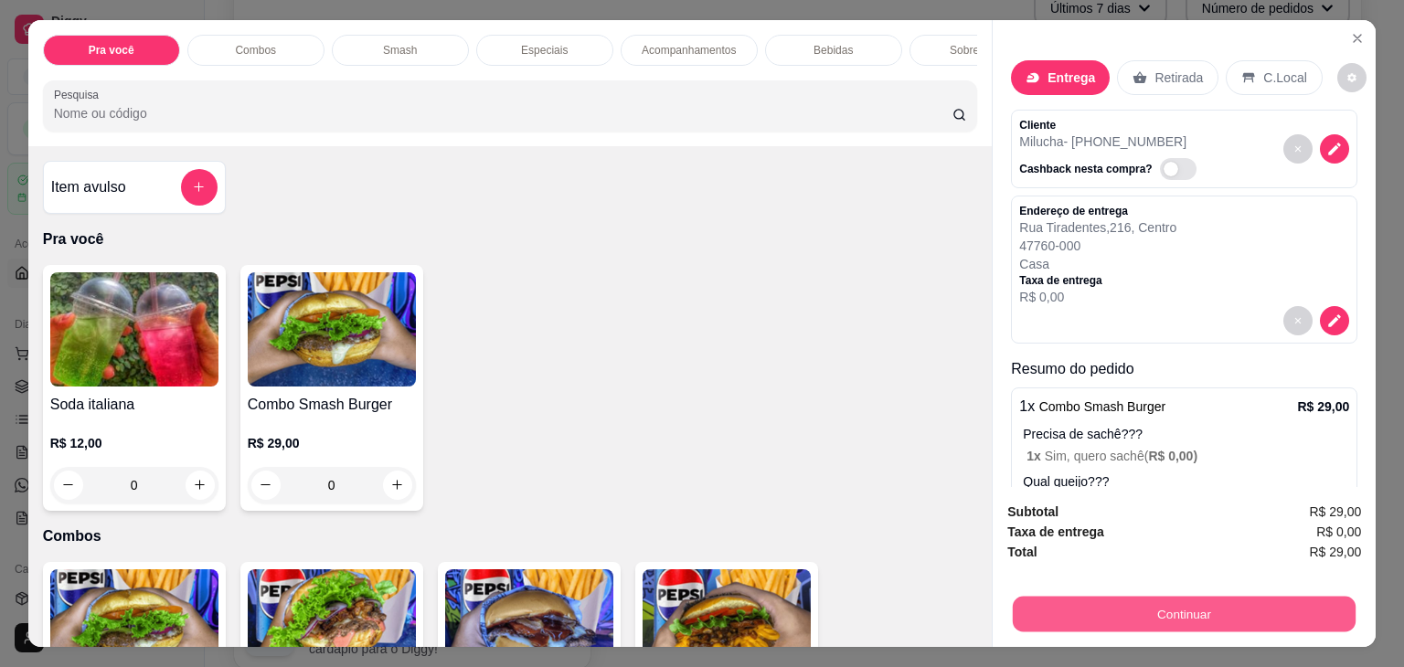
click at [1186, 606] on button "Continuar" at bounding box center [1184, 615] width 343 height 36
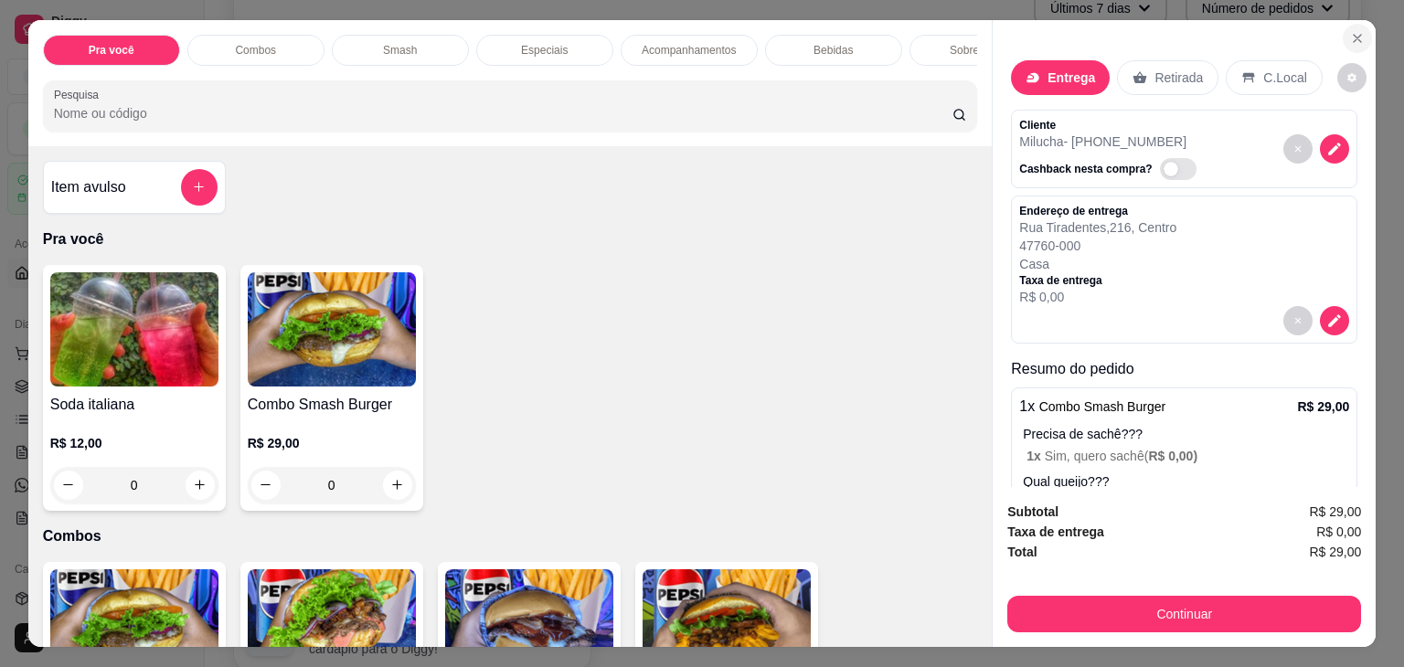
click at [1354, 35] on icon "Close" at bounding box center [1357, 38] width 7 height 7
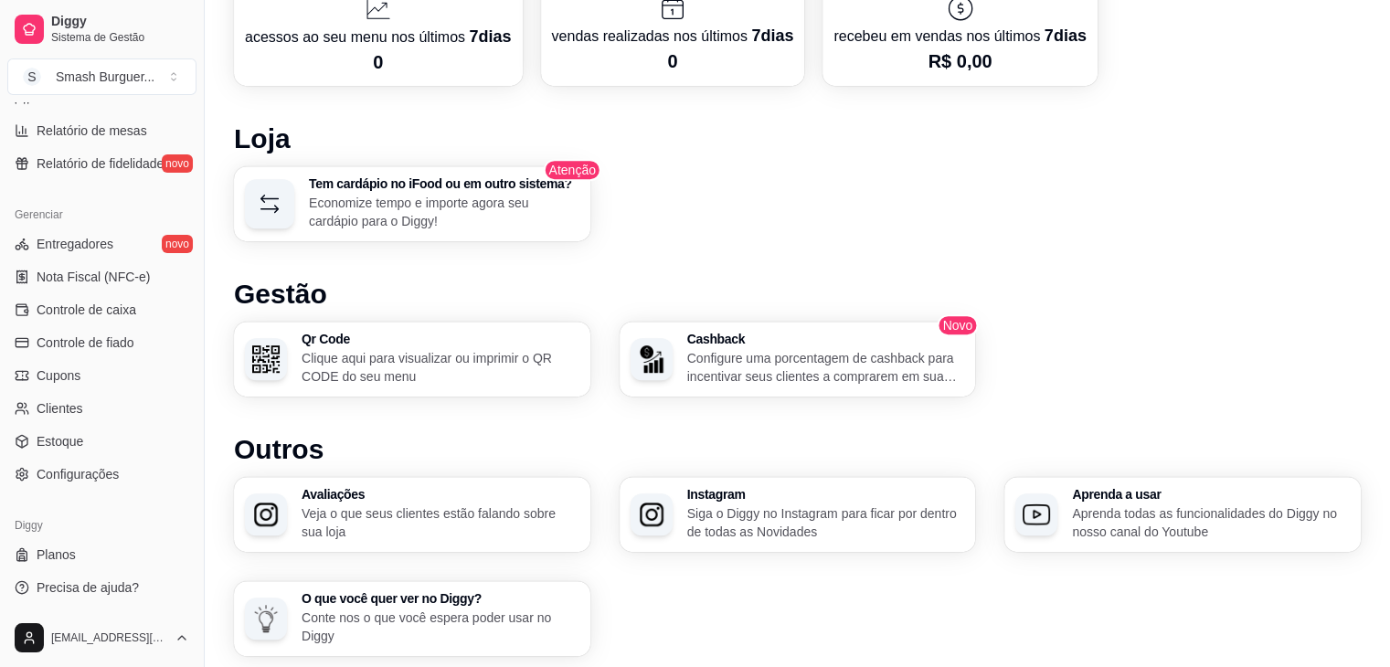
scroll to position [647, 0]
click at [66, 469] on span "Configurações" at bounding box center [78, 474] width 82 height 18
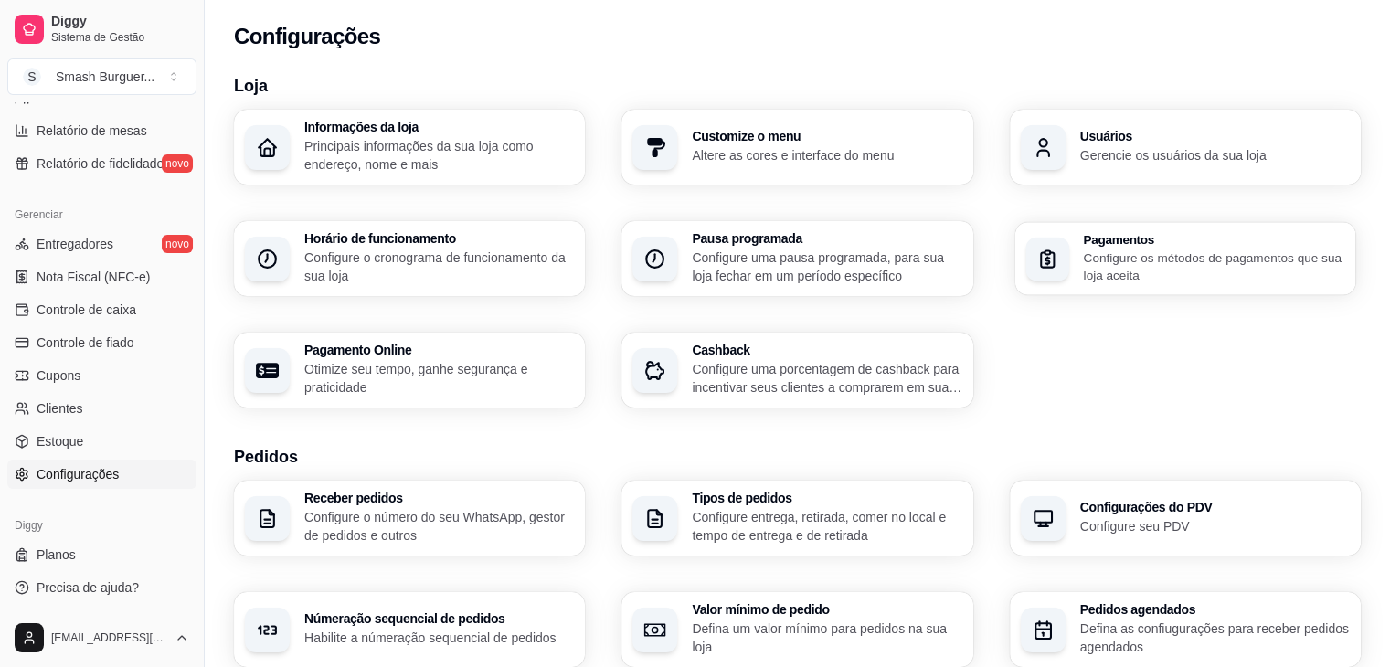
click at [1086, 260] on p "Configure os métodos de pagamentos que sua loja aceita" at bounding box center [1213, 267] width 261 height 36
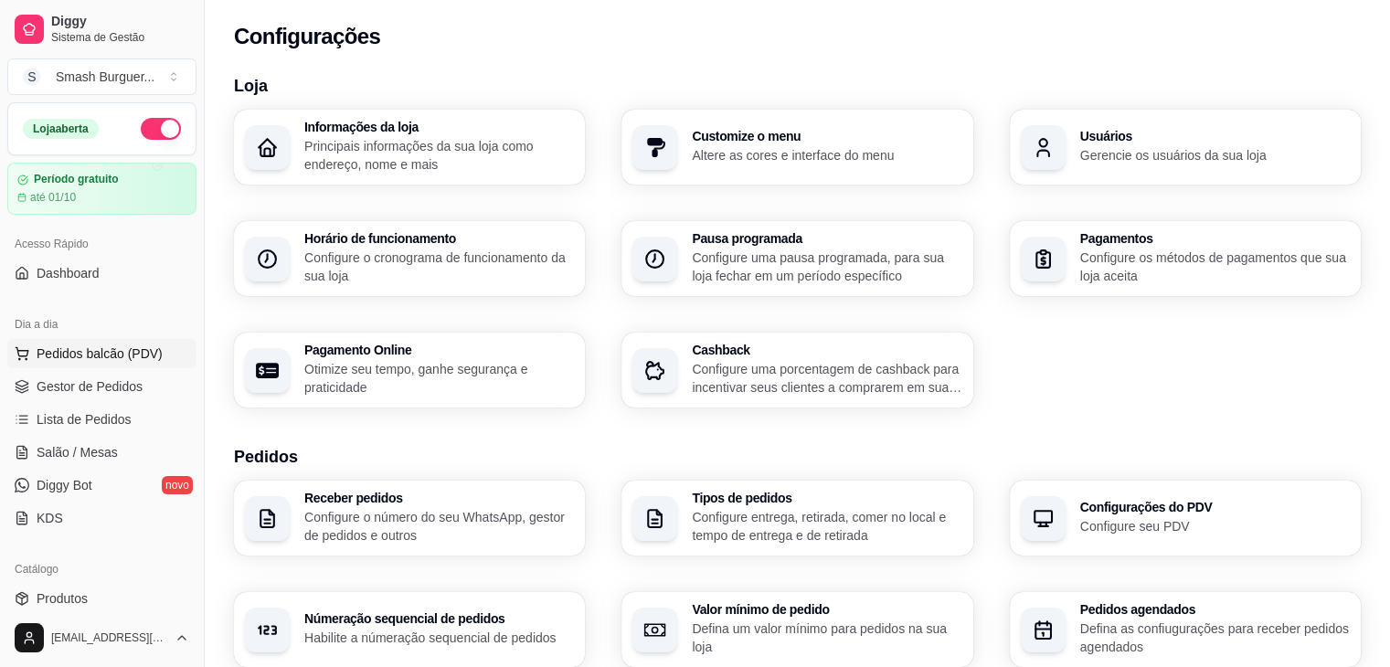
click at [88, 357] on span "Pedidos balcão (PDV)" at bounding box center [100, 354] width 126 height 18
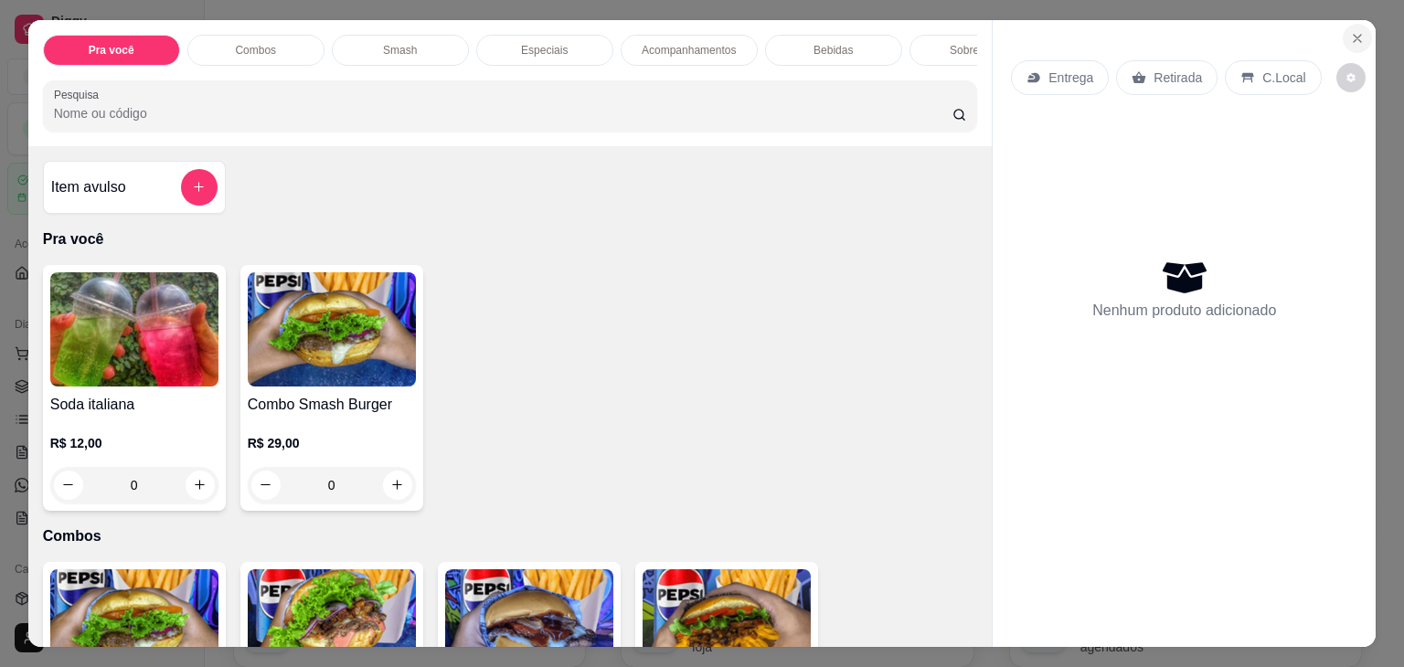
click at [1357, 31] on icon "Close" at bounding box center [1357, 38] width 15 height 15
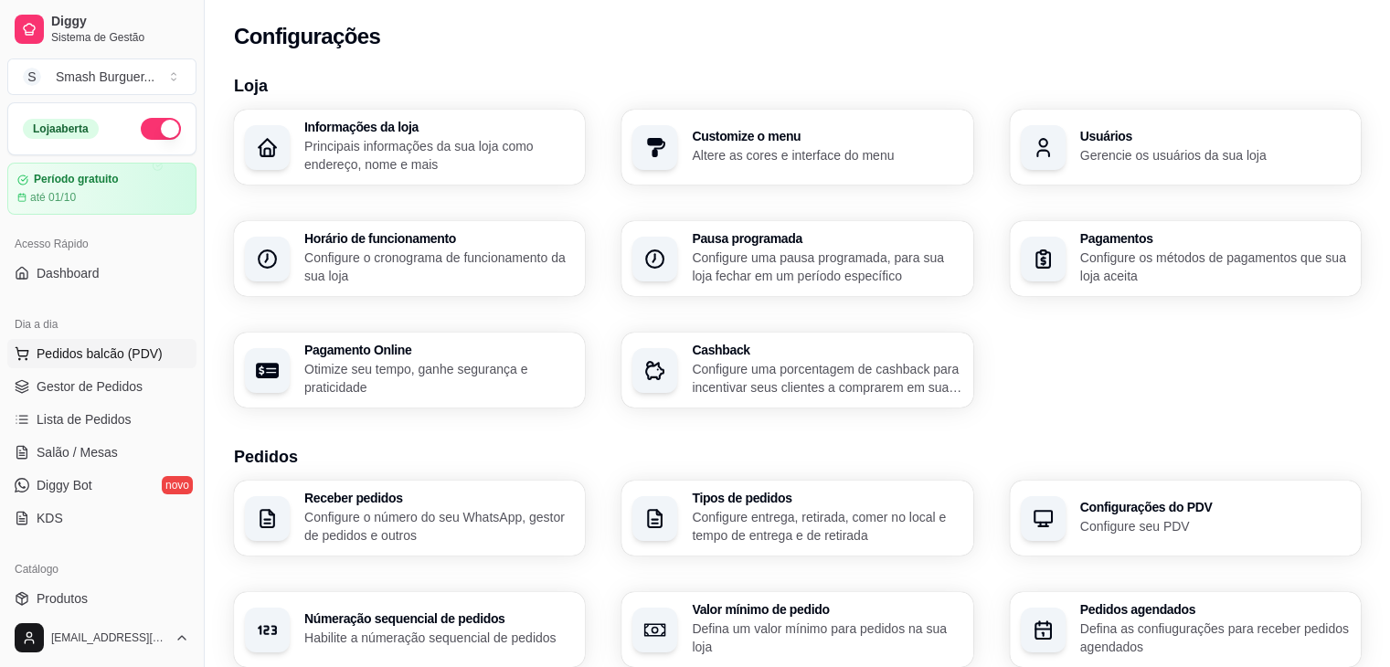
click at [126, 356] on span "Pedidos balcão (PDV)" at bounding box center [100, 354] width 126 height 18
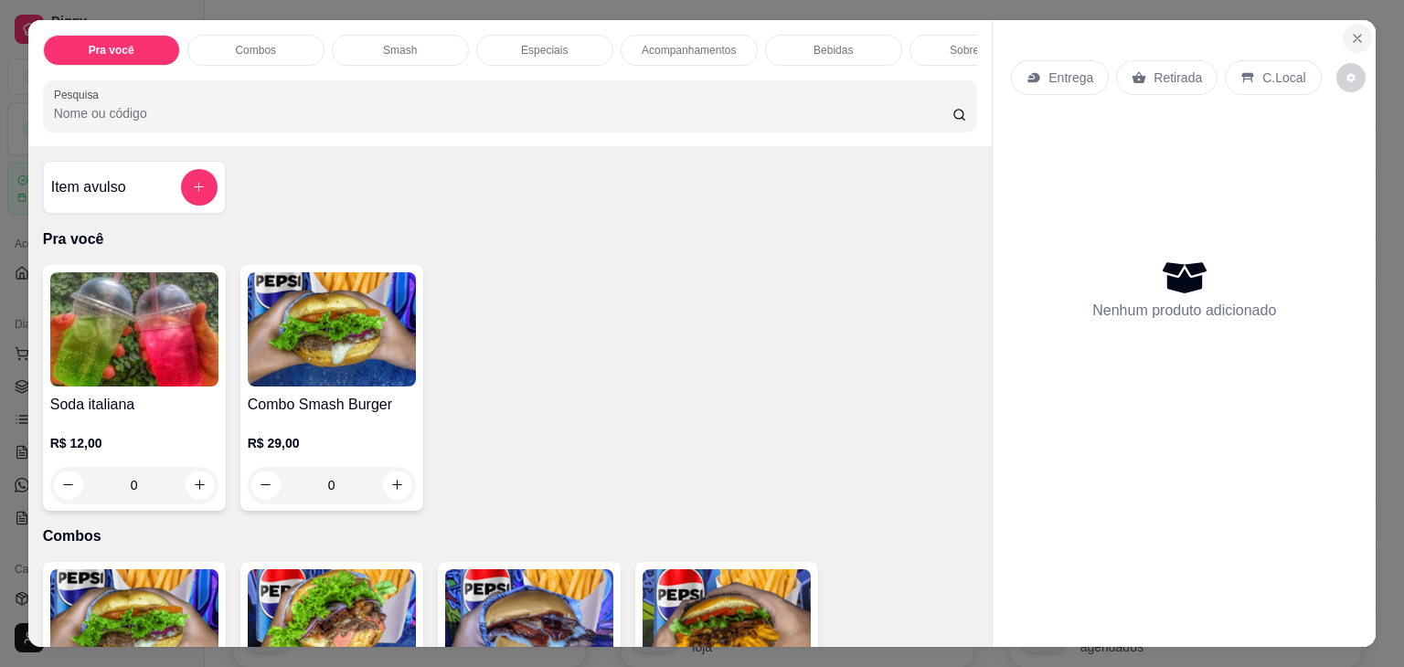
click at [1359, 37] on button "Close" at bounding box center [1357, 38] width 29 height 29
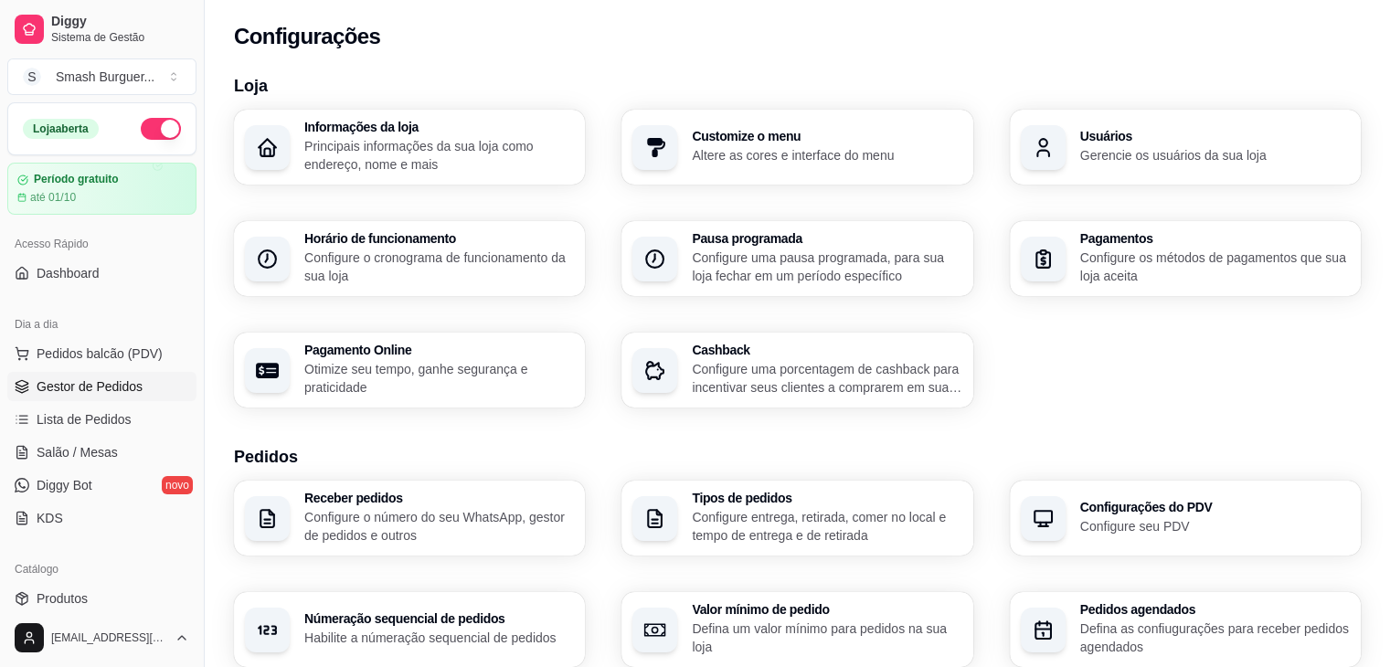
click at [58, 389] on span "Gestor de Pedidos" at bounding box center [90, 387] width 106 height 18
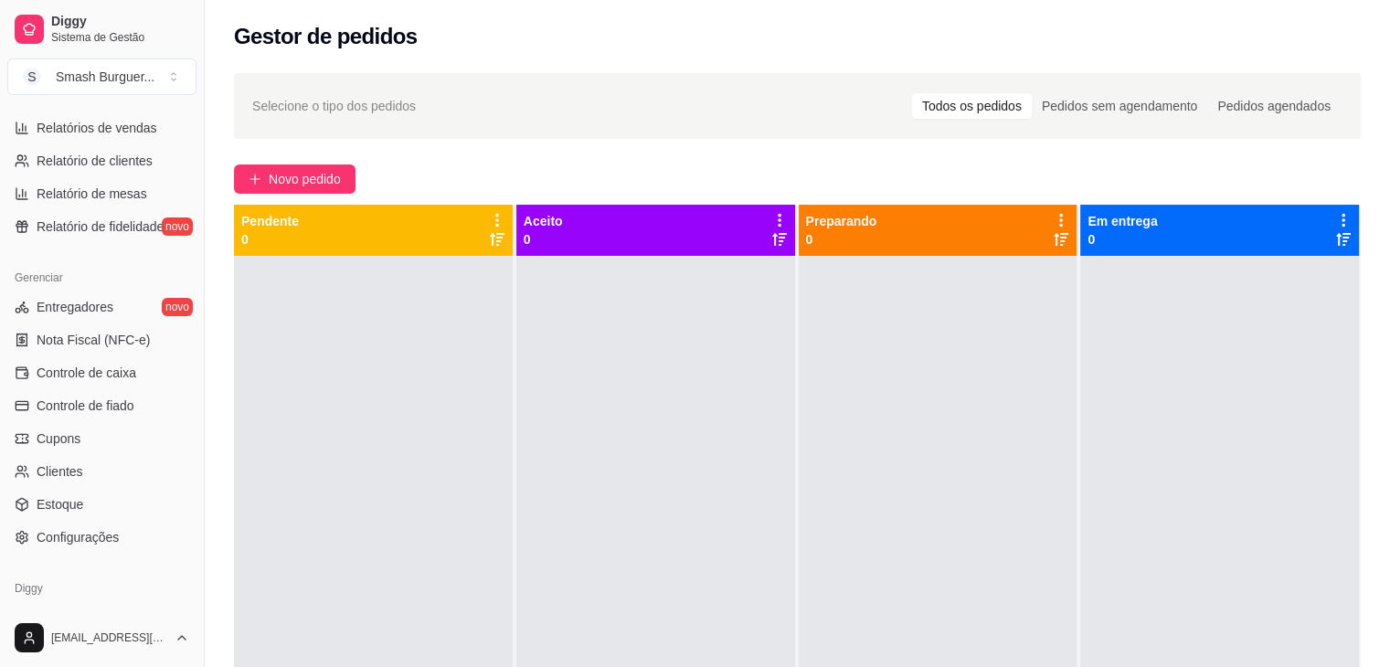
scroll to position [647, 0]
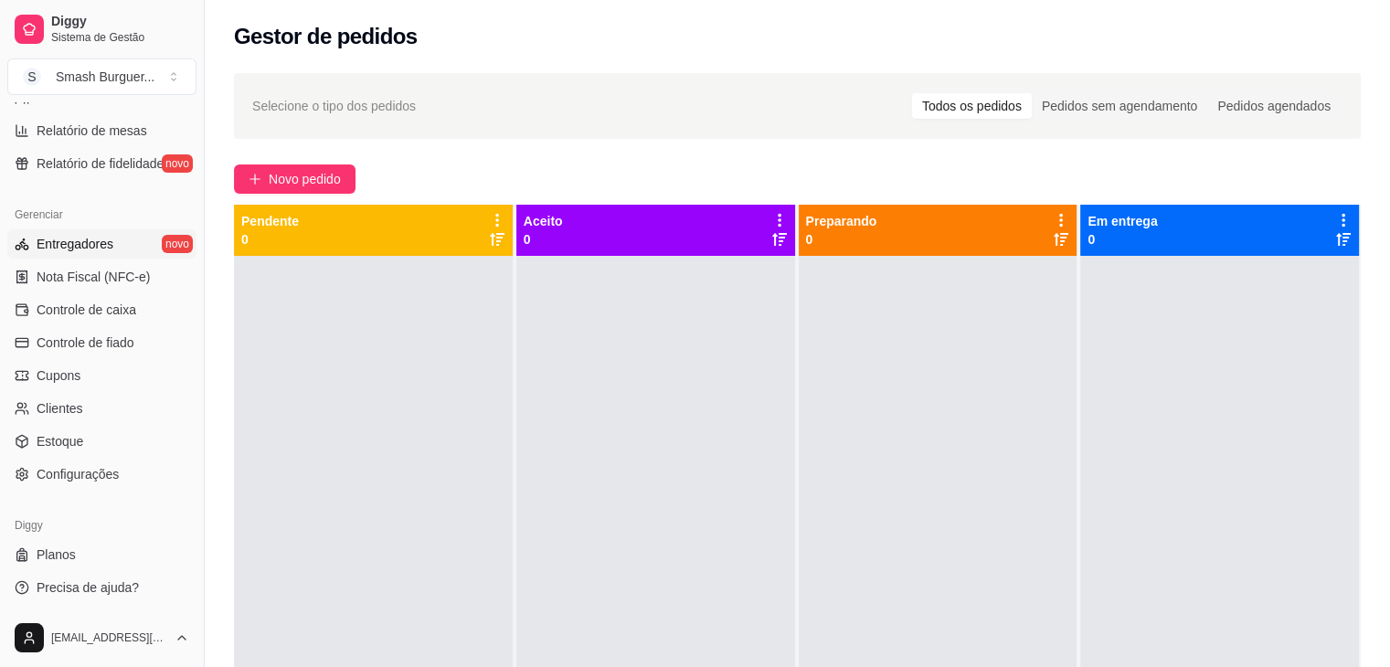
click at [98, 251] on link "Entregadores novo" at bounding box center [101, 243] width 189 height 29
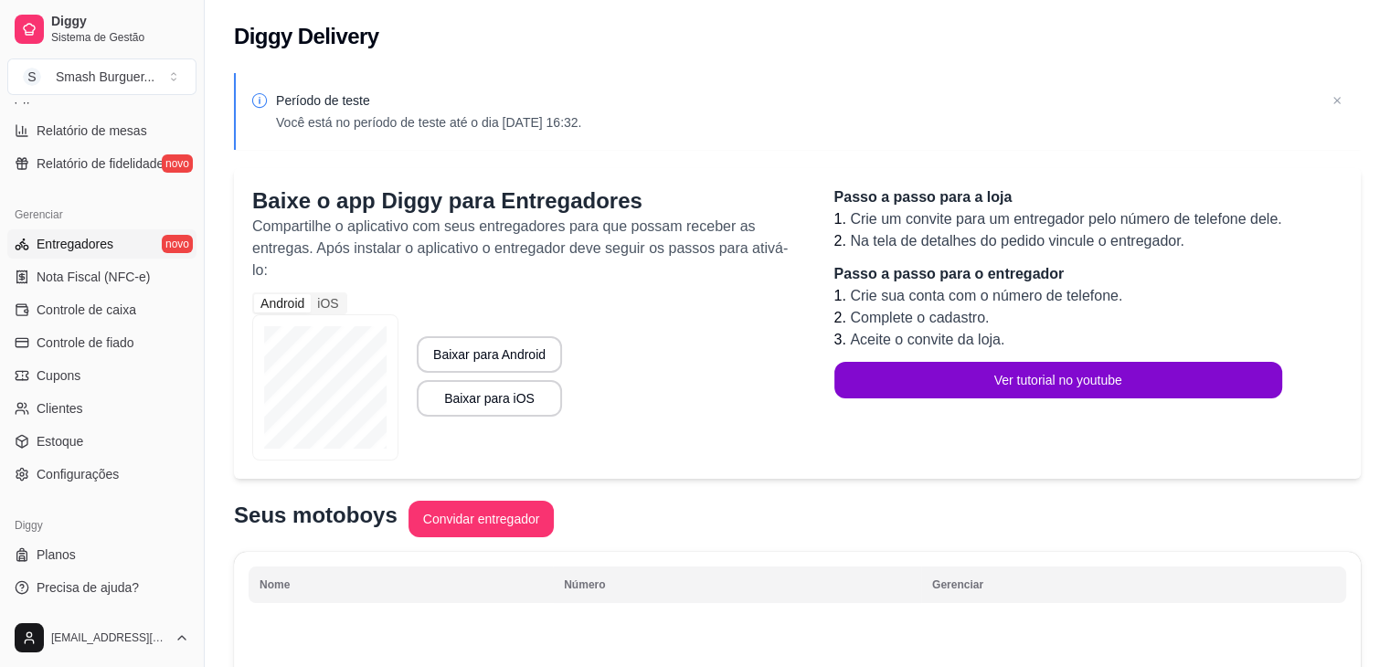
scroll to position [176, 0]
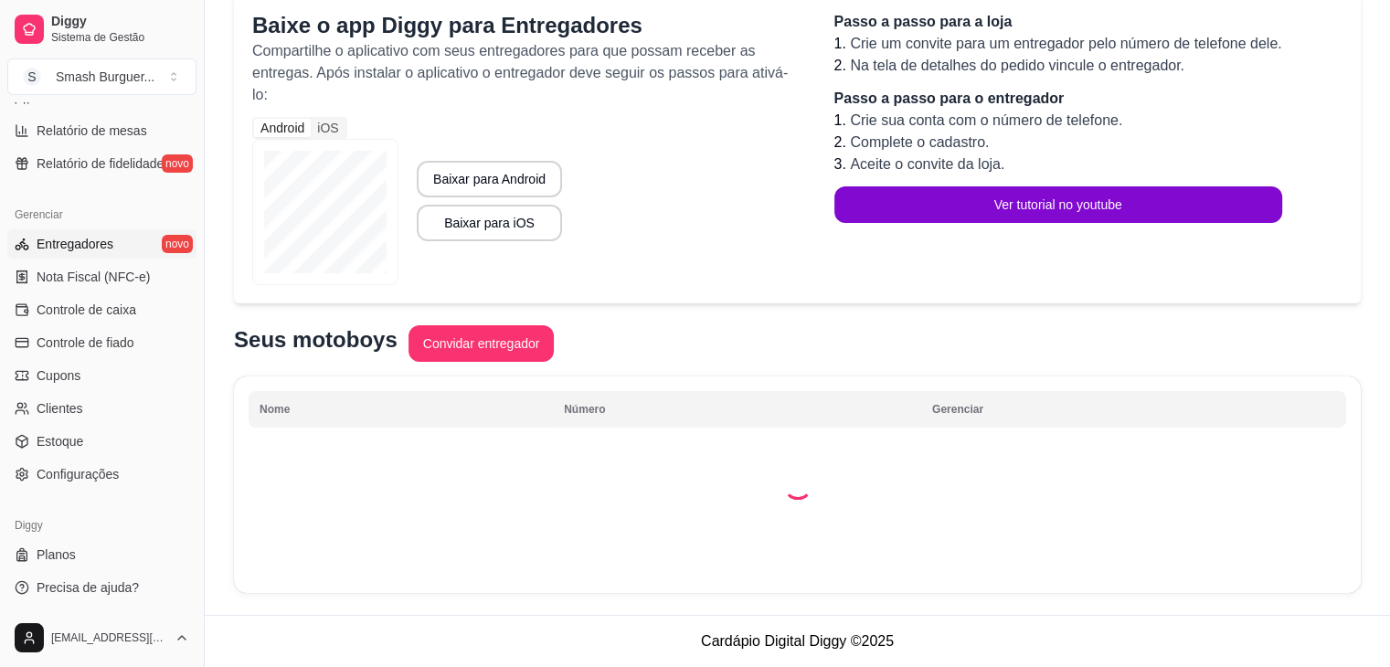
click at [383, 399] on td at bounding box center [797, 485] width 1127 height 217
click at [723, 516] on td "Nenhum motoboy encontrado" at bounding box center [798, 505] width 1098 height 146
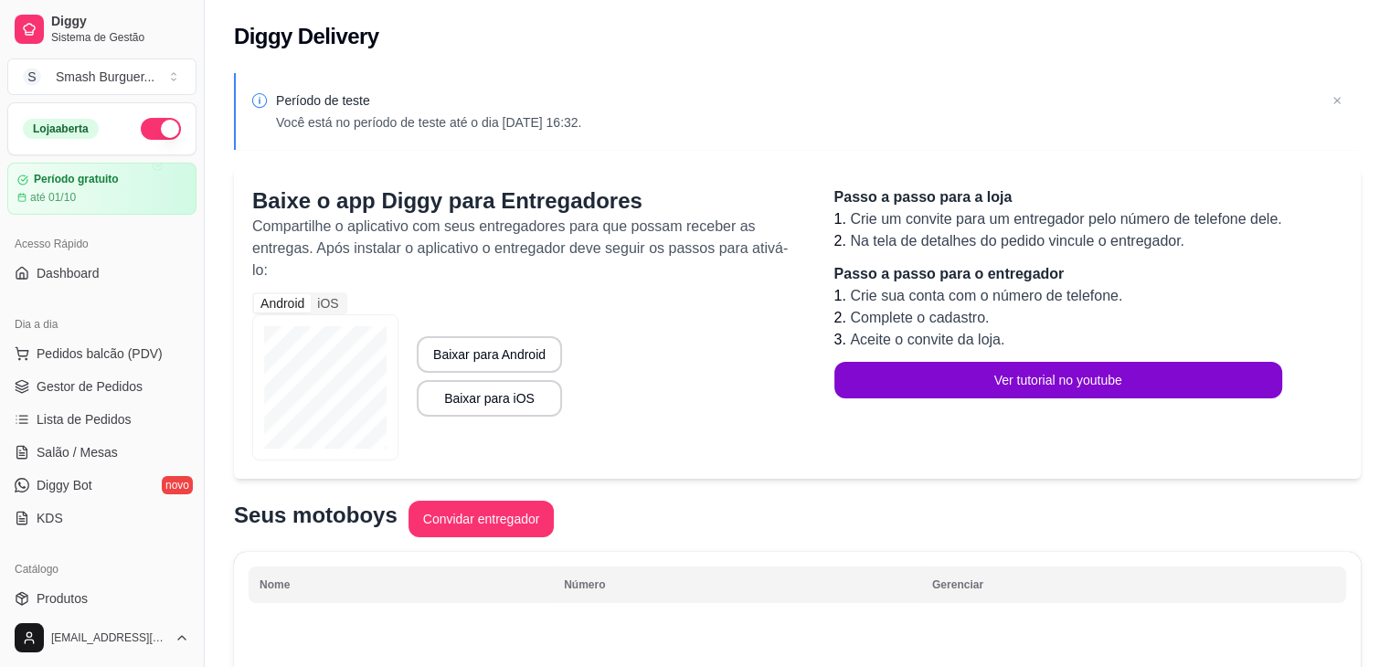
scroll to position [647, 0]
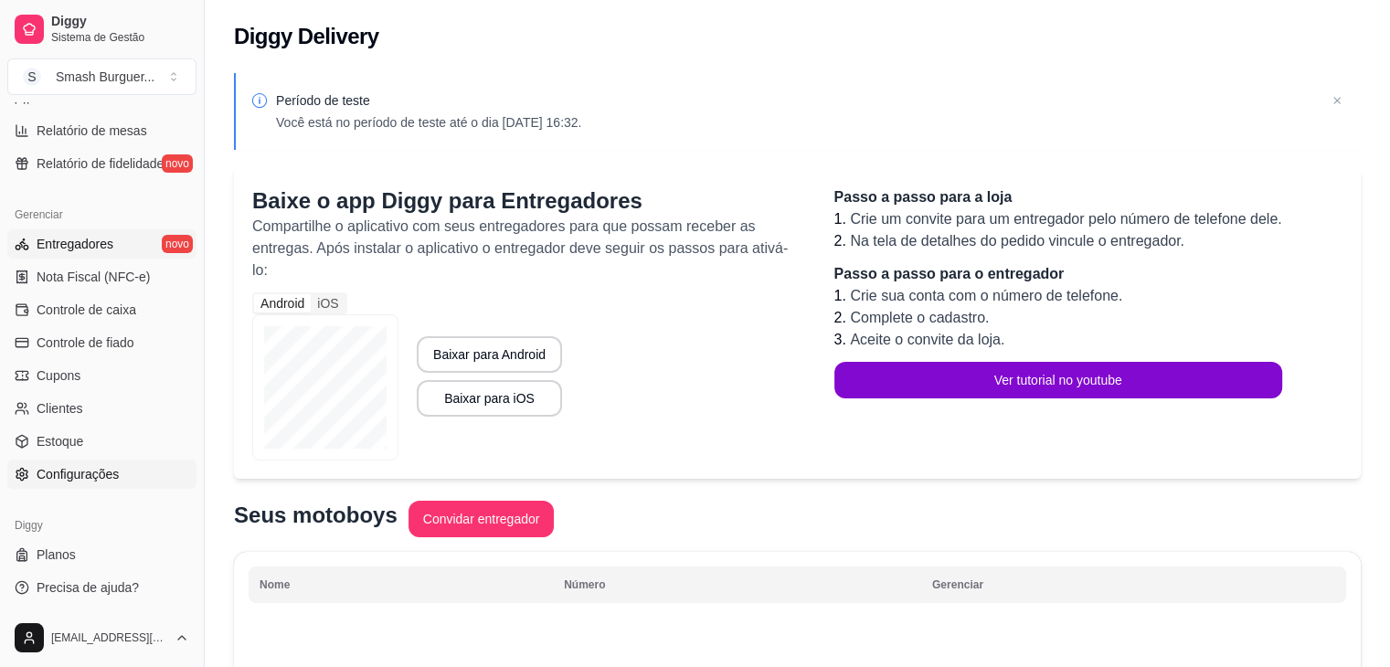
click at [80, 461] on link "Configurações" at bounding box center [101, 474] width 189 height 29
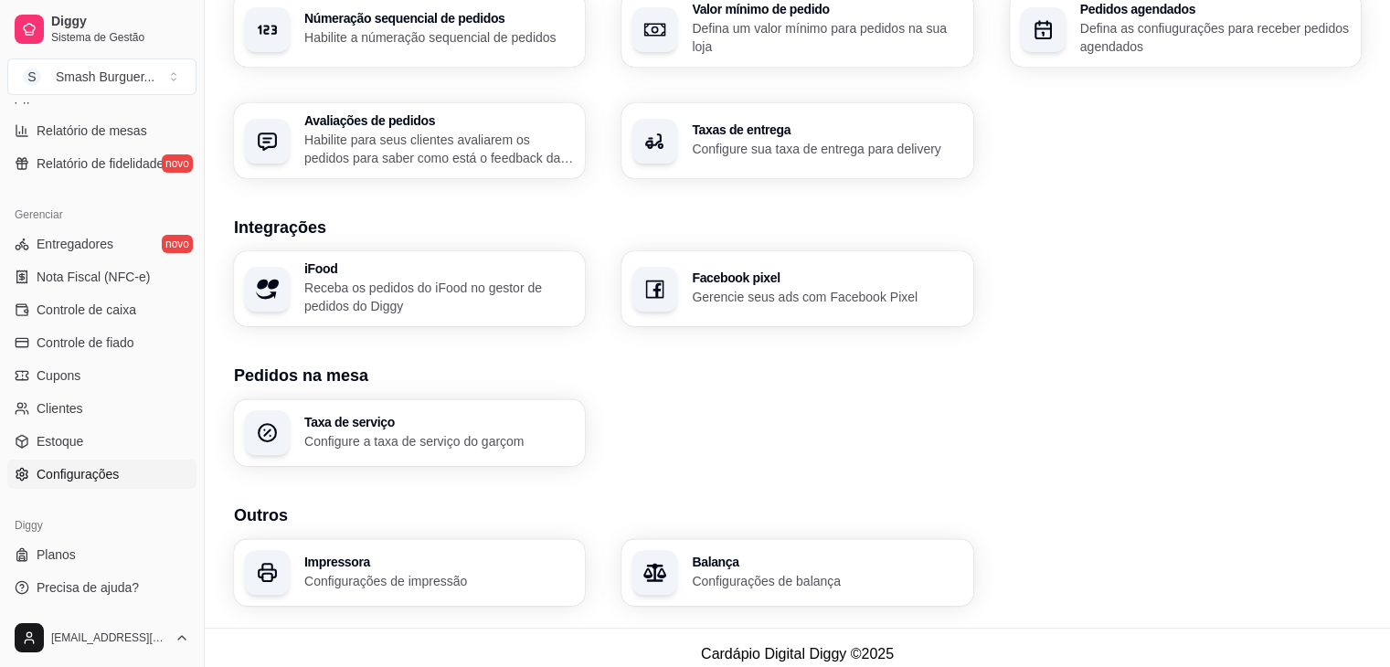
scroll to position [613, 0]
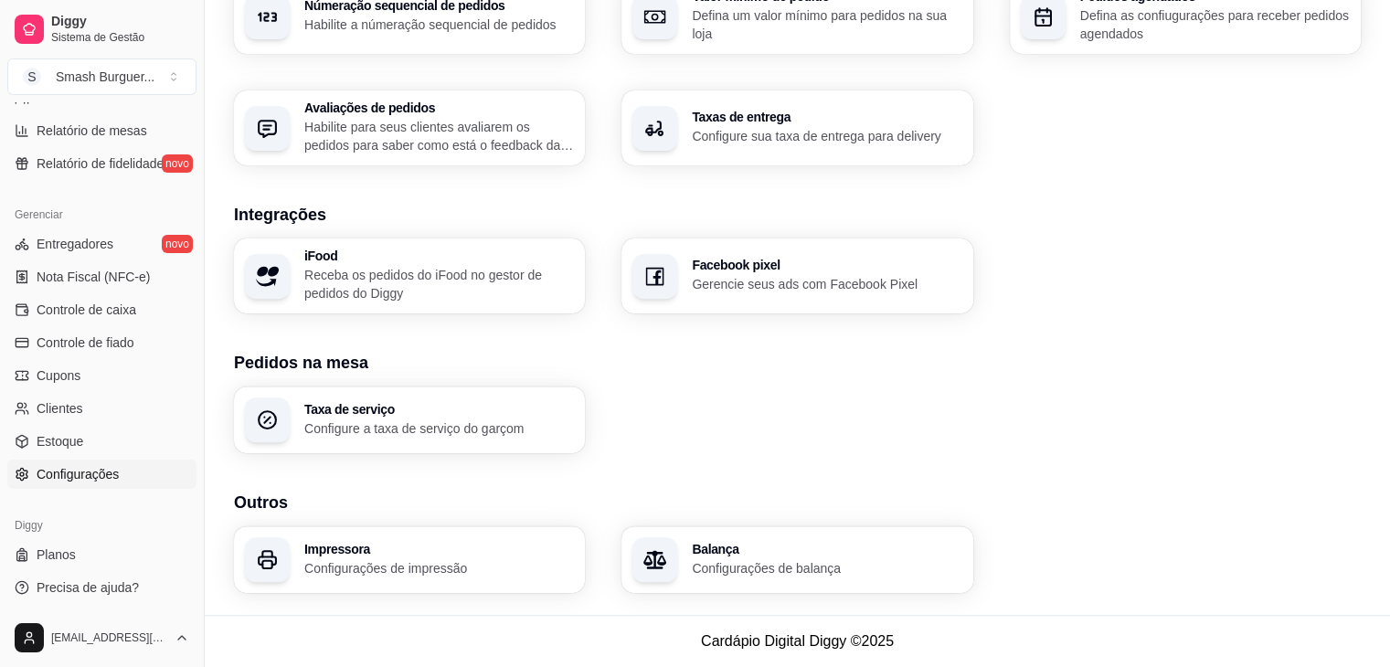
click at [387, 537] on div "Impressora Configurações de impressão" at bounding box center [409, 560] width 351 height 67
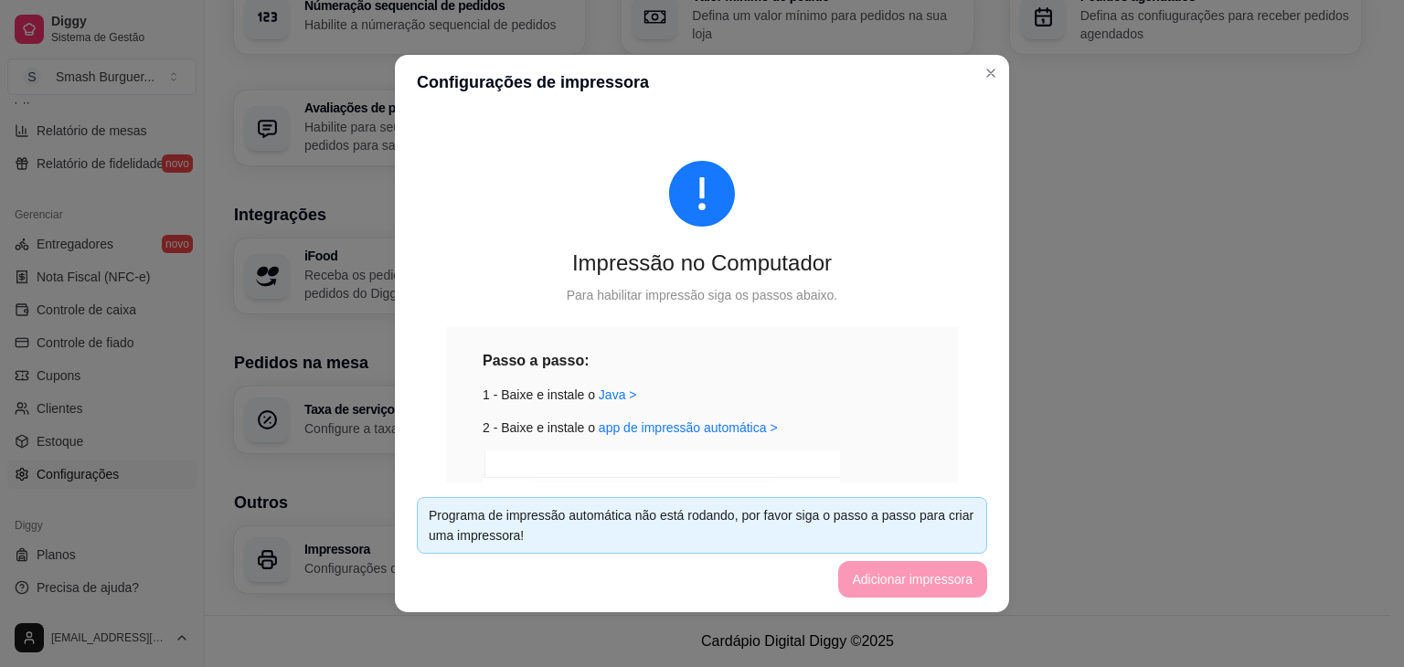
click at [910, 582] on footer "Programa de impressão automática não está rodando, por favor siga o passo a pas…" at bounding box center [702, 548] width 614 height 130
click at [599, 392] on link "Java >" at bounding box center [618, 395] width 38 height 15
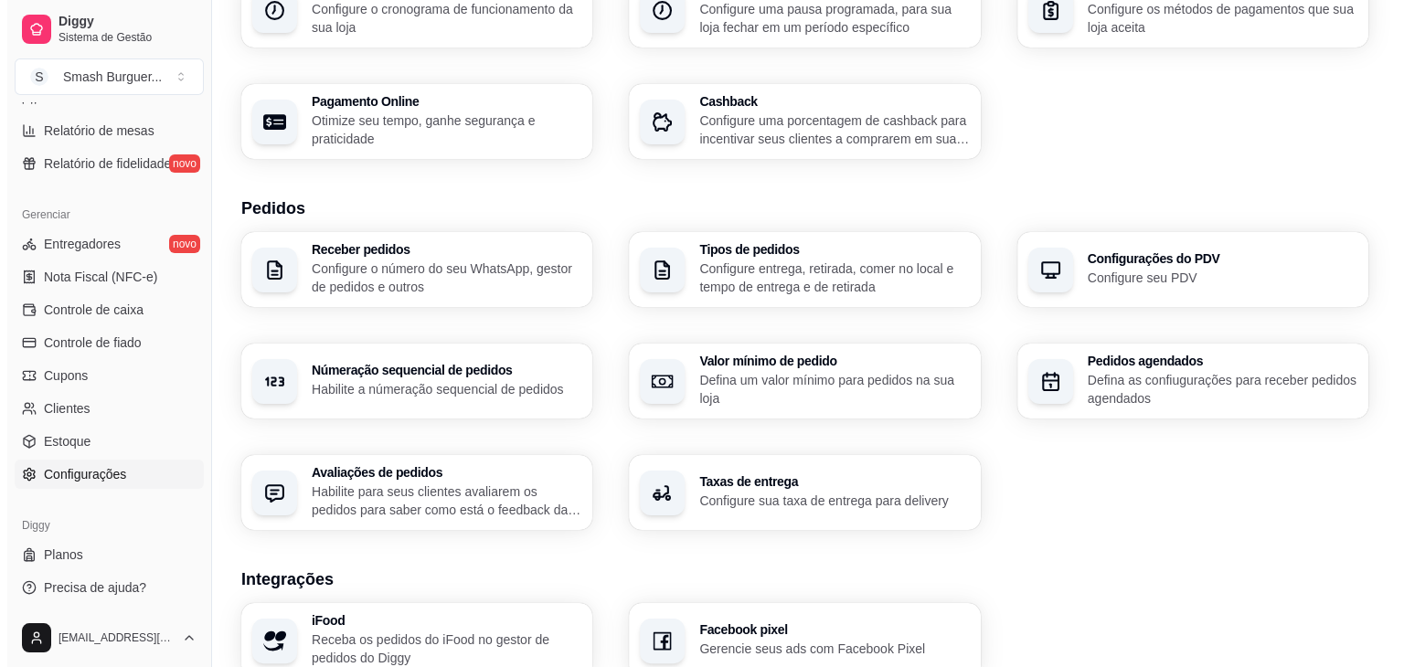
scroll to position [0, 0]
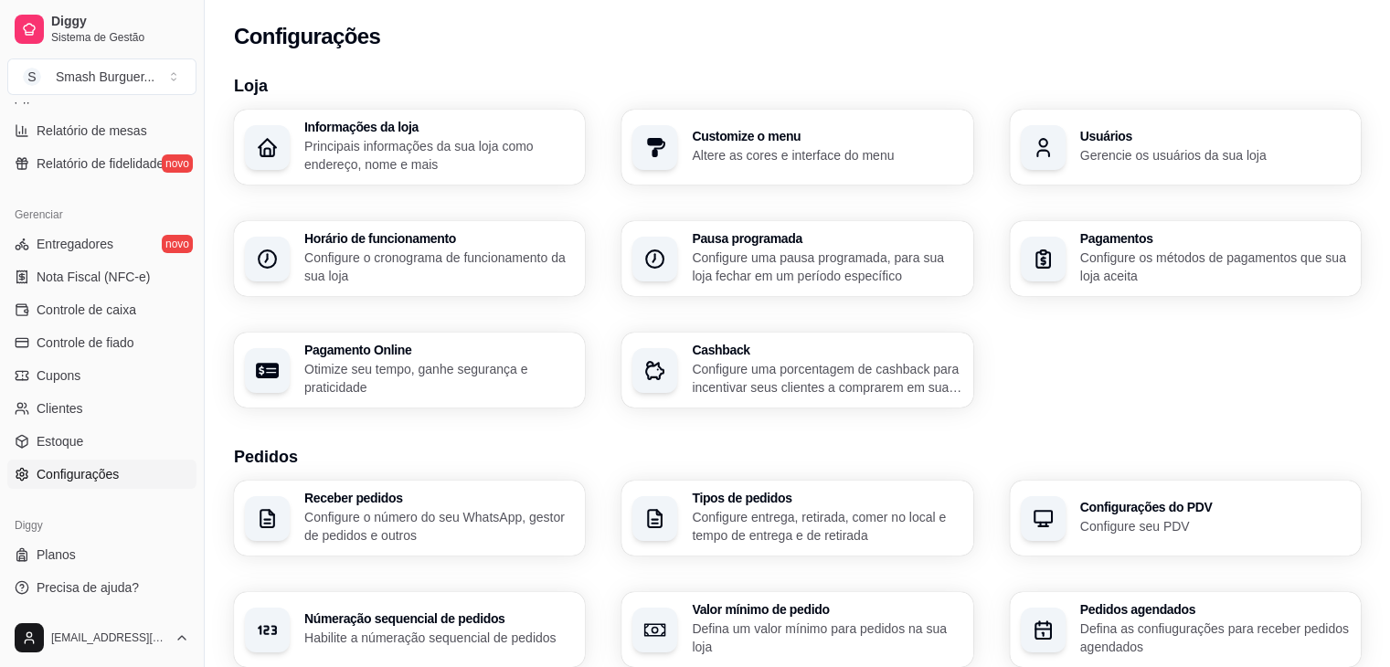
click at [706, 160] on p "Altere as cores e interface do menu" at bounding box center [827, 155] width 270 height 18
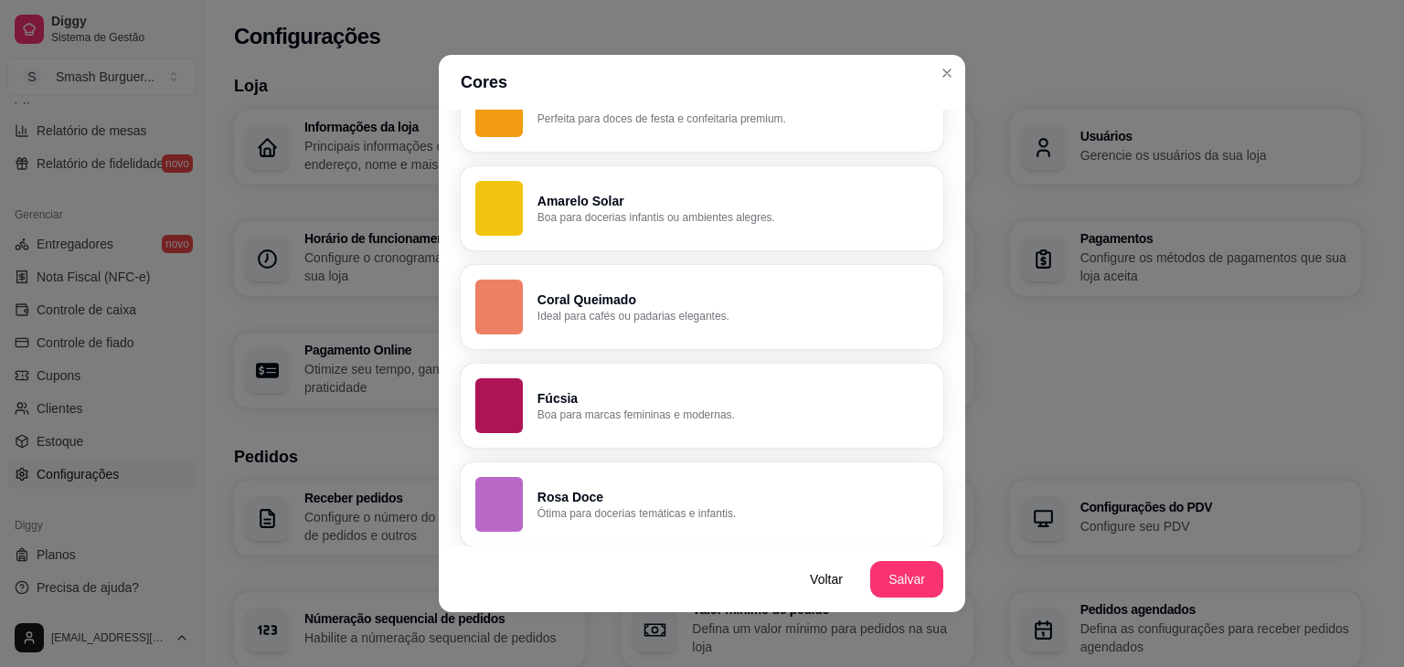
scroll to position [1048, 0]
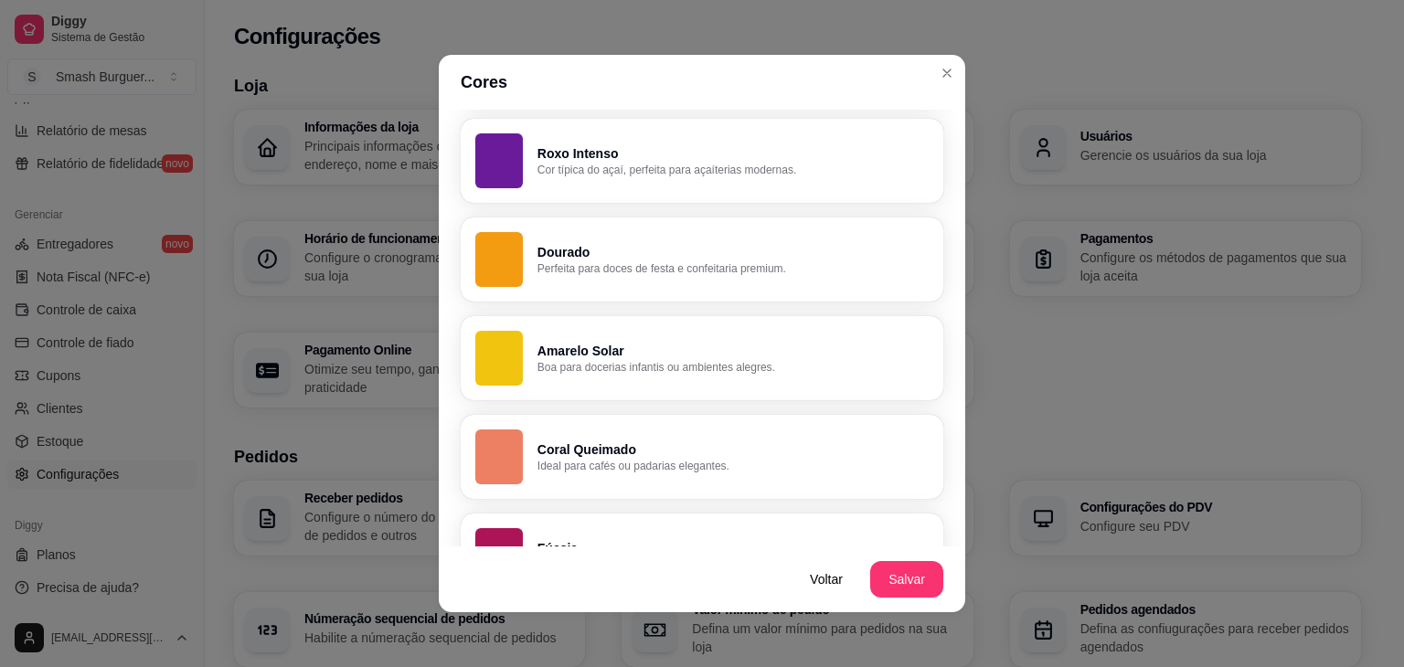
click at [620, 265] on p "Perfeita para doces de festa e confeitaria premium." at bounding box center [732, 268] width 391 height 15
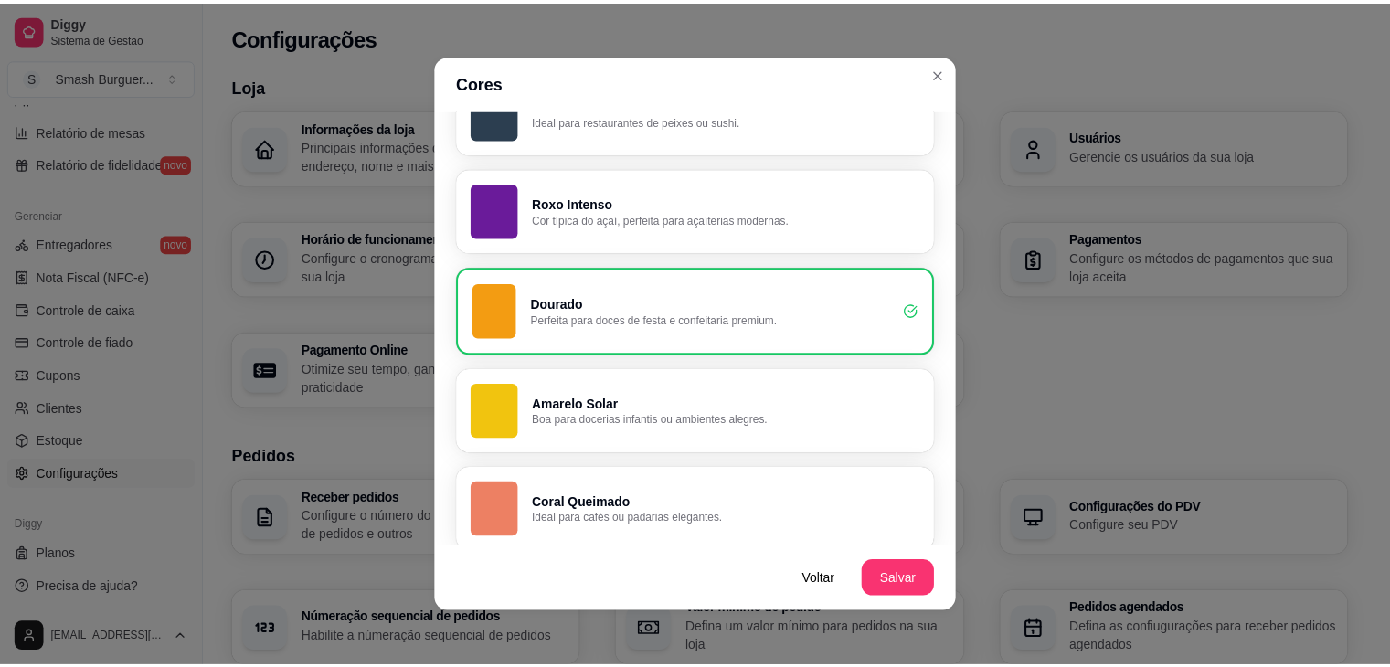
scroll to position [989, 0]
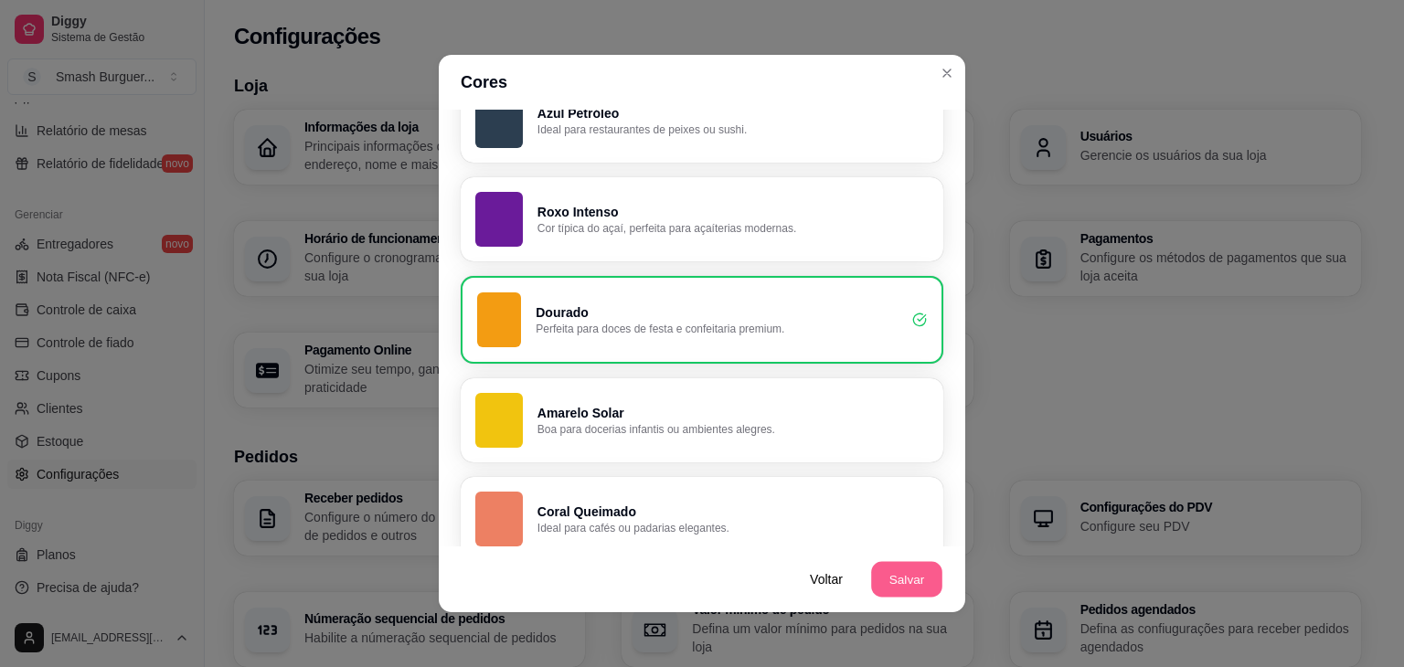
click at [882, 577] on button "Salvar" at bounding box center [906, 580] width 71 height 36
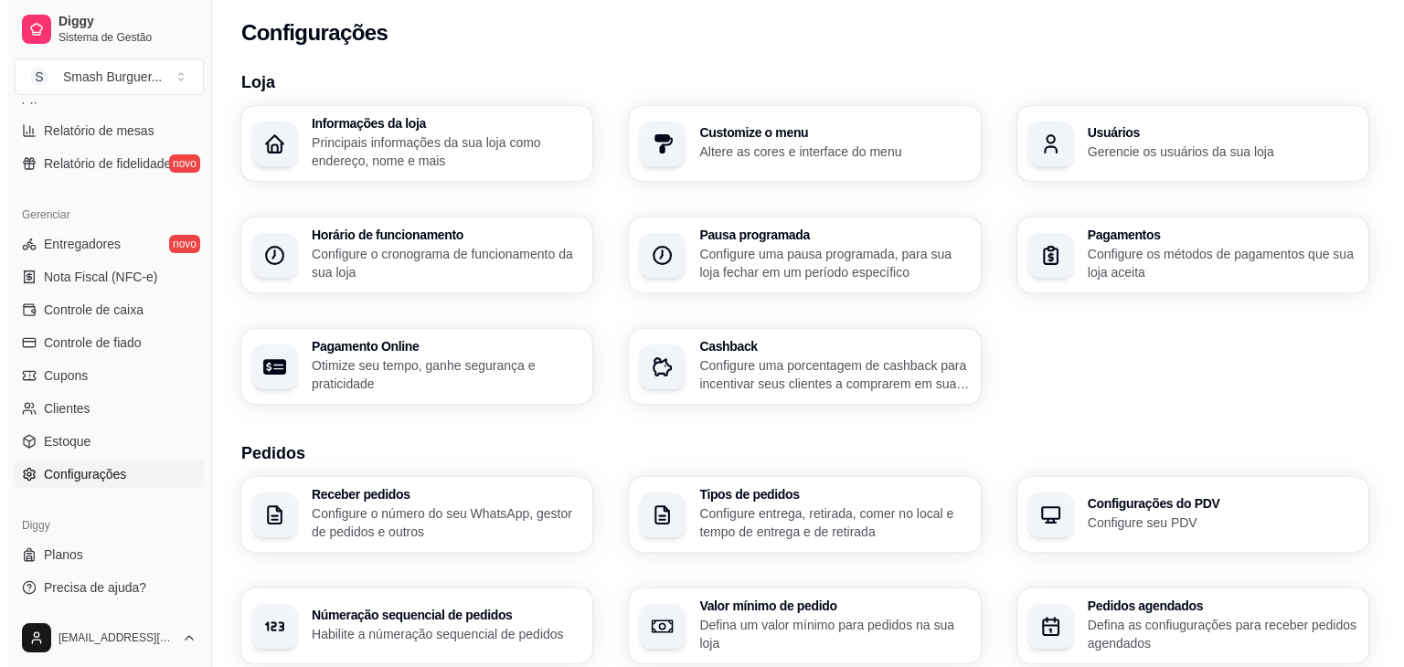
scroll to position [0, 0]
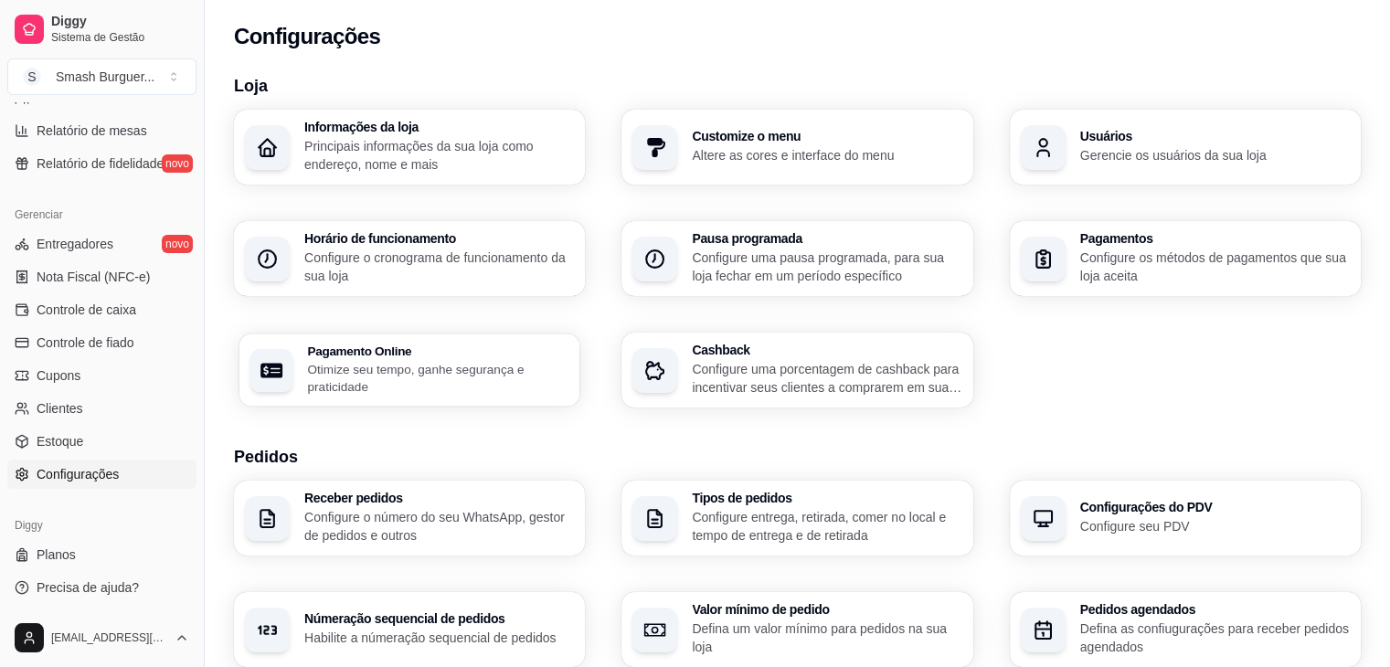
click at [438, 356] on h3 "Pagamento Online" at bounding box center [437, 351] width 261 height 13
select select "4.98"
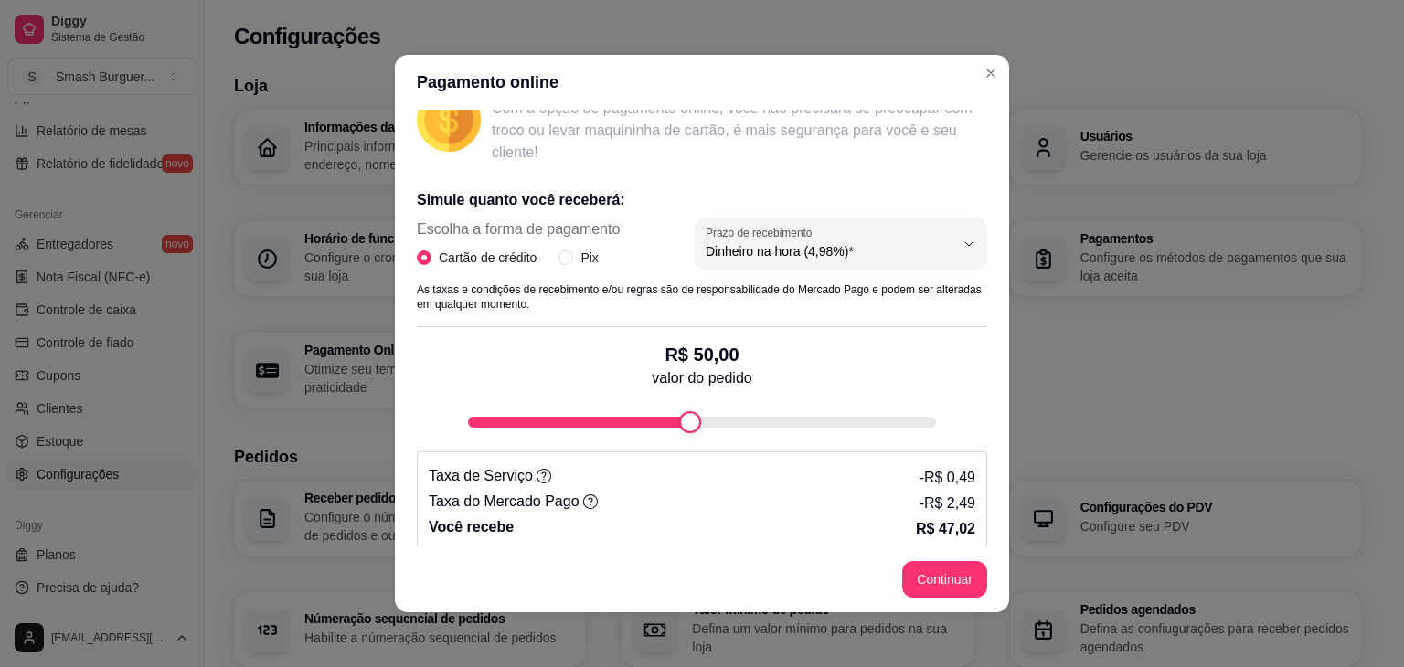
scroll to position [287, 0]
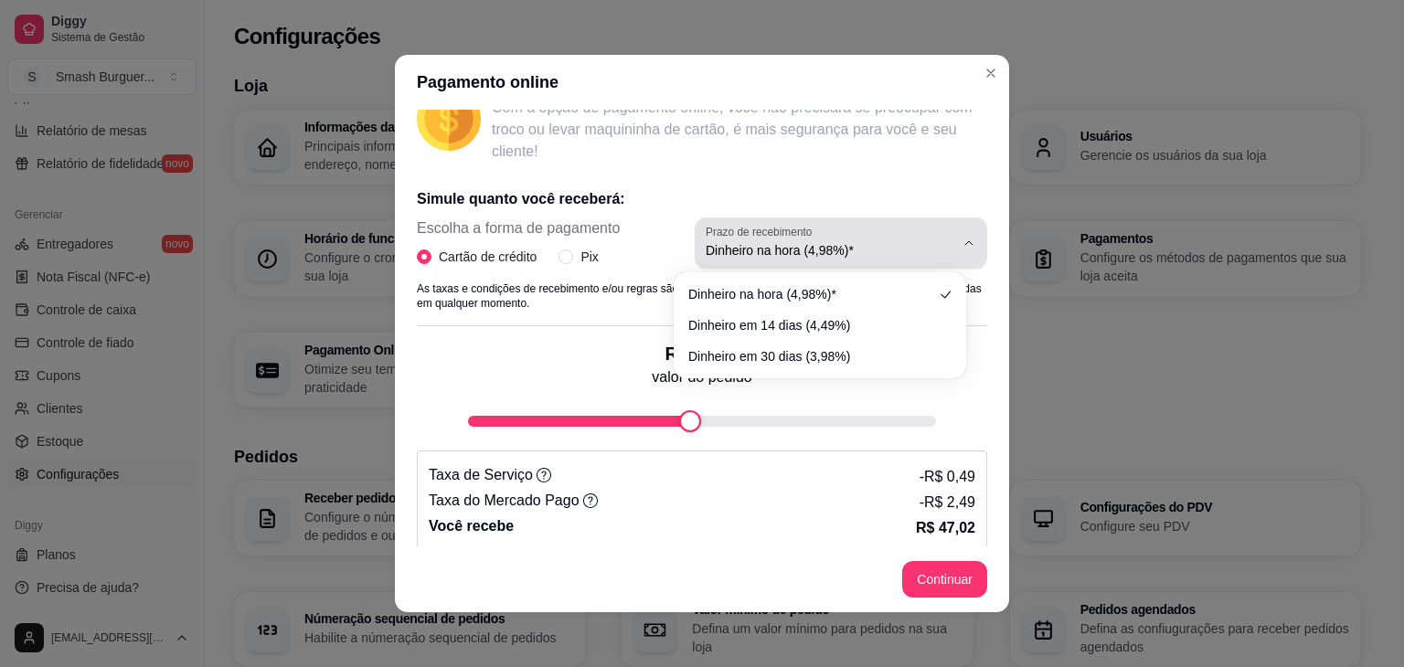
click at [876, 219] on button "Prazo de recebimento Dinheiro na hora (4,98%)*" at bounding box center [841, 243] width 293 height 51
click at [864, 239] on div "Dinheiro na hora (4,98%)*" at bounding box center [830, 243] width 249 height 37
click at [559, 259] on input "Pix" at bounding box center [566, 257] width 15 height 15
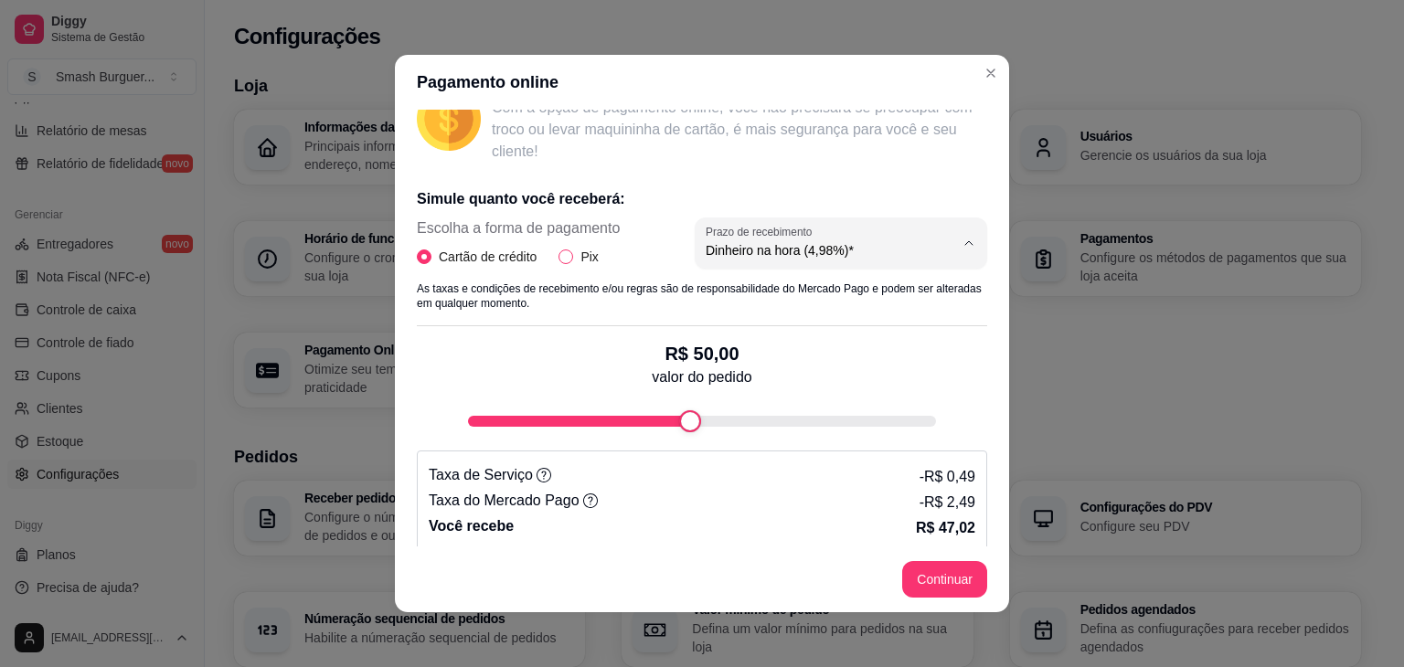
radio input "true"
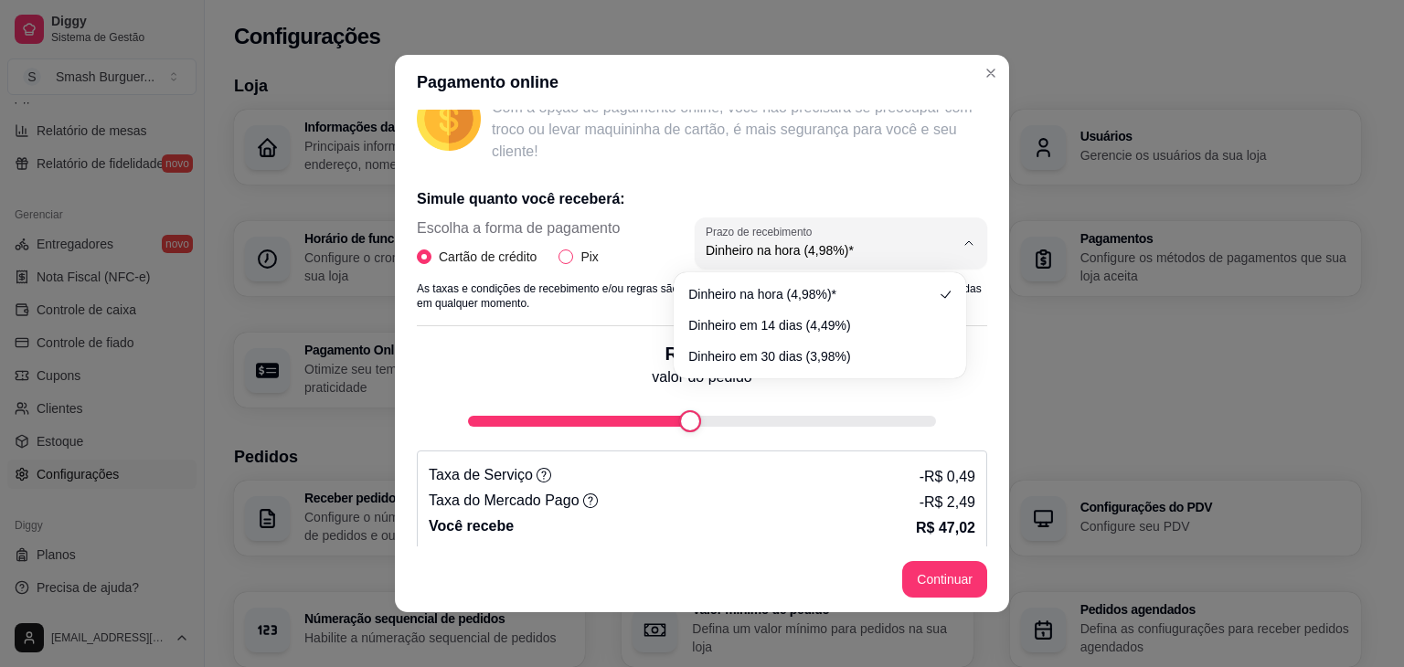
radio input "false"
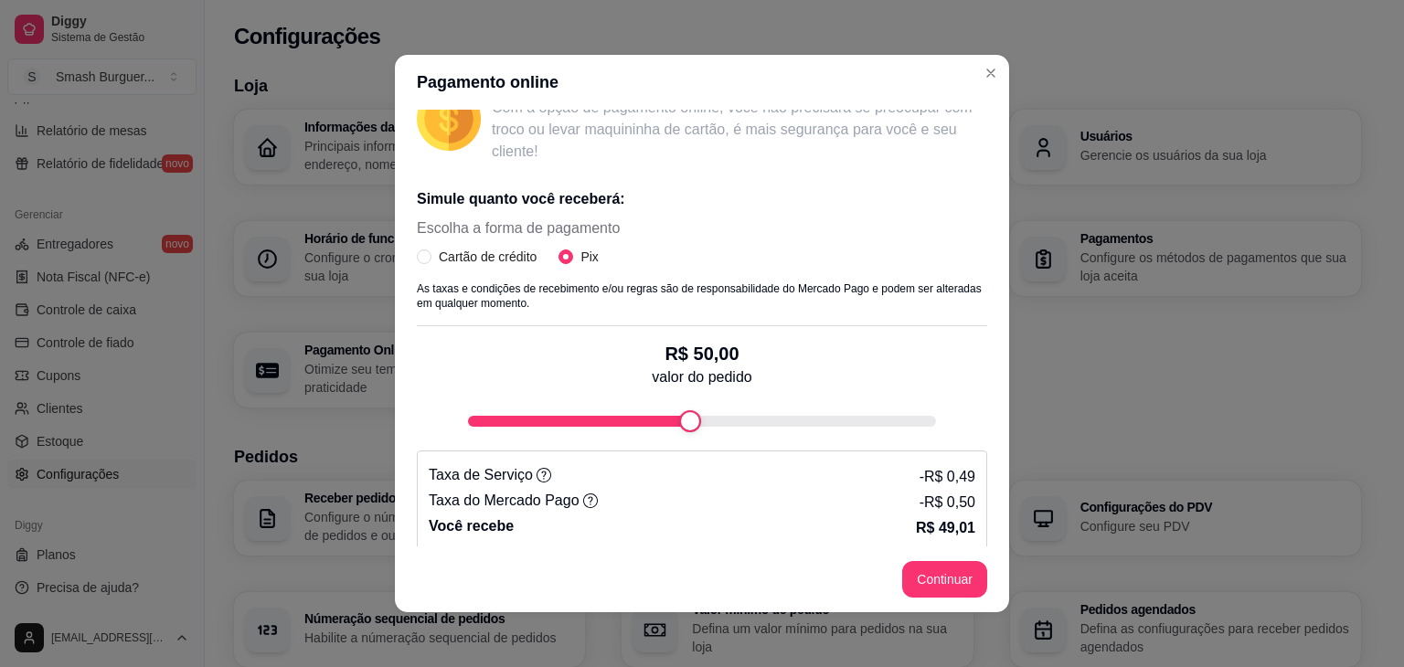
click at [537, 478] on icon at bounding box center [544, 475] width 15 height 15
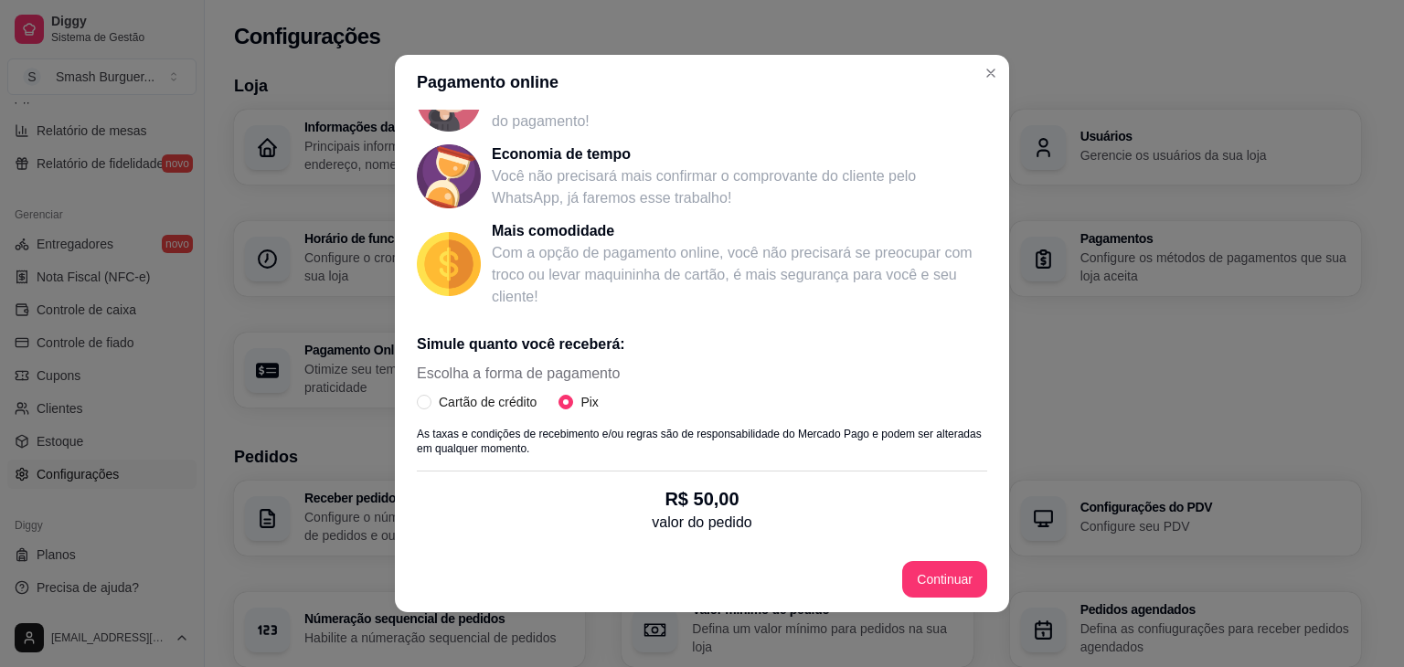
scroll to position [0, 0]
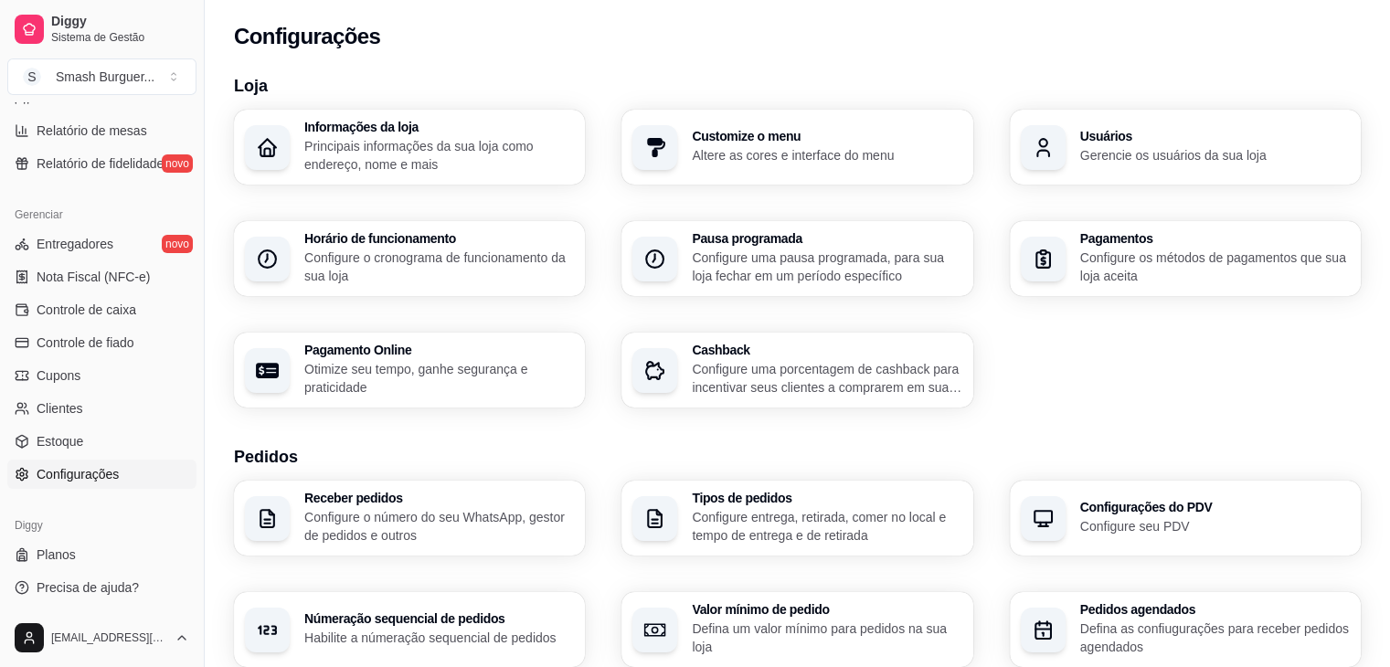
click at [1093, 239] on h3 "Pagamentos" at bounding box center [1215, 238] width 270 height 13
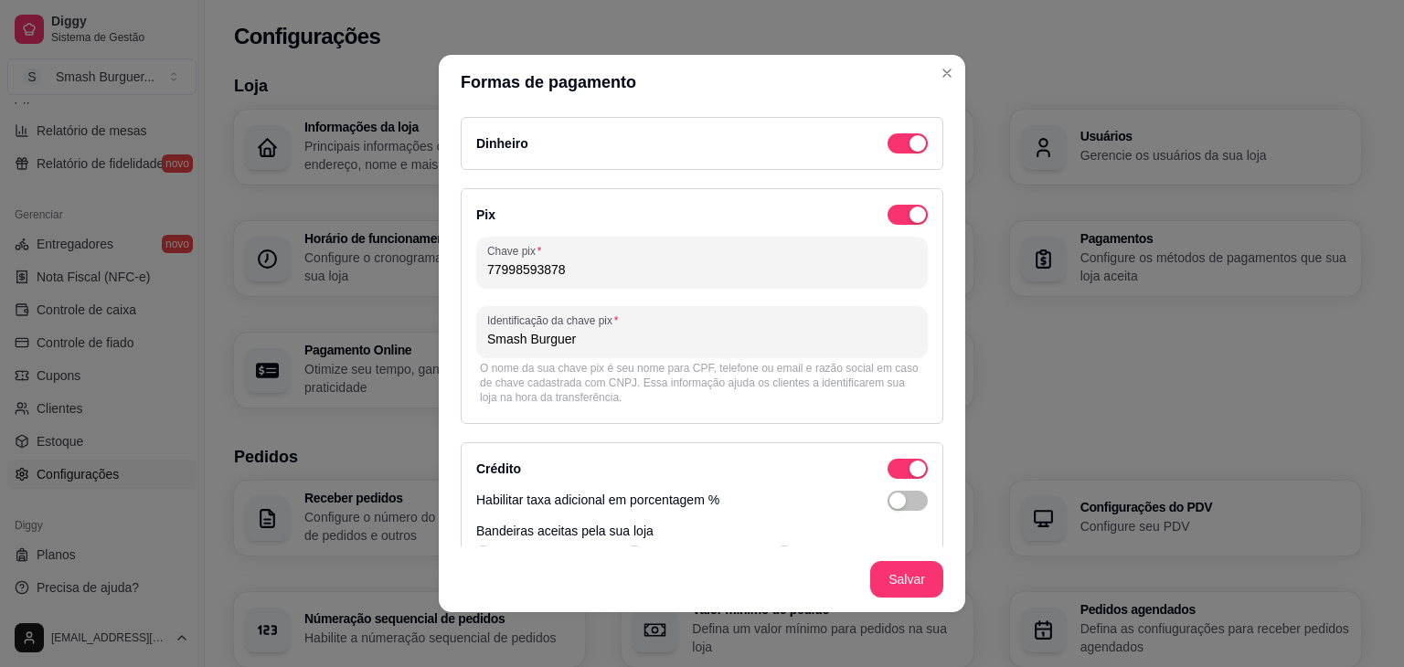
click at [695, 74] on header "Formas de pagamento" at bounding box center [702, 82] width 527 height 55
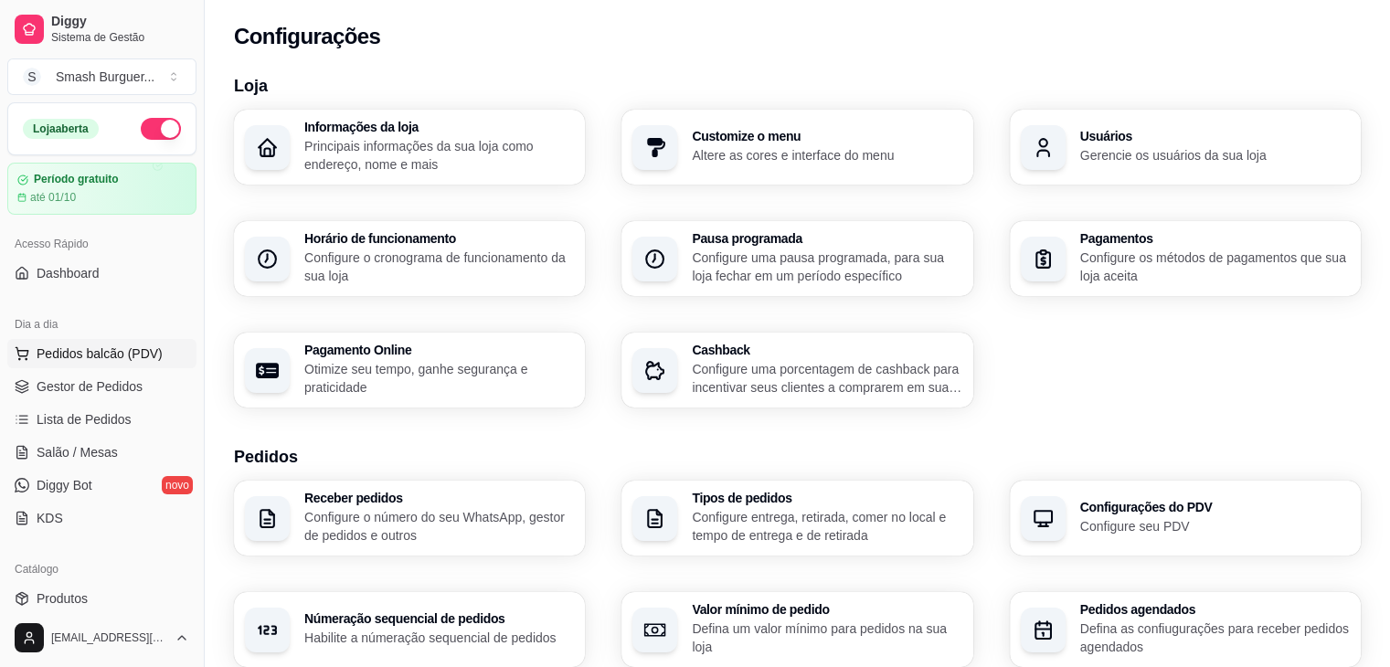
click at [62, 348] on span "Pedidos balcão (PDV)" at bounding box center [100, 354] width 126 height 18
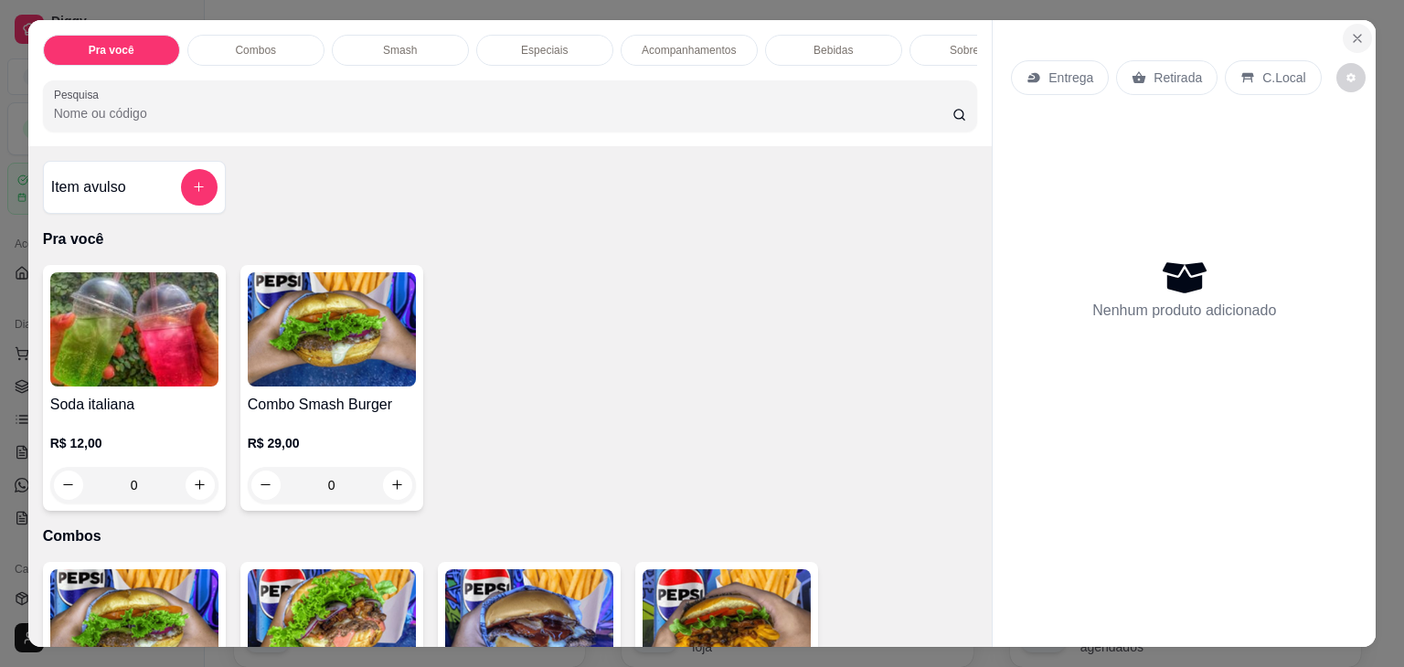
click at [1350, 37] on icon "Close" at bounding box center [1357, 38] width 15 height 15
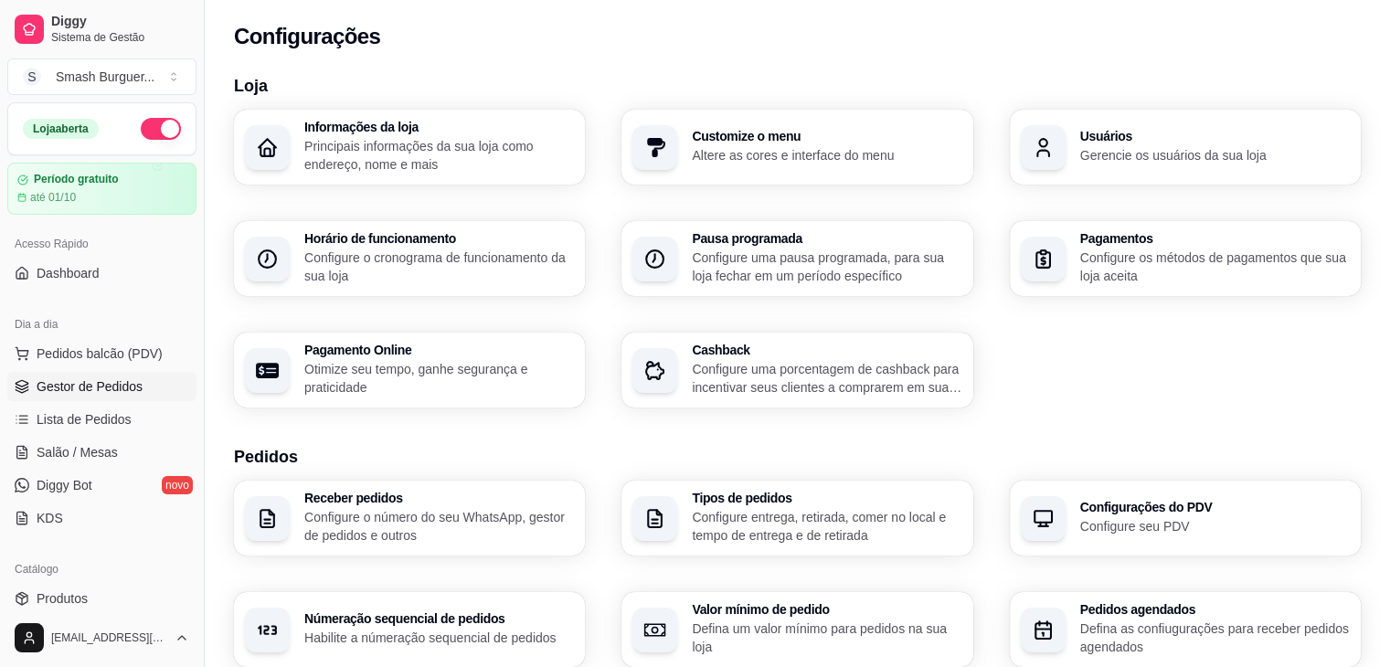
click at [93, 385] on span "Gestor de Pedidos" at bounding box center [90, 387] width 106 height 18
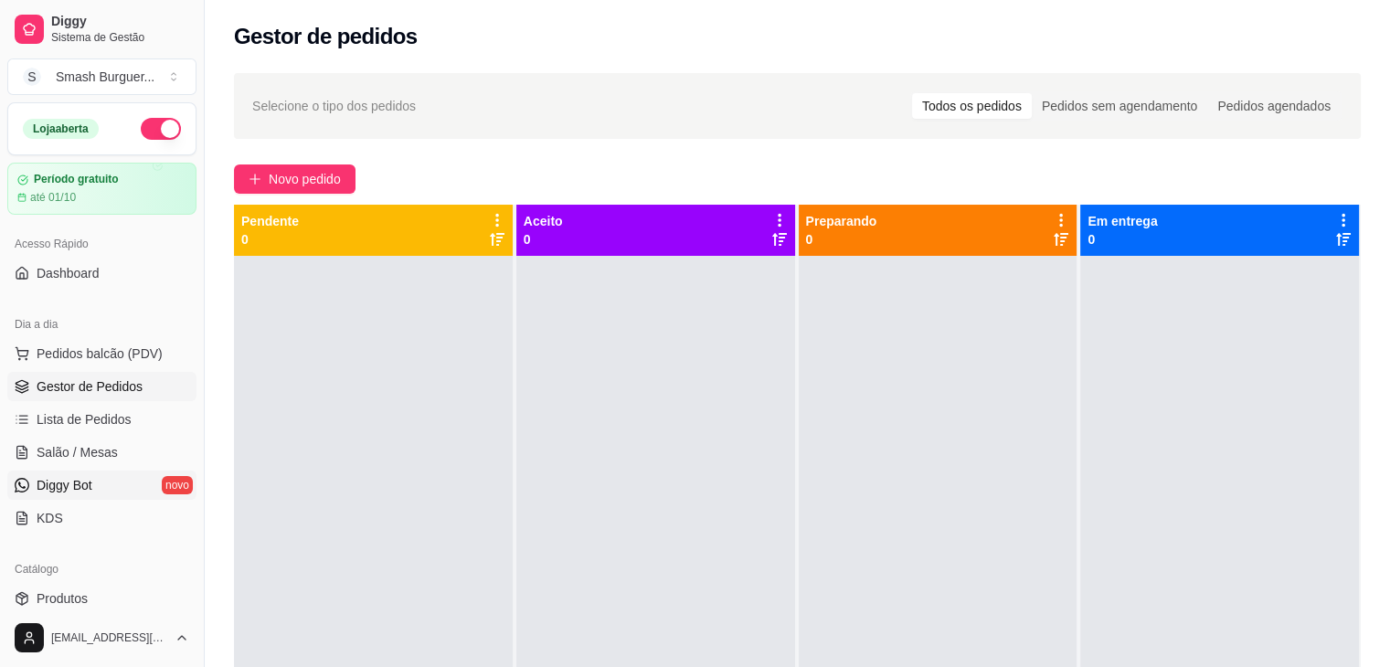
click at [58, 491] on span "Diggy Bot" at bounding box center [65, 485] width 56 height 18
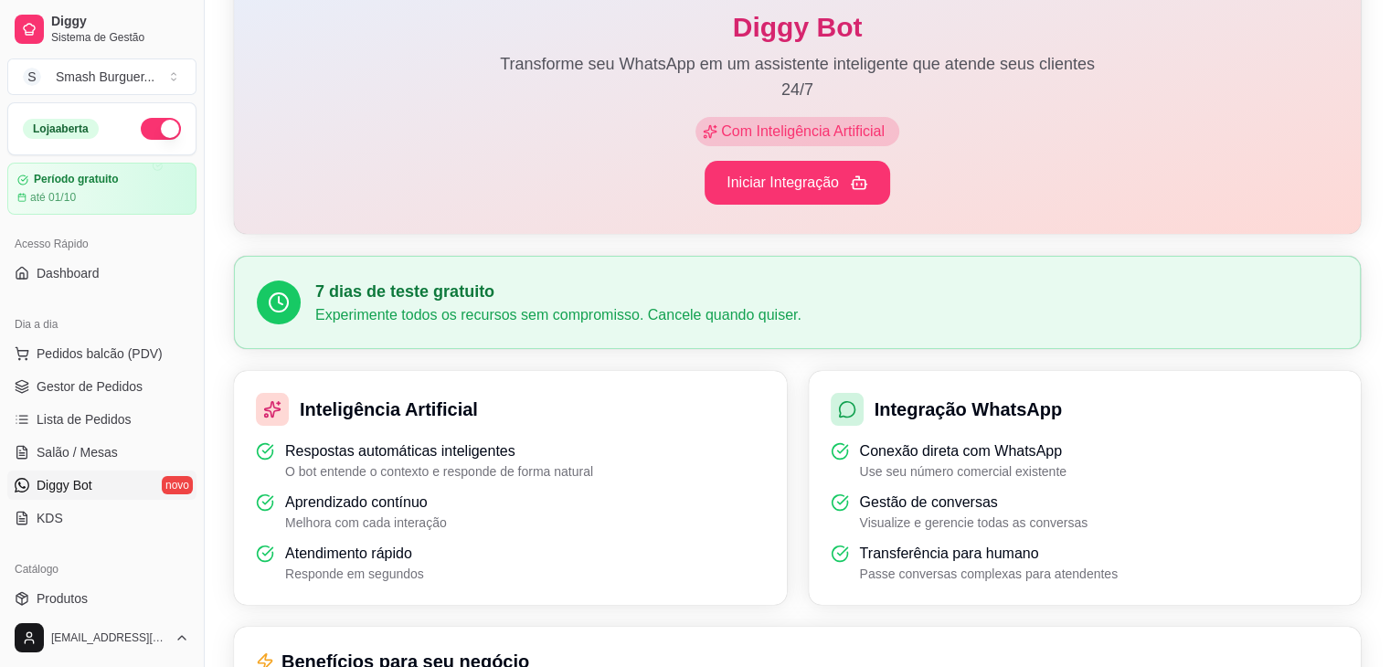
scroll to position [197, 0]
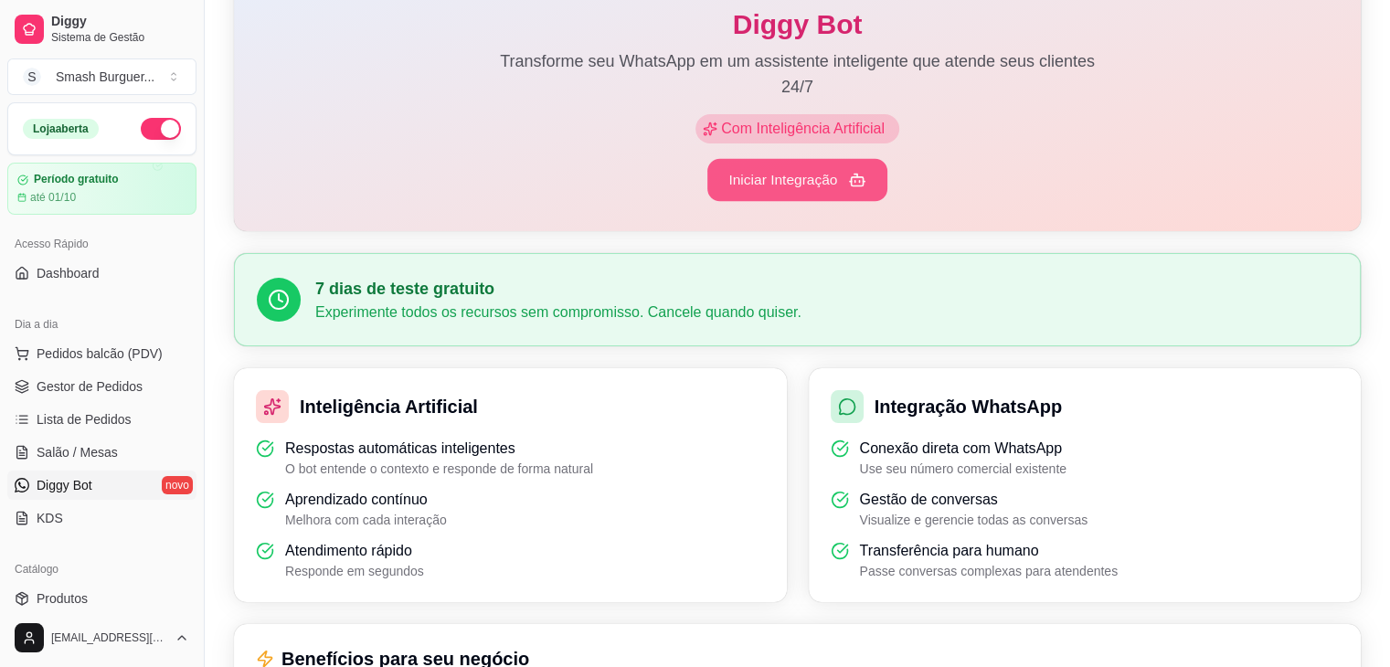
click at [753, 187] on button "Iniciar Integração" at bounding box center [798, 180] width 180 height 43
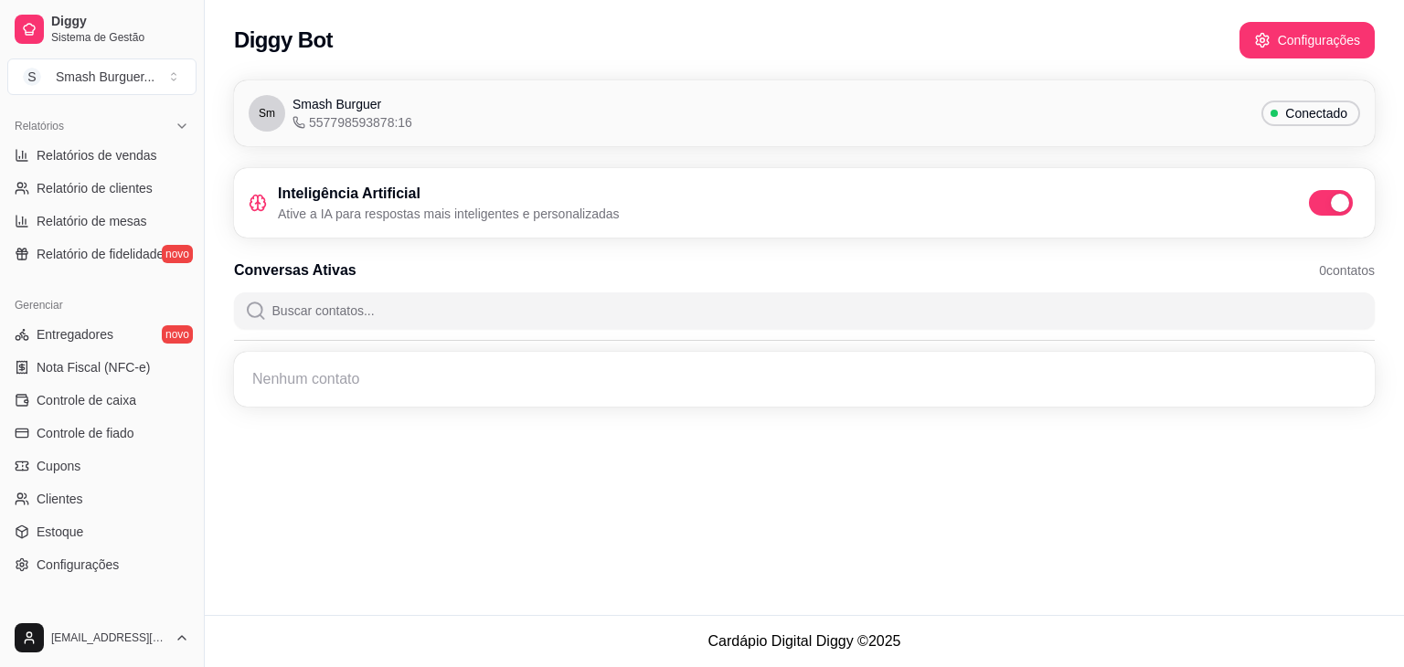
scroll to position [0, 0]
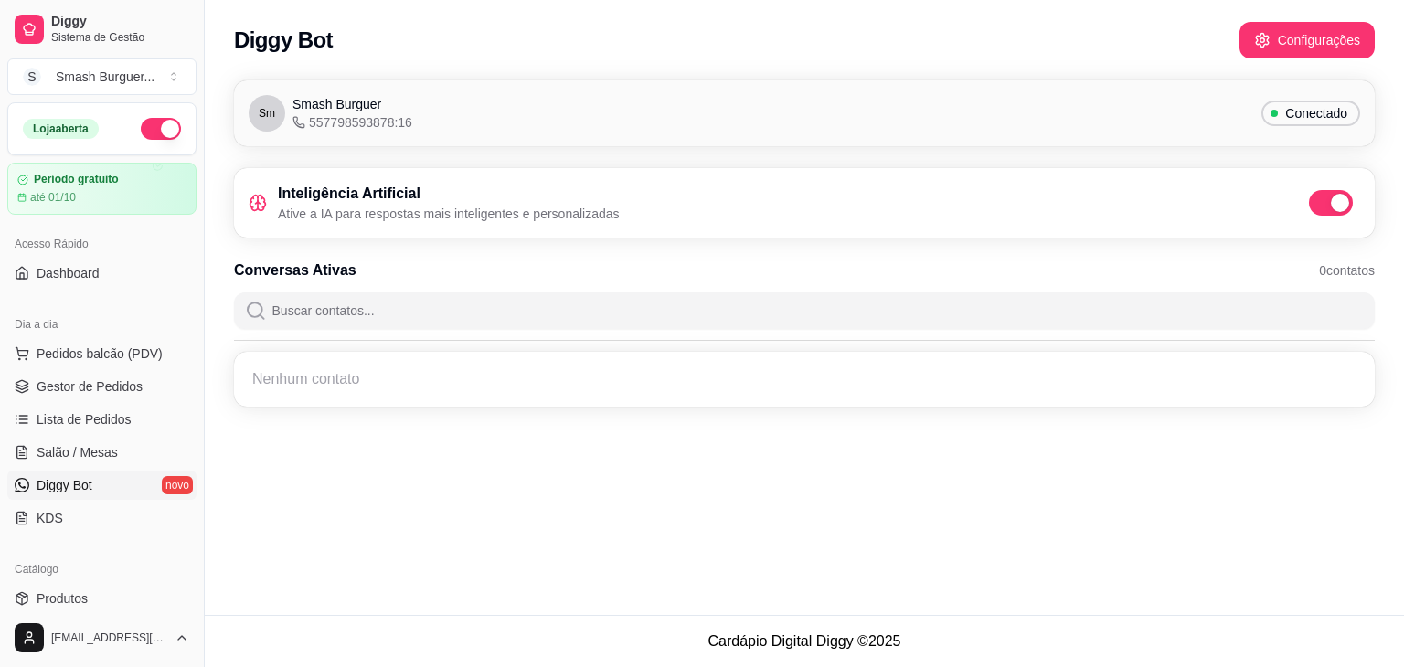
click at [949, 38] on div "Diggy Bot Configurações" at bounding box center [804, 40] width 1141 height 37
click at [728, 101] on div "Sm Smash Burguer 557798593878:16 Conectado" at bounding box center [805, 113] width 1112 height 37
click at [539, 176] on div "Inteligência Artificial Ative a IA para respostas mais inteligentes e personali…" at bounding box center [804, 202] width 1141 height 69
click at [476, 195] on h3 "Inteligência Artificial" at bounding box center [449, 194] width 342 height 22
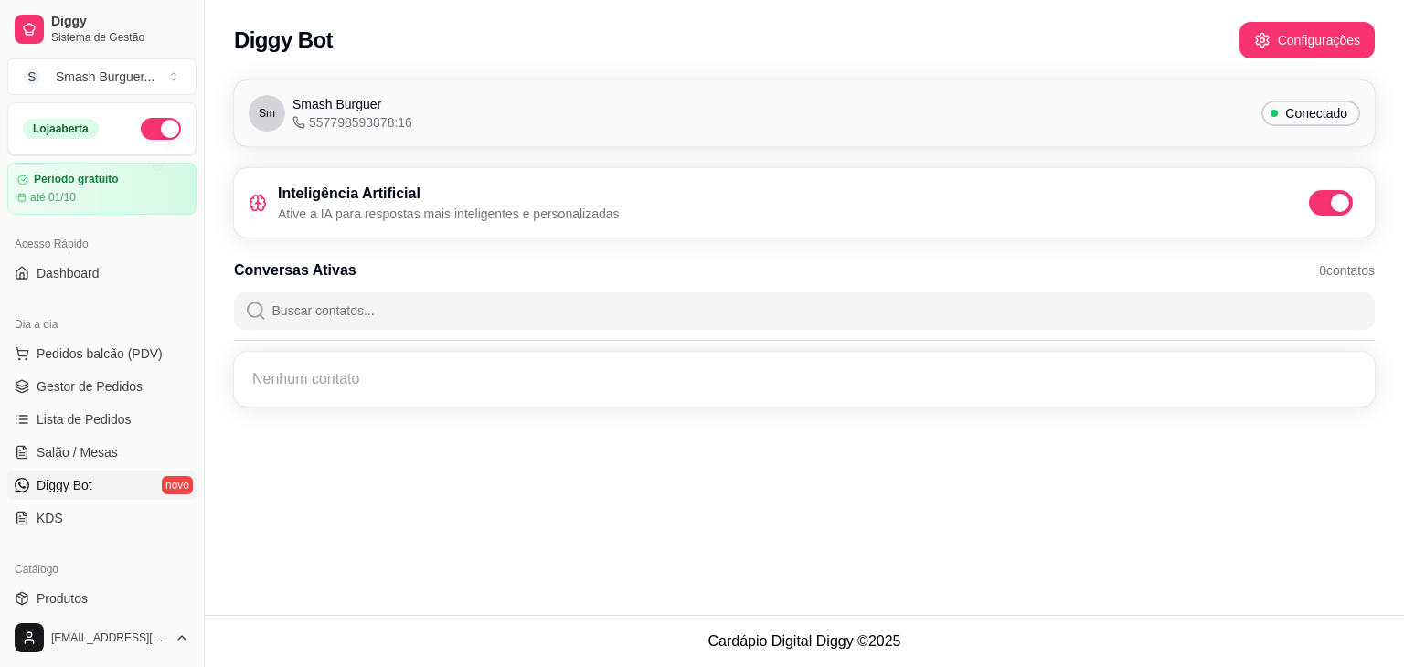
click at [534, 59] on div "Diggy Bot Configurações" at bounding box center [804, 34] width 1199 height 69
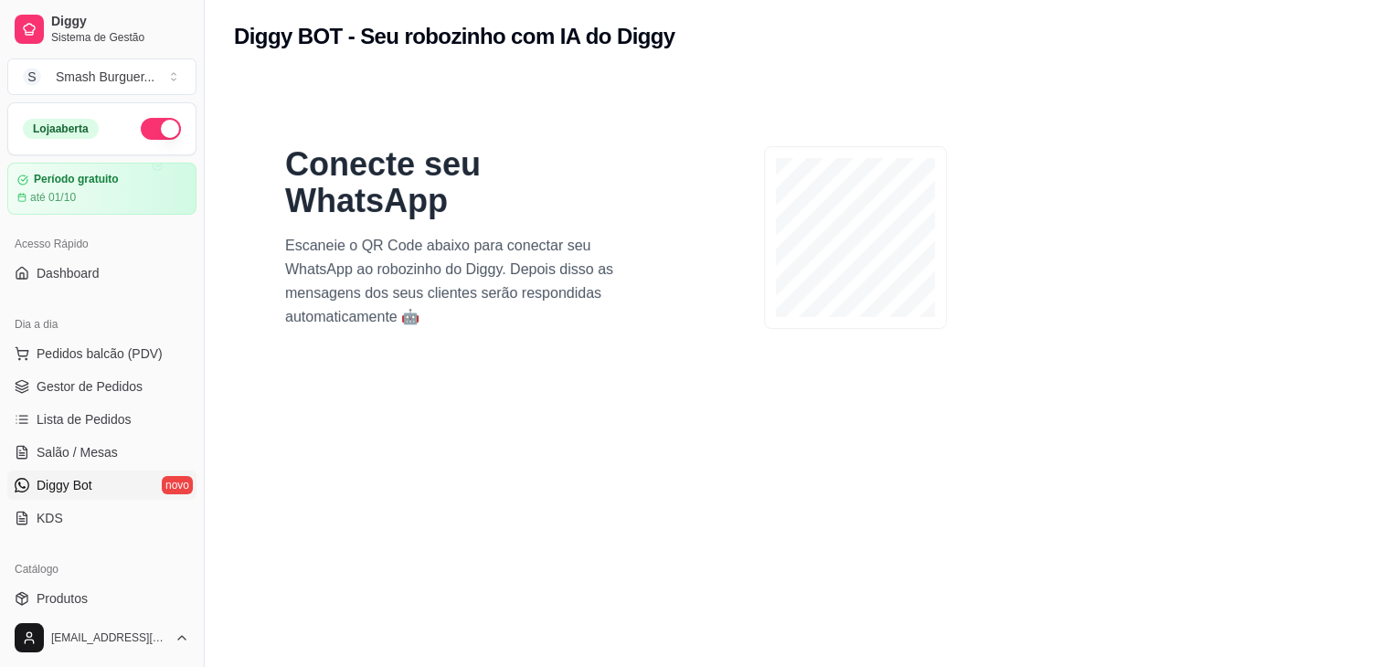
click at [88, 482] on span "Diggy Bot" at bounding box center [65, 485] width 56 height 18
click at [67, 389] on span "Gestor de Pedidos" at bounding box center [90, 387] width 106 height 18
